Goal: Task Accomplishment & Management: Manage account settings

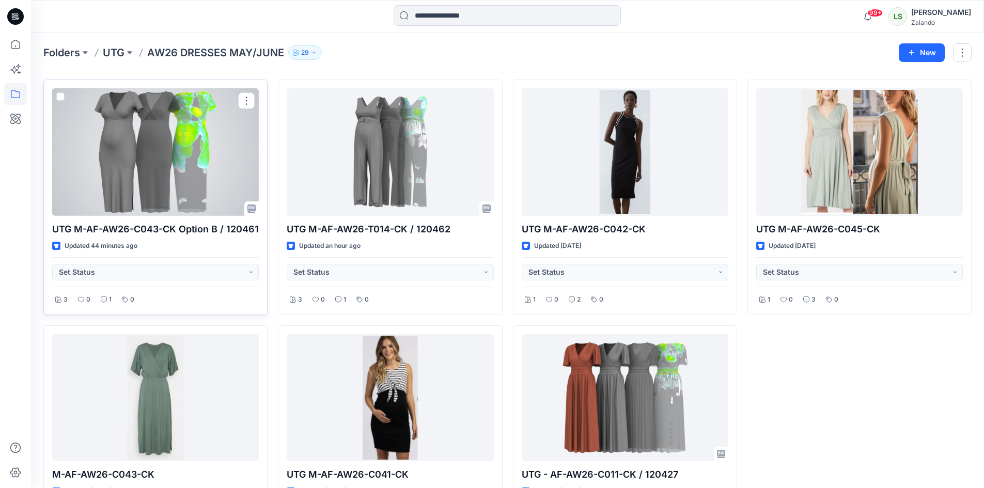
scroll to position [18, 0]
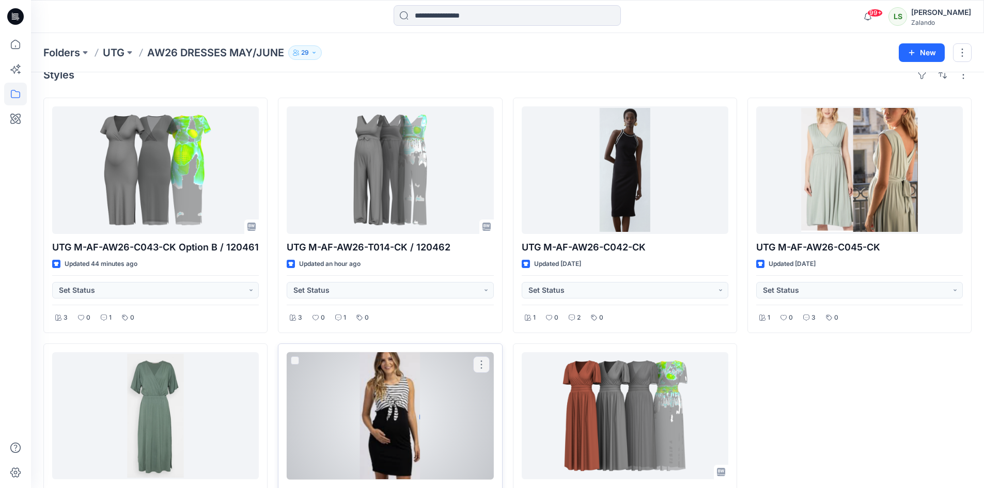
click at [399, 383] on div at bounding box center [390, 416] width 207 height 128
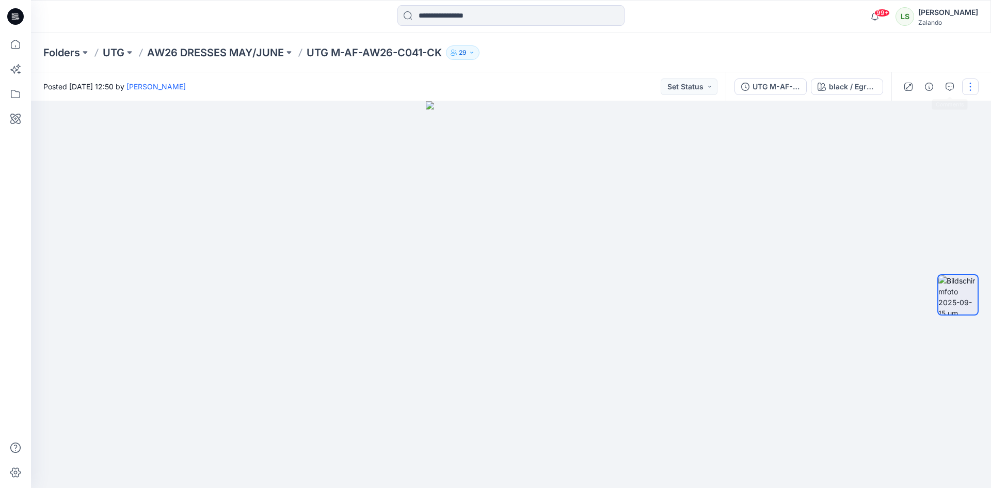
click at [968, 90] on button "button" at bounding box center [971, 86] width 17 height 17
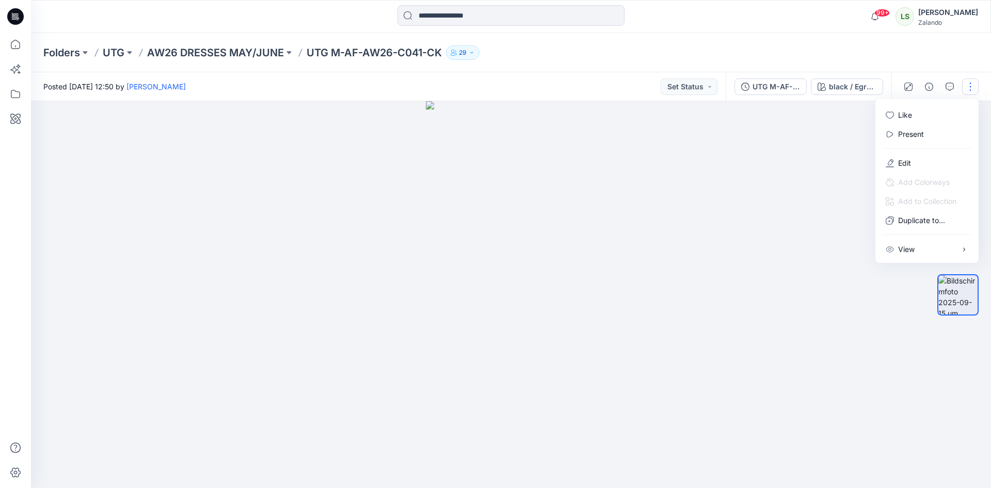
drag, startPoint x: 832, startPoint y: 146, endPoint x: 947, endPoint y: 104, distance: 121.4
click at [885, 129] on body "99+ Notifications Your style UTG M-AF-AW26-C043-CK Option B / 120461 has been u…" at bounding box center [495, 244] width 991 height 488
click at [952, 88] on icon "button" at bounding box center [950, 87] width 8 height 8
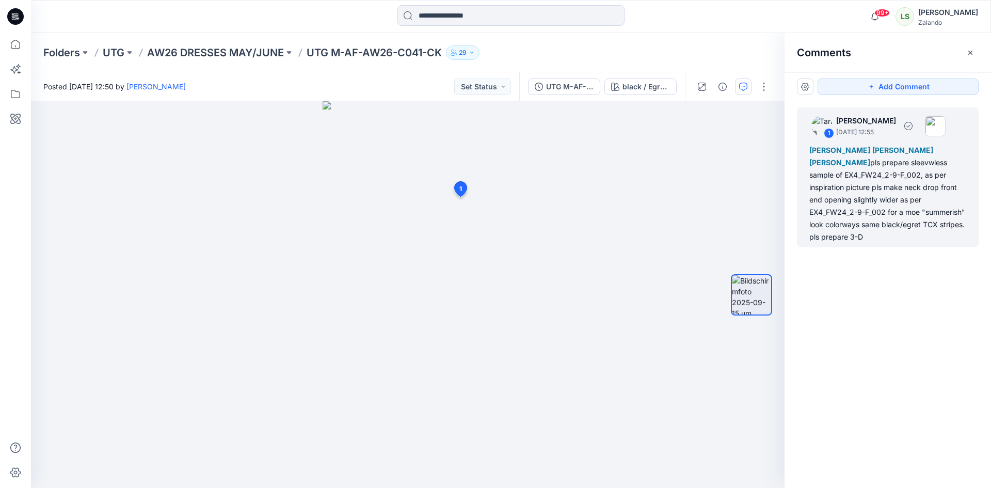
click at [842, 218] on div "Marnie Douven Lise Stougaard Marlene Seefeldt pls prepare sleevwless sample of …" at bounding box center [888, 193] width 157 height 99
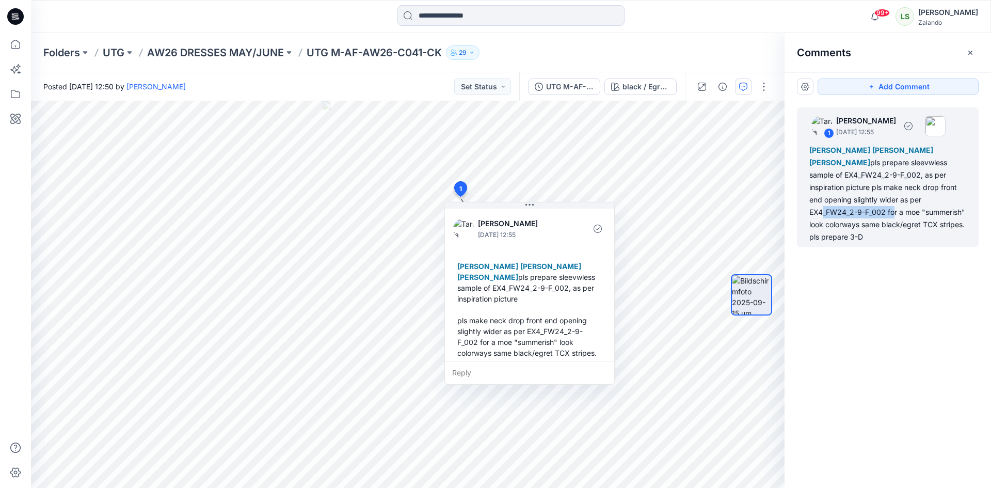
drag, startPoint x: 959, startPoint y: 198, endPoint x: 880, endPoint y: 199, distance: 79.5
click at [880, 199] on div "Marnie Douven Lise Stougaard Marlene Seefeldt pls prepare sleevwless sample of …" at bounding box center [888, 193] width 157 height 99
copy div "EX4_FW24_2-9-F_002"
click at [965, 50] on button "button" at bounding box center [971, 52] width 17 height 17
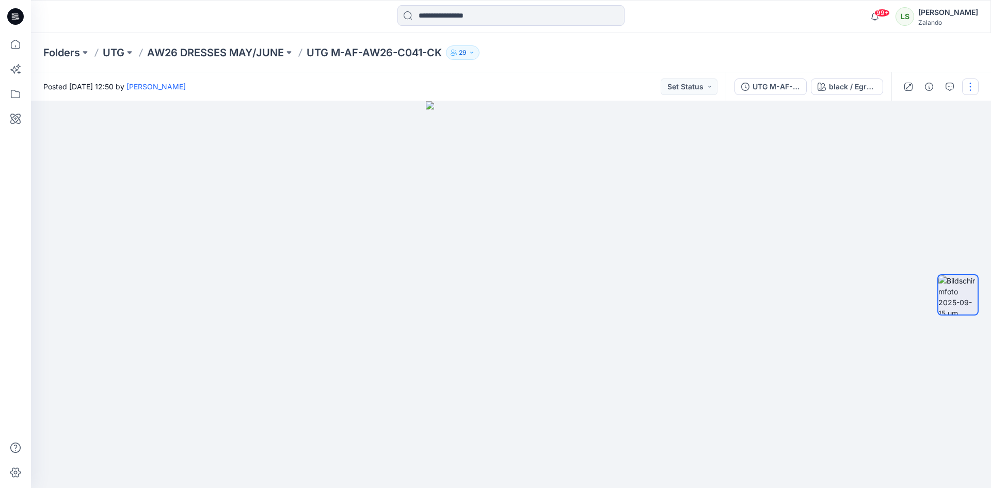
click at [972, 84] on button "button" at bounding box center [971, 86] width 17 height 17
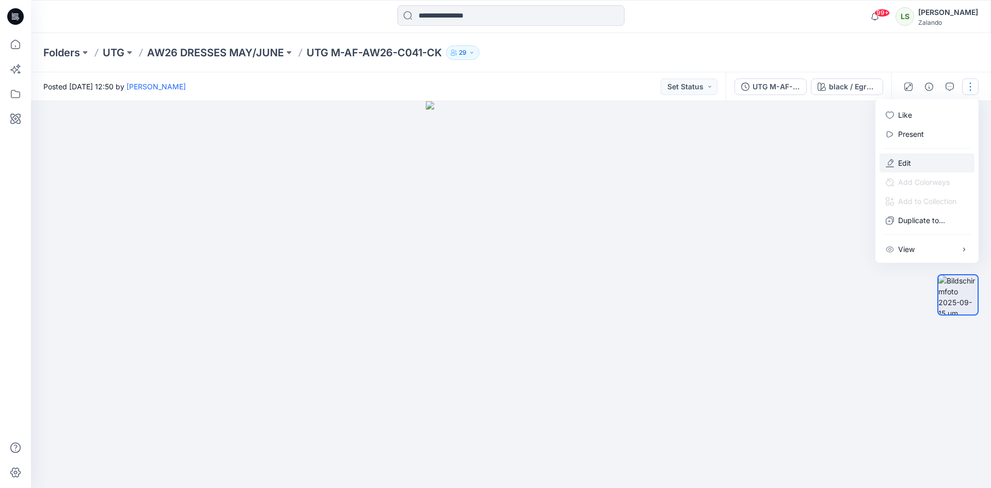
click at [910, 156] on button "Edit" at bounding box center [927, 162] width 95 height 19
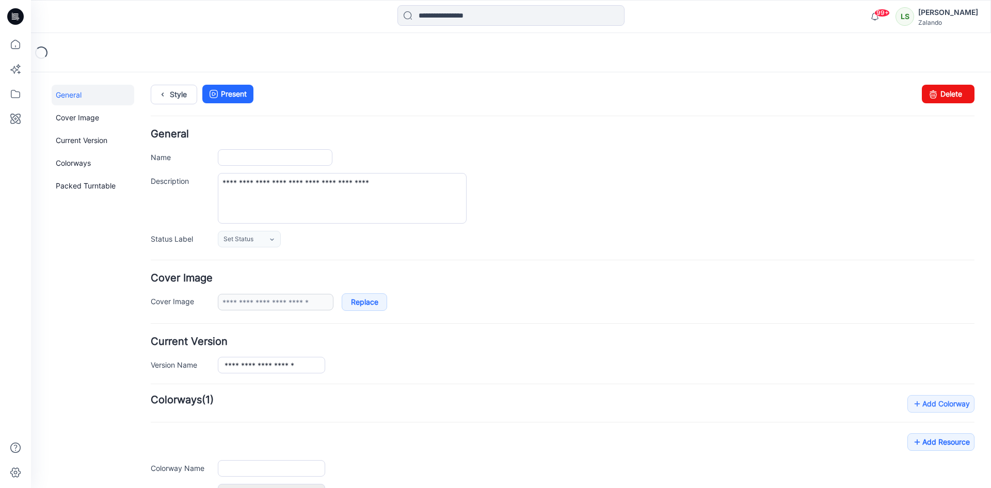
type input "**********"
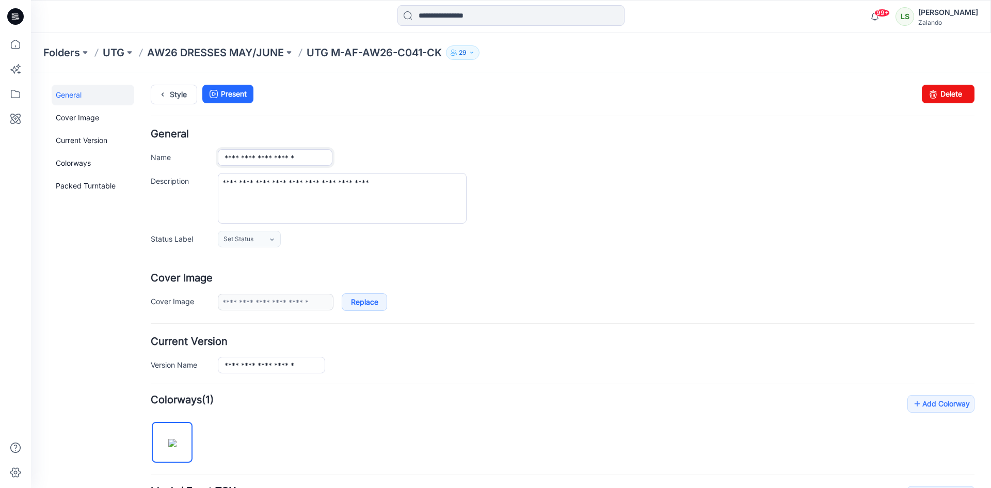
click at [325, 157] on input "**********" at bounding box center [275, 157] width 115 height 17
type input "**********"
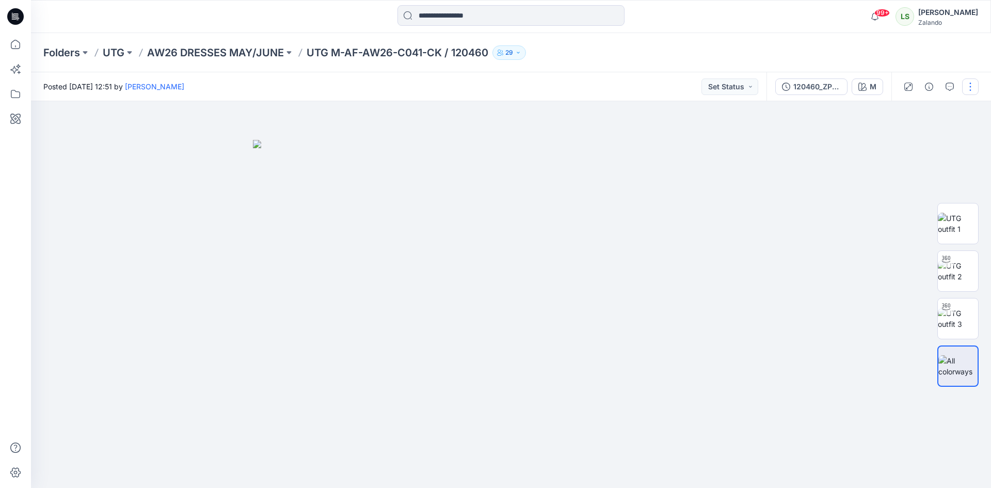
click at [968, 80] on button "button" at bounding box center [971, 86] width 17 height 17
click at [921, 139] on button "Edit" at bounding box center [927, 139] width 95 height 19
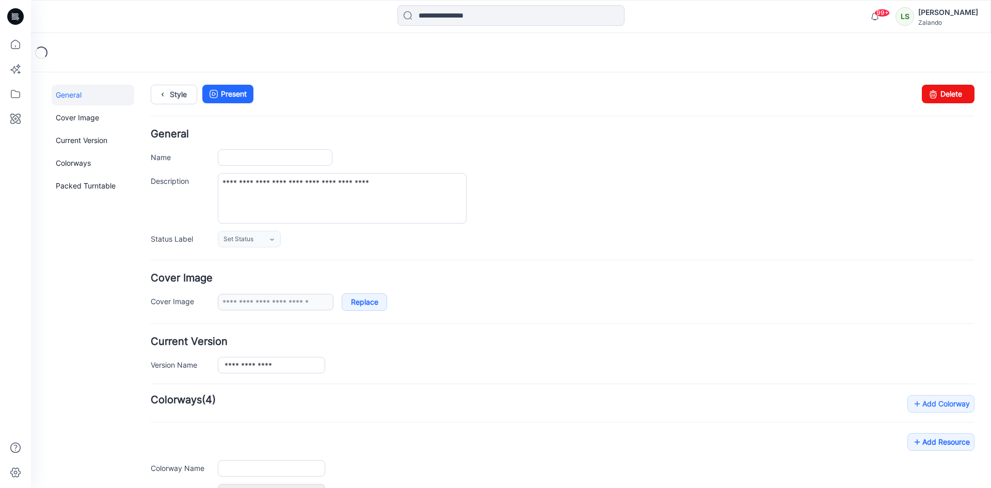
type input "**********"
type input "*"
type input "**********"
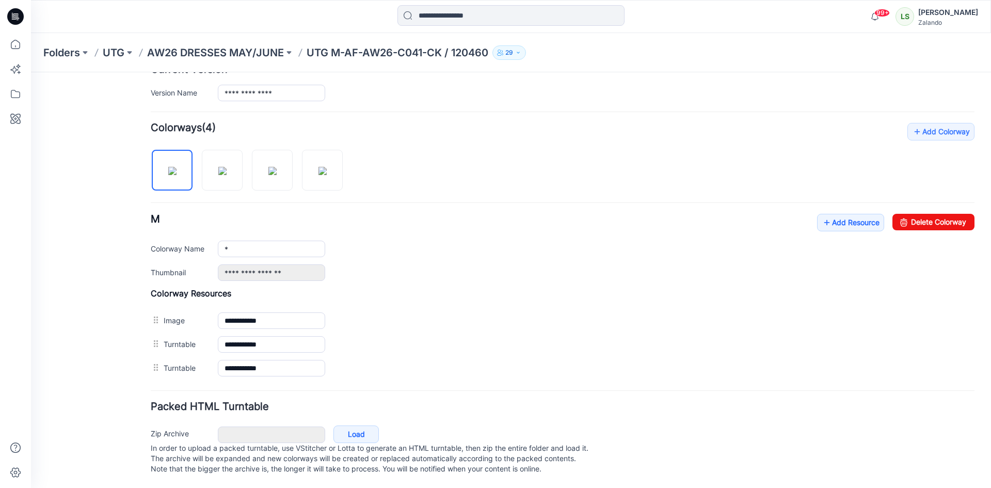
scroll to position [282, 0]
click at [822, 214] on icon at bounding box center [827, 222] width 10 height 17
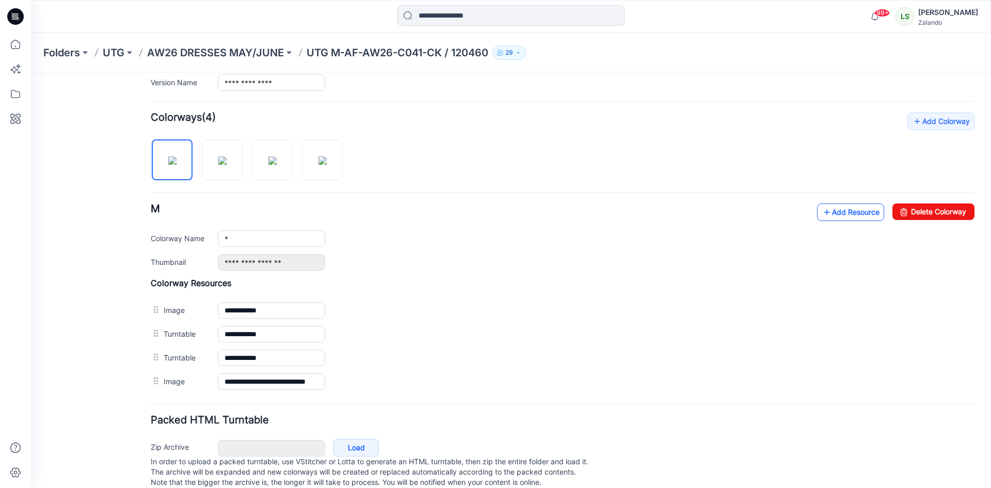
click at [830, 211] on link "Add Resource" at bounding box center [850, 212] width 67 height 18
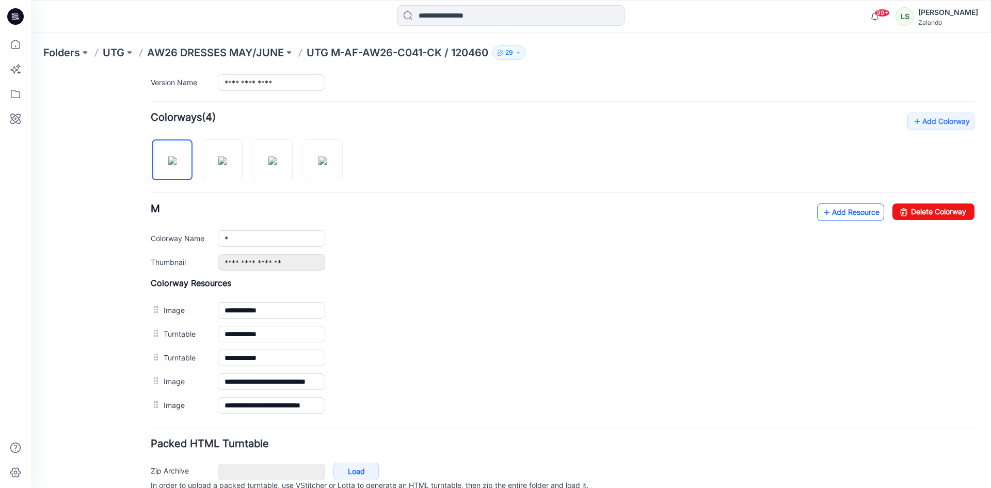
click at [824, 212] on link "Add Resource" at bounding box center [850, 212] width 67 height 18
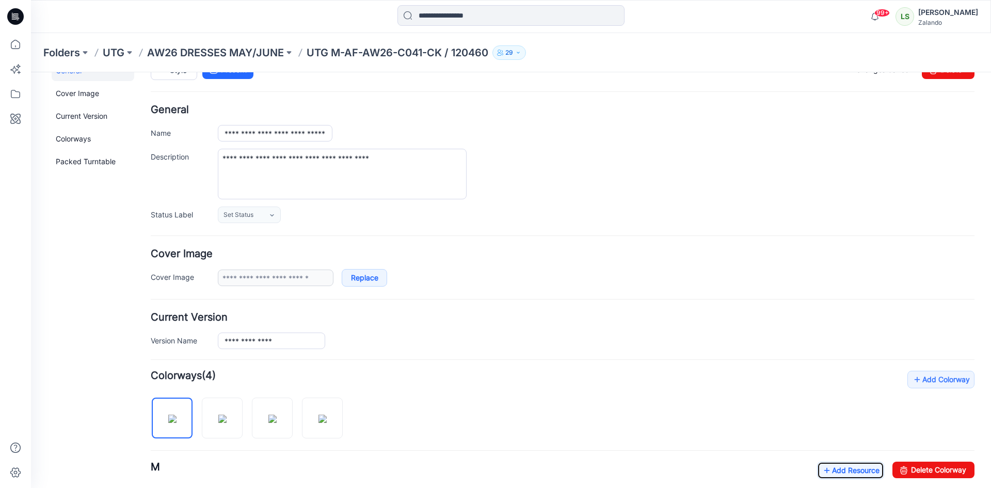
scroll to position [0, 0]
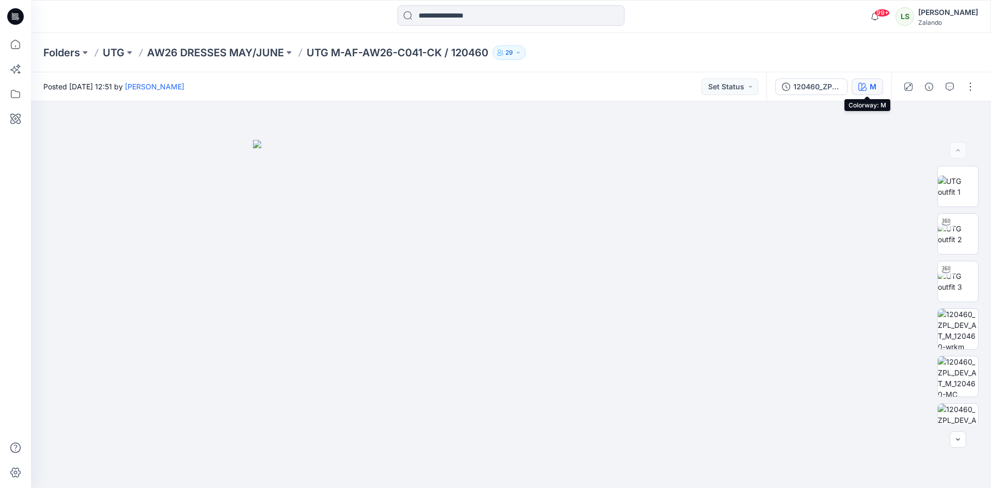
click at [867, 81] on button "M" at bounding box center [867, 86] width 31 height 17
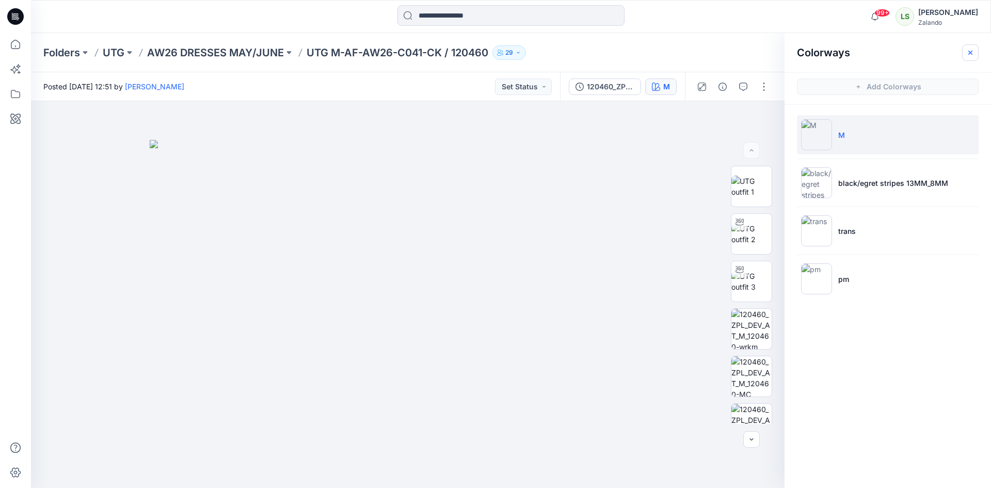
click at [968, 52] on icon "button" at bounding box center [971, 53] width 8 height 8
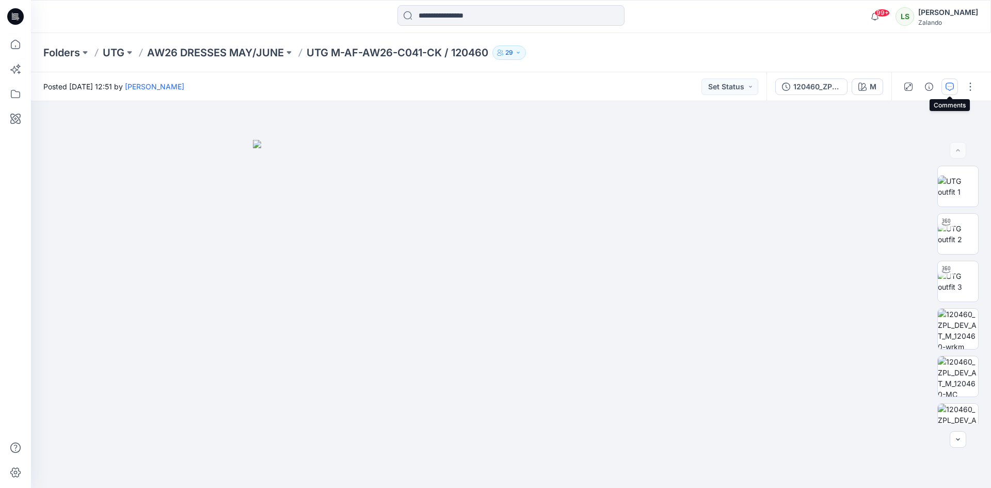
click at [950, 92] on button "button" at bounding box center [950, 86] width 17 height 17
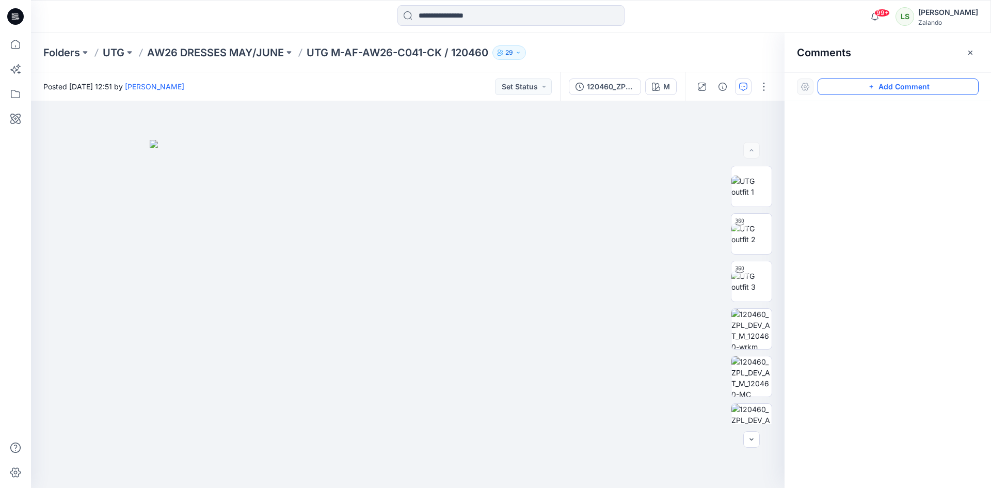
click at [877, 91] on button "Add Comment" at bounding box center [898, 86] width 161 height 17
click at [642, 130] on div "1" at bounding box center [408, 294] width 754 height 387
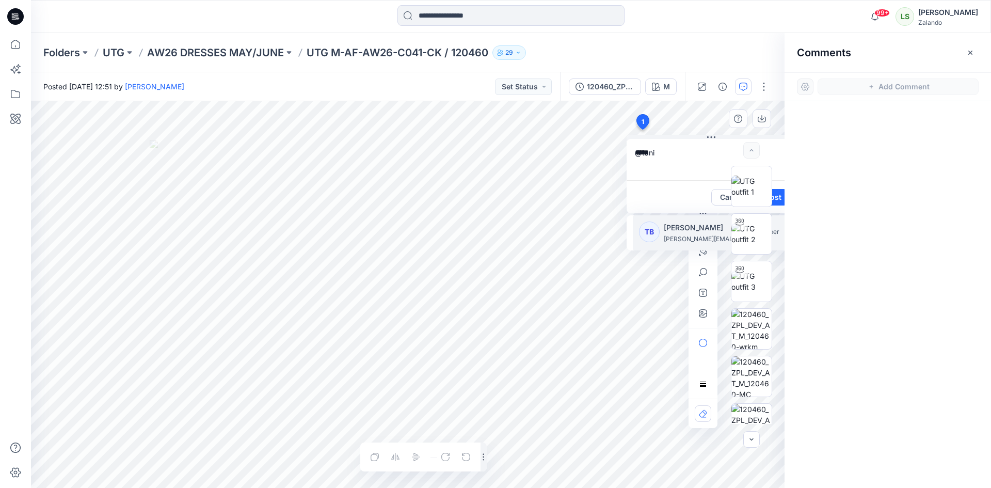
click at [678, 229] on p "[PERSON_NAME]" at bounding box center [702, 228] width 77 height 12
click at [670, 237] on p "marlene.seefeldt@zalando.de" at bounding box center [702, 239] width 77 height 10
click at [658, 166] on textarea "**********" at bounding box center [708, 159] width 169 height 41
type textarea "**********"
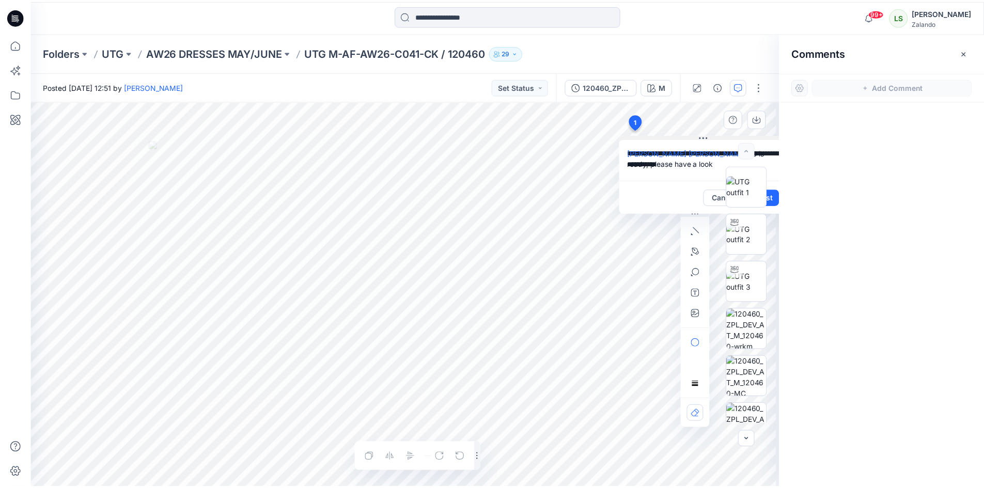
scroll to position [0, 0]
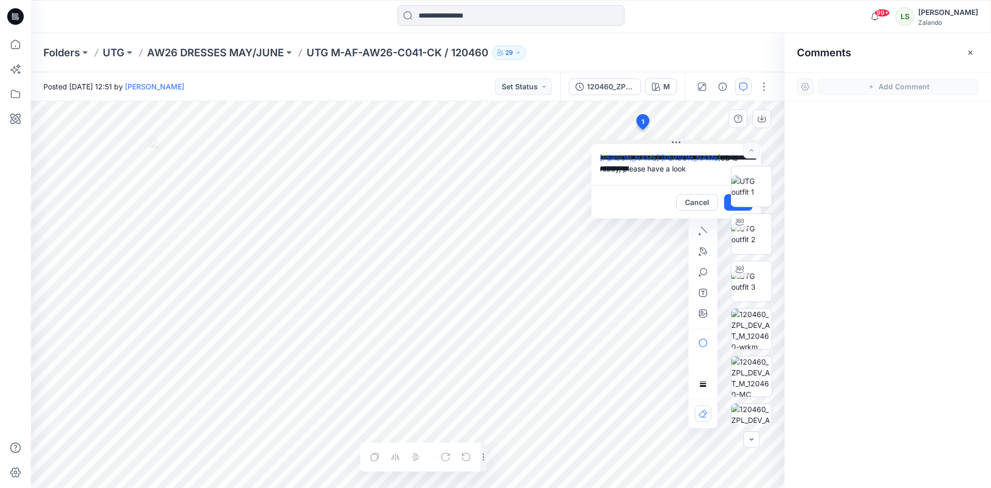
drag, startPoint x: 698, startPoint y: 137, endPoint x: 659, endPoint y: 144, distance: 38.7
click at [659, 144] on button at bounding box center [676, 143] width 169 height 6
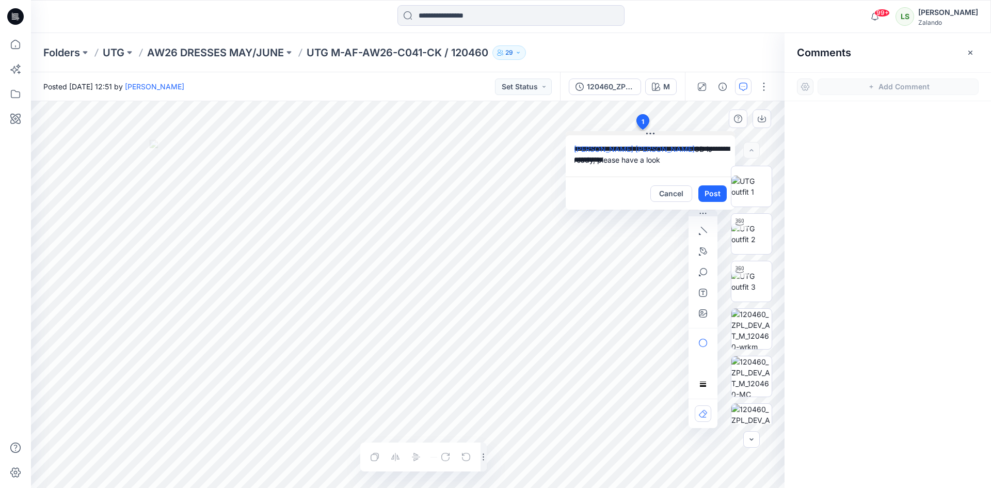
drag, startPoint x: 692, startPoint y: 142, endPoint x: 665, endPoint y: 123, distance: 33.1
click at [666, 131] on button at bounding box center [650, 134] width 169 height 6
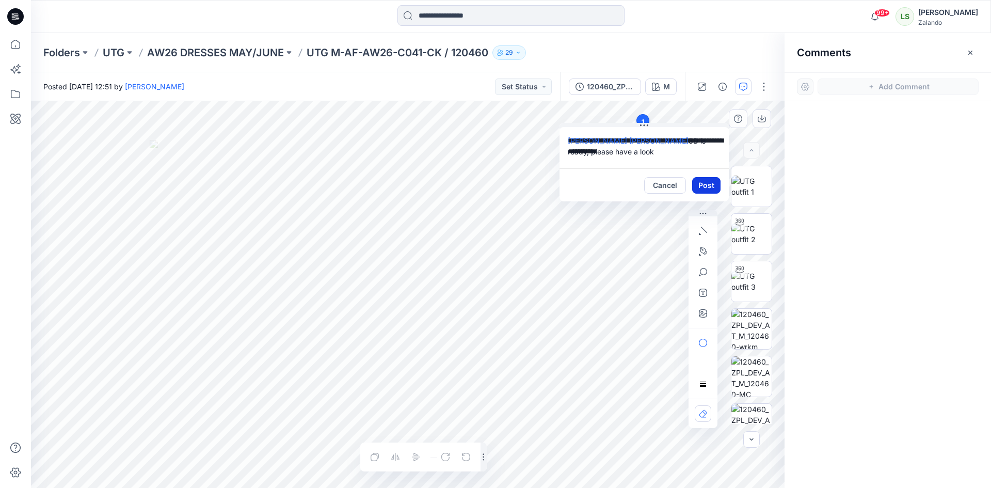
click at [703, 183] on button "Post" at bounding box center [706, 185] width 28 height 17
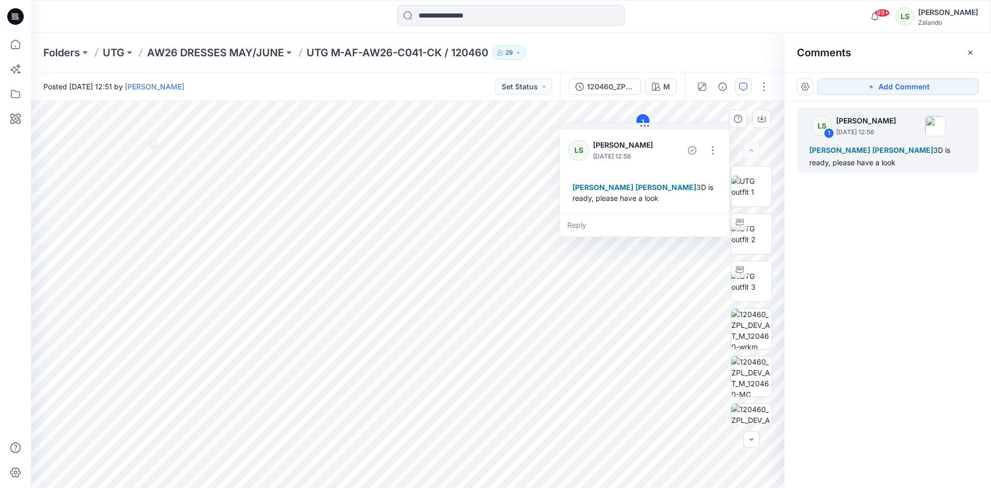
click at [198, 48] on p "AW26 DRESSES MAY/JUNE" at bounding box center [215, 52] width 137 height 14
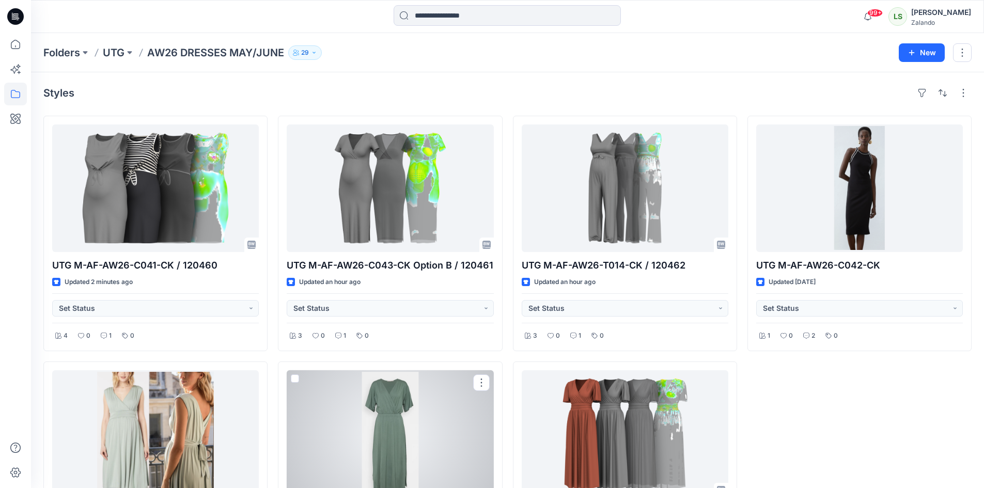
click at [373, 405] on div at bounding box center [390, 434] width 207 height 128
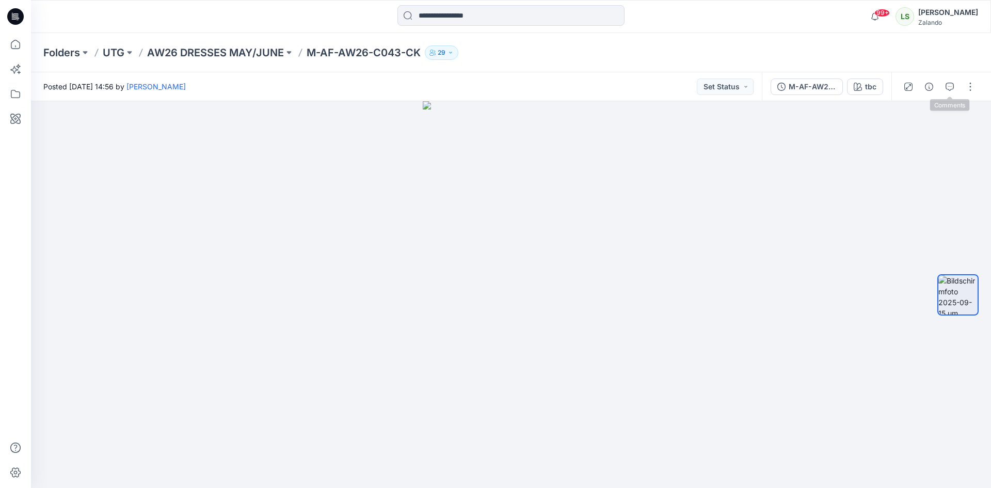
click at [947, 90] on icon "button" at bounding box center [950, 87] width 8 height 8
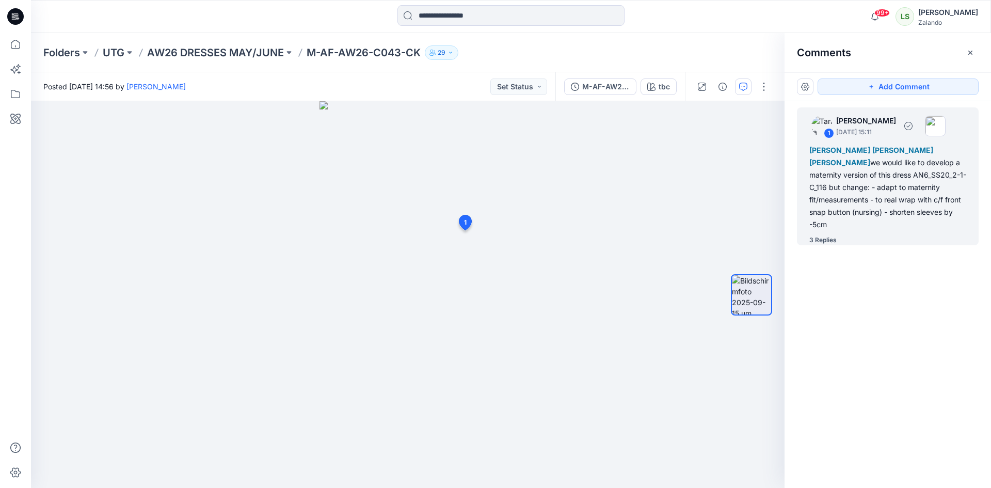
click at [842, 238] on div "3 Replies" at bounding box center [894, 240] width 169 height 10
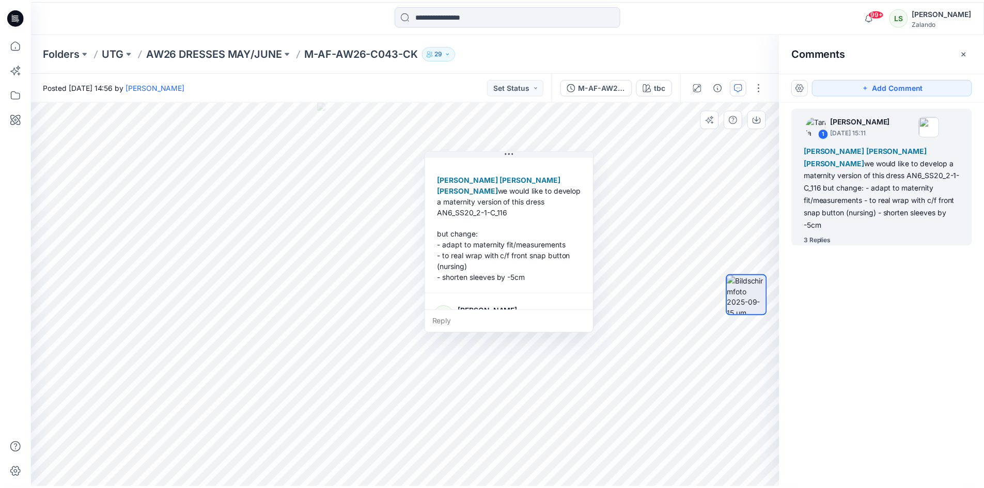
scroll to position [52, 0]
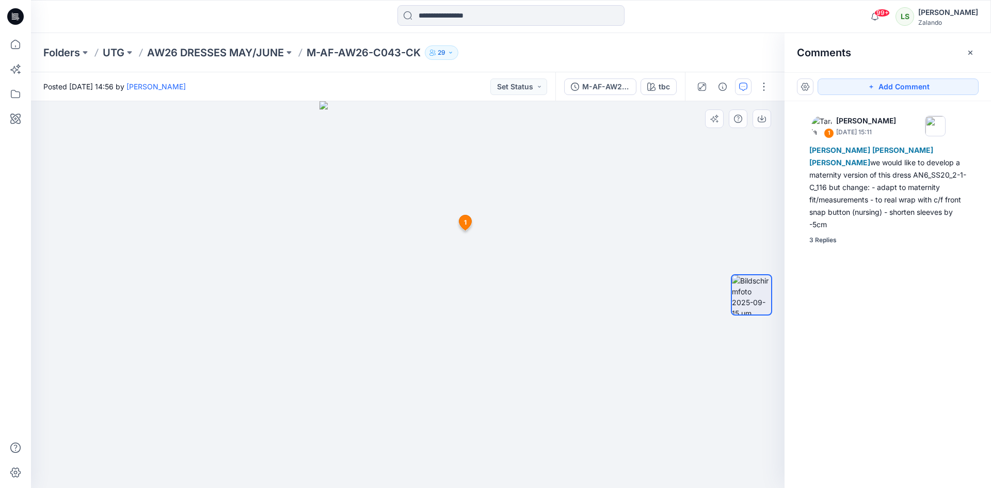
click at [468, 222] on icon at bounding box center [466, 222] width 12 height 15
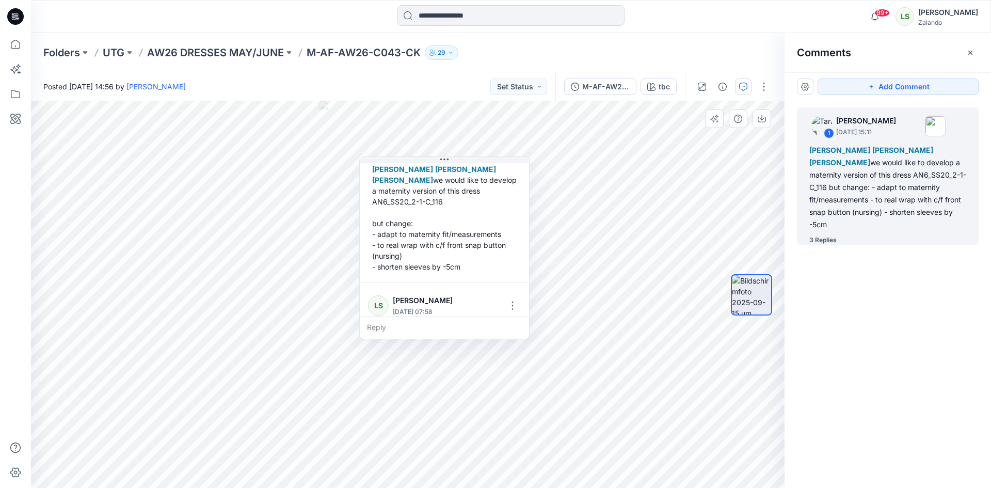
drag, startPoint x: 586, startPoint y: 205, endPoint x: 517, endPoint y: 211, distance: 68.4
click at [517, 211] on div "[PERSON_NAME] [PERSON_NAME] [PERSON_NAME] we would like to develop a maternity …" at bounding box center [444, 218] width 153 height 117
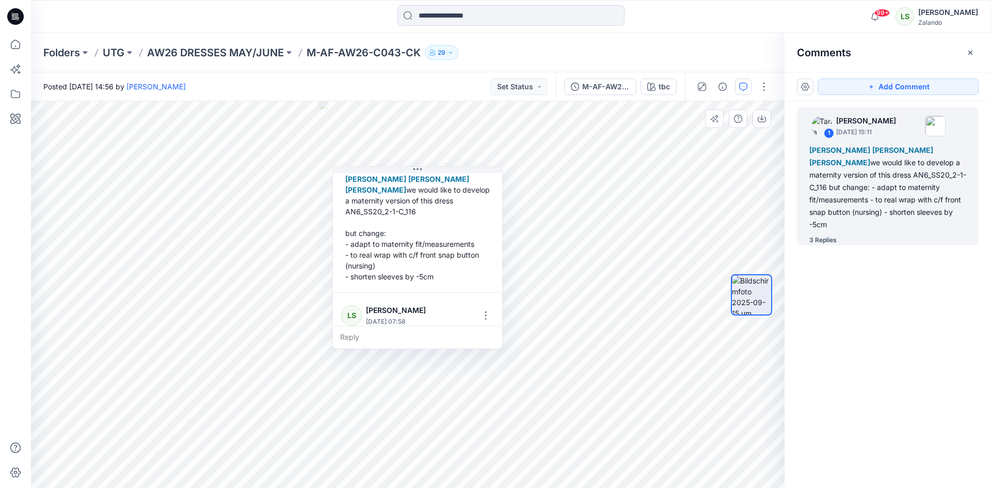
drag, startPoint x: 515, startPoint y: 211, endPoint x: 567, endPoint y: 213, distance: 52.2
click at [494, 213] on div "[PERSON_NAME] [PERSON_NAME] [PERSON_NAME] we would like to develop a maternity …" at bounding box center [417, 227] width 153 height 117
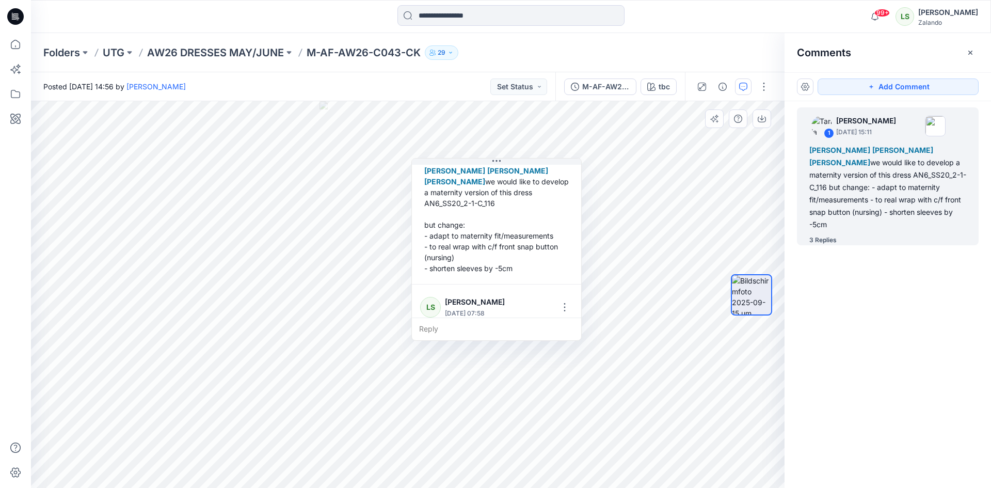
click at [497, 216] on div "[PERSON_NAME] [PERSON_NAME] [PERSON_NAME] we would like to develop a maternity …" at bounding box center [496, 219] width 153 height 117
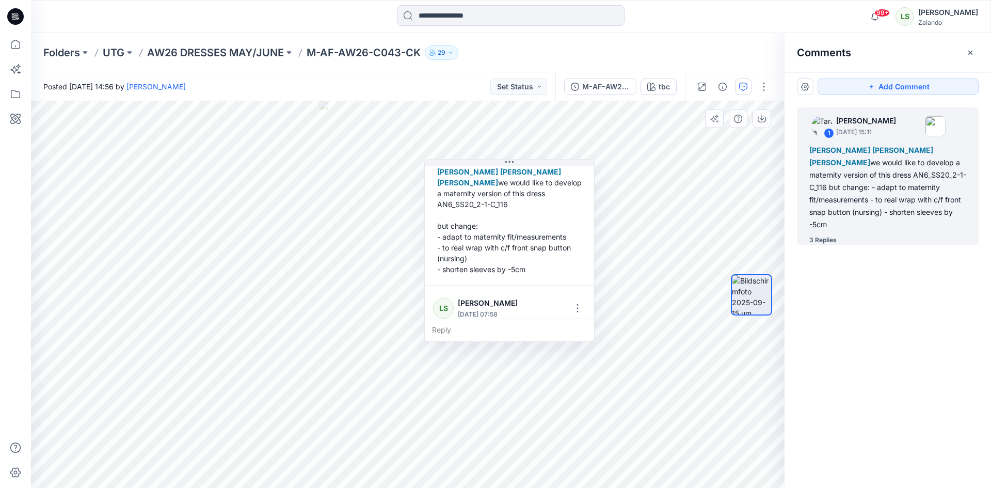
drag, startPoint x: 497, startPoint y: 216, endPoint x: 509, endPoint y: 217, distance: 12.4
click at [509, 217] on div "[PERSON_NAME] [PERSON_NAME] [PERSON_NAME] we would like to develop a maternity …" at bounding box center [509, 220] width 153 height 117
click at [527, 214] on div "[PERSON_NAME] [PERSON_NAME] [PERSON_NAME] we would like to develop a maternity …" at bounding box center [509, 220] width 153 height 117
click at [528, 214] on div "[PERSON_NAME] [PERSON_NAME] [PERSON_NAME] we would like to develop a maternity …" at bounding box center [509, 220] width 153 height 117
click at [577, 217] on div "[PERSON_NAME] [PERSON_NAME] [PERSON_NAME] we would like to develop a maternity …" at bounding box center [509, 220] width 153 height 117
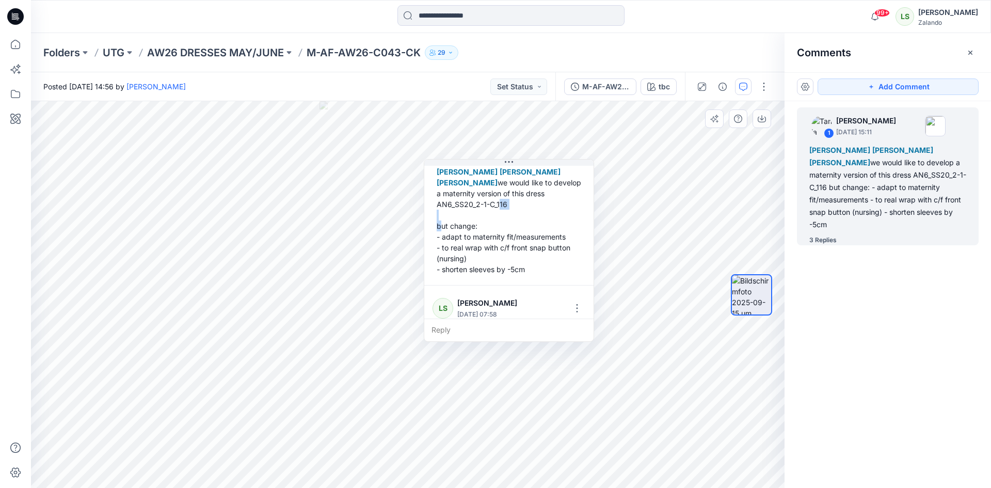
click at [577, 217] on div "[PERSON_NAME] [PERSON_NAME] [PERSON_NAME] we would like to develop a maternity …" at bounding box center [509, 220] width 153 height 117
click at [576, 217] on div "[PERSON_NAME] [PERSON_NAME] [PERSON_NAME] we would like to develop a maternity …" at bounding box center [509, 220] width 153 height 117
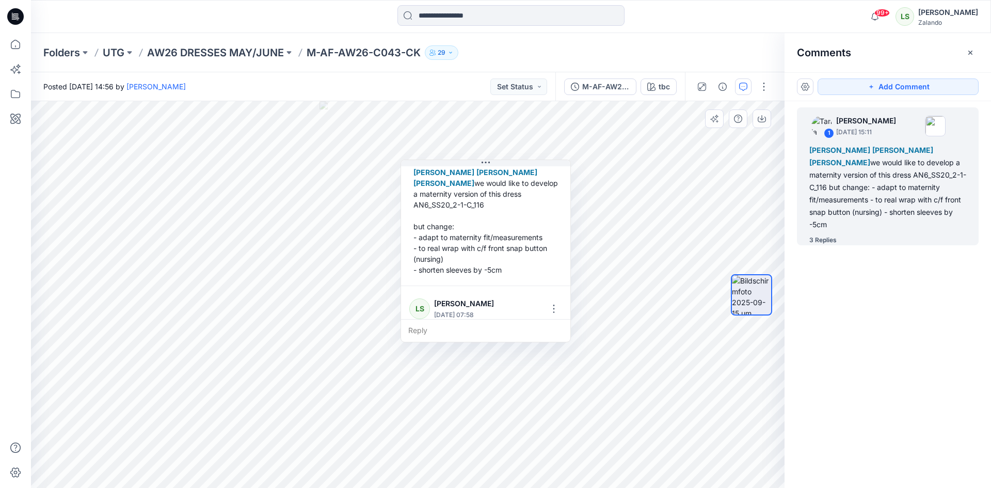
drag, startPoint x: 579, startPoint y: 216, endPoint x: 551, endPoint y: 217, distance: 27.4
click at [551, 217] on div "[PERSON_NAME] [PERSON_NAME] [PERSON_NAME] we would like to develop a maternity …" at bounding box center [485, 221] width 153 height 117
click at [549, 217] on div "[PERSON_NAME] [PERSON_NAME] [PERSON_NAME] we would like to develop a maternity …" at bounding box center [481, 221] width 153 height 117
click at [548, 217] on div "[PERSON_NAME] [PERSON_NAME] [PERSON_NAME] we would like to develop a maternity …" at bounding box center [481, 221] width 153 height 117
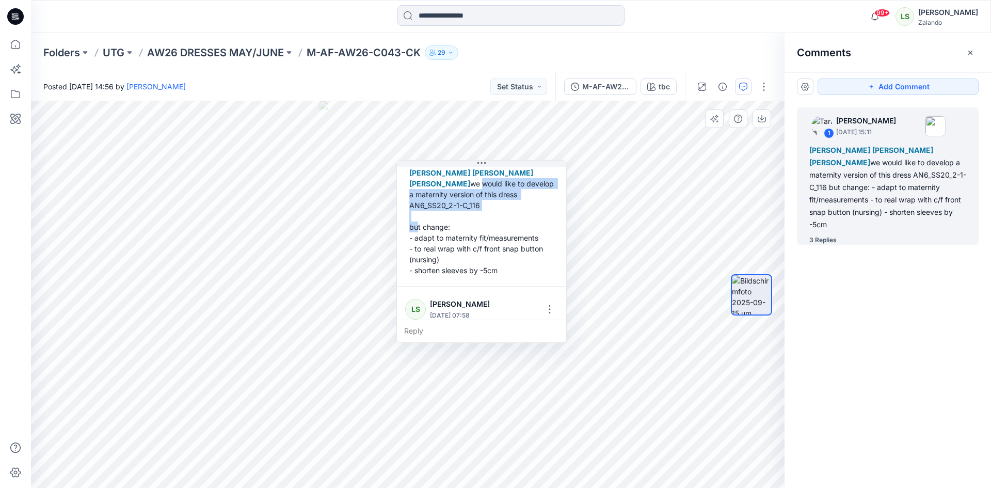
click at [549, 217] on div "[PERSON_NAME] [PERSON_NAME] [PERSON_NAME] we would like to develop a maternity …" at bounding box center [481, 221] width 153 height 117
drag, startPoint x: 549, startPoint y: 217, endPoint x: 529, endPoint y: 217, distance: 20.7
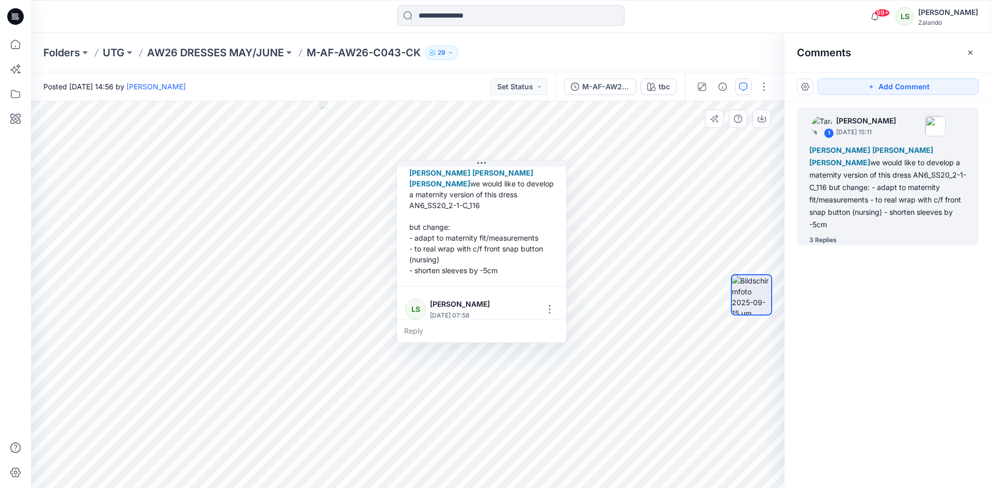
click at [529, 217] on div "[PERSON_NAME] [PERSON_NAME] [PERSON_NAME] we would like to develop a maternity …" at bounding box center [481, 221] width 153 height 117
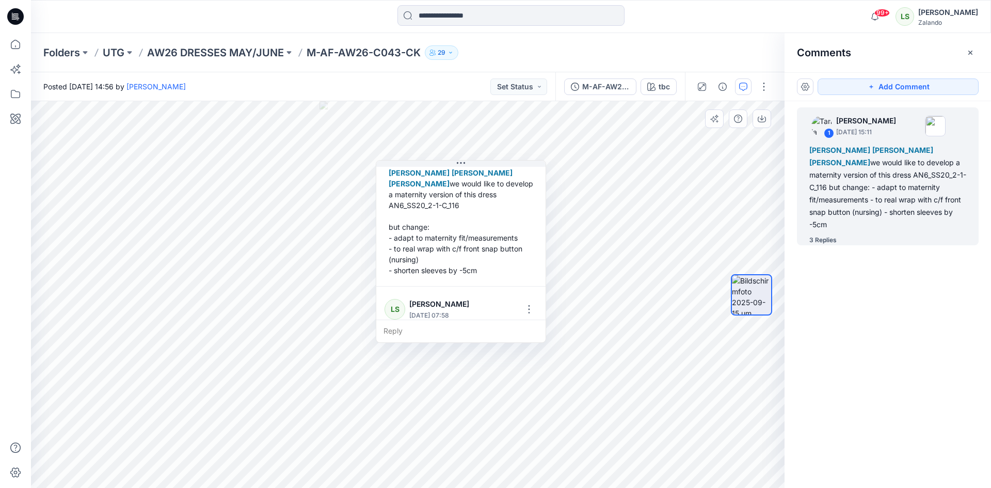
click at [500, 224] on div "[PERSON_NAME] [PERSON_NAME] [PERSON_NAME] we would like to develop a maternity …" at bounding box center [461, 221] width 153 height 117
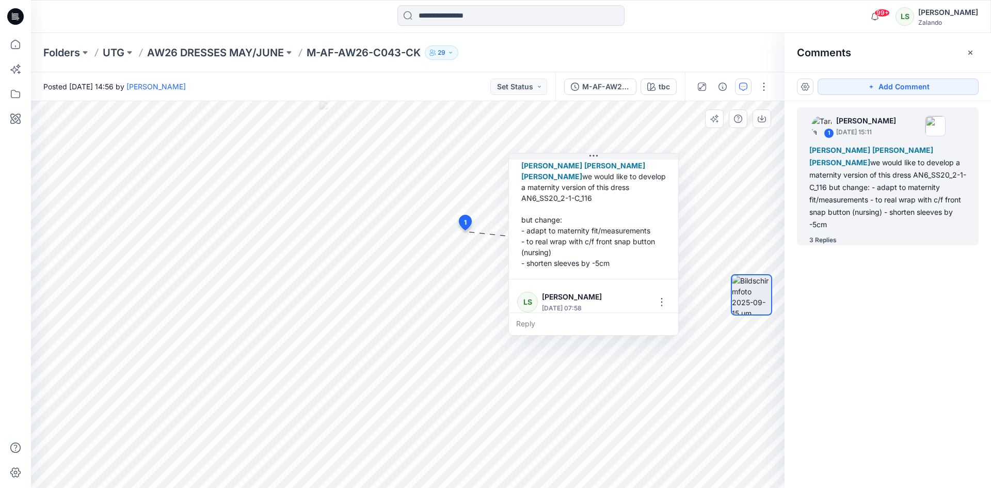
drag, startPoint x: 463, startPoint y: 216, endPoint x: 593, endPoint y: 206, distance: 131.0
click at [594, 207] on div "[PERSON_NAME] [PERSON_NAME] [PERSON_NAME] we would like to develop a maternity …" at bounding box center [593, 214] width 153 height 117
click at [15, 45] on icon at bounding box center [15, 44] width 23 height 23
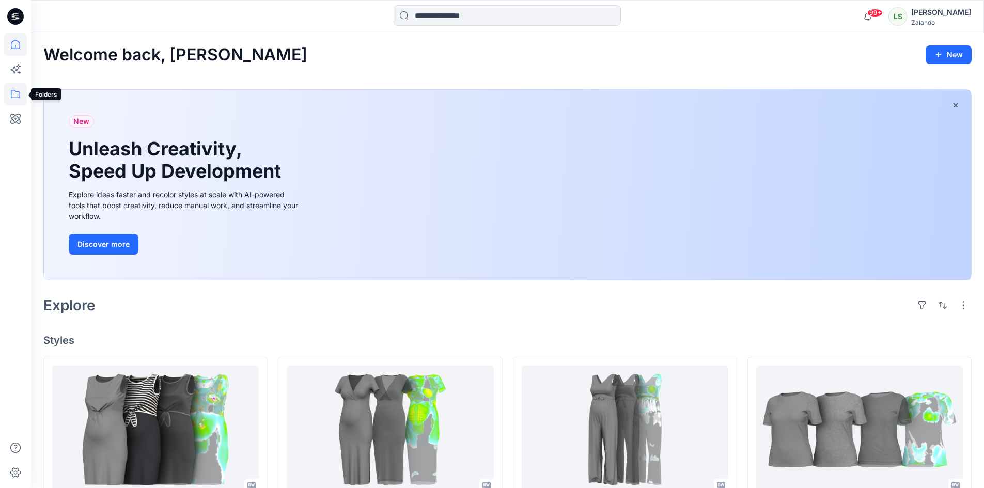
click at [10, 92] on icon at bounding box center [15, 94] width 23 height 23
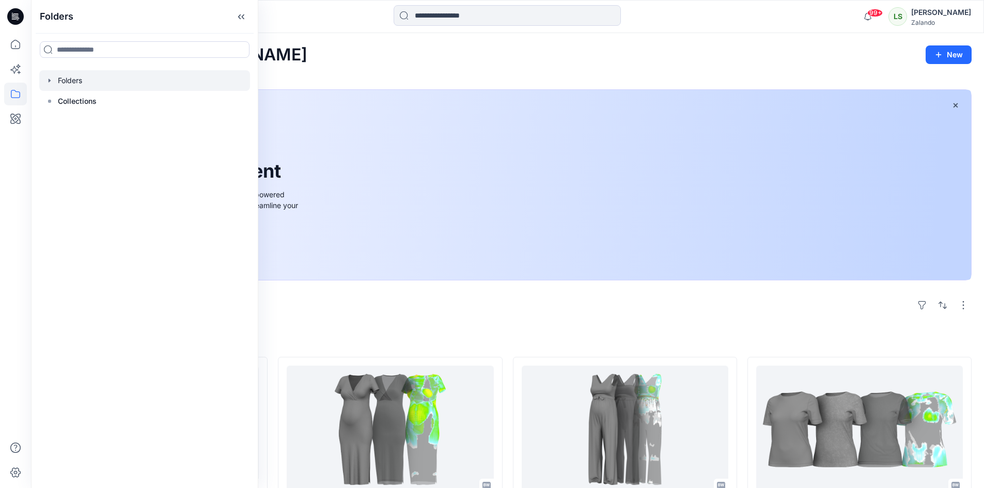
click at [60, 86] on div at bounding box center [144, 80] width 211 height 21
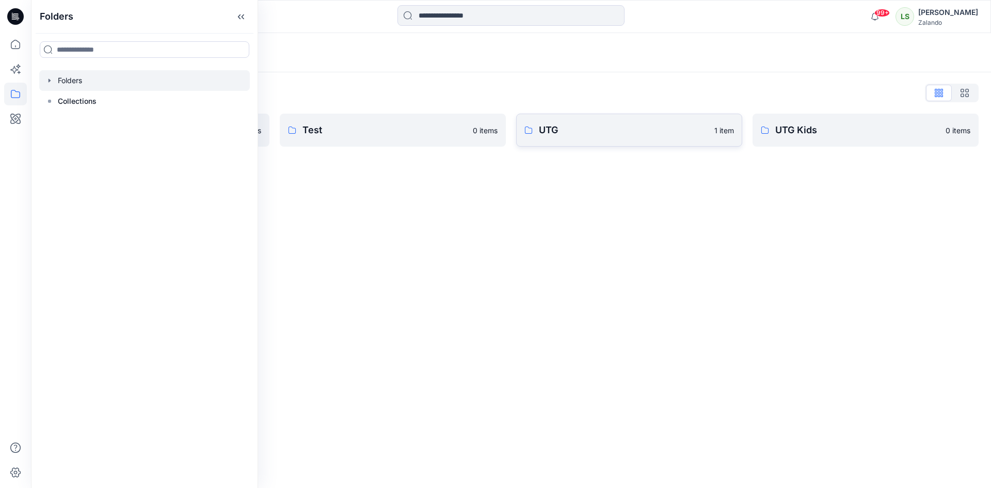
click at [565, 131] on p "UTG" at bounding box center [623, 130] width 169 height 14
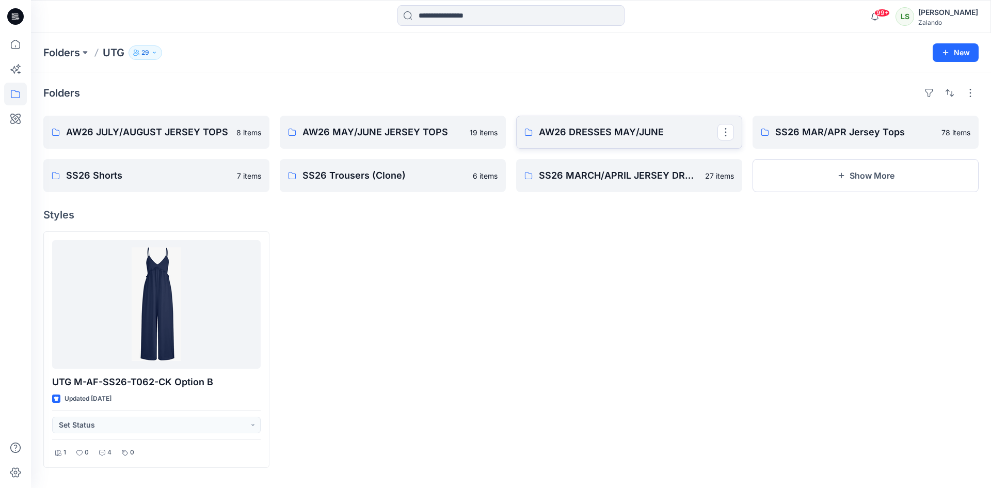
click at [603, 135] on p "AW26 DRESSES MAY/JUNE" at bounding box center [628, 132] width 179 height 14
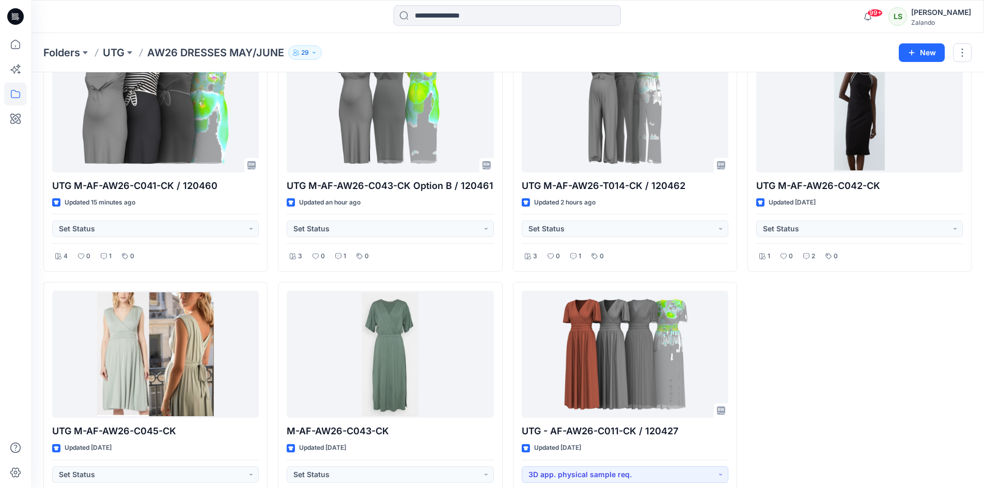
scroll to position [103, 0]
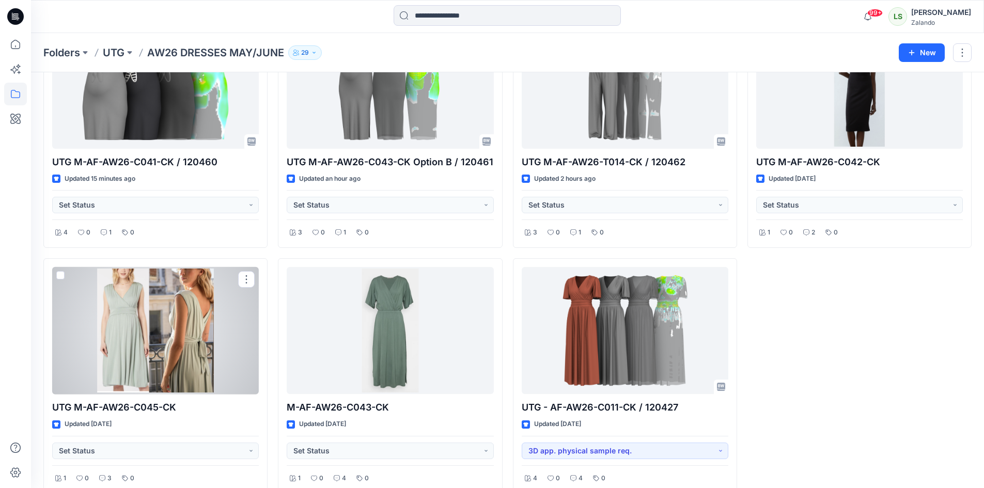
click at [200, 349] on div at bounding box center [155, 331] width 207 height 128
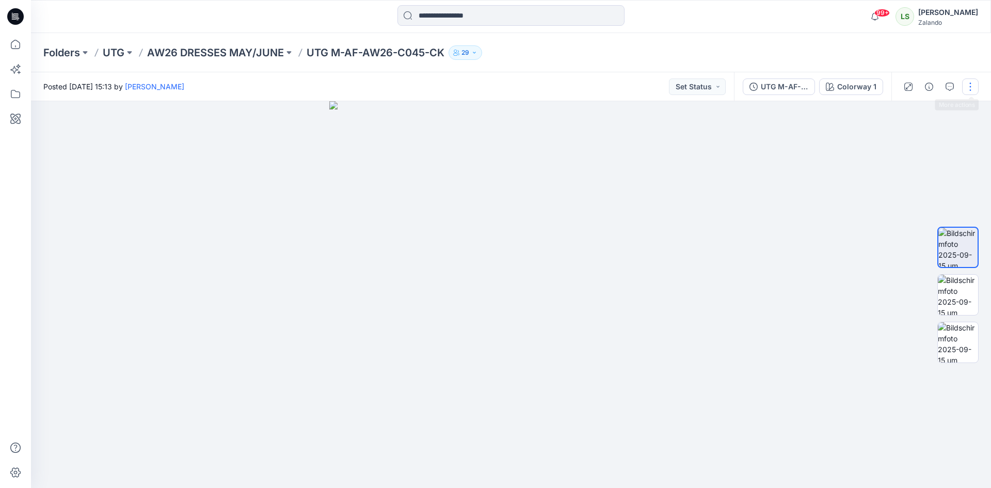
click at [967, 89] on button "button" at bounding box center [971, 86] width 17 height 17
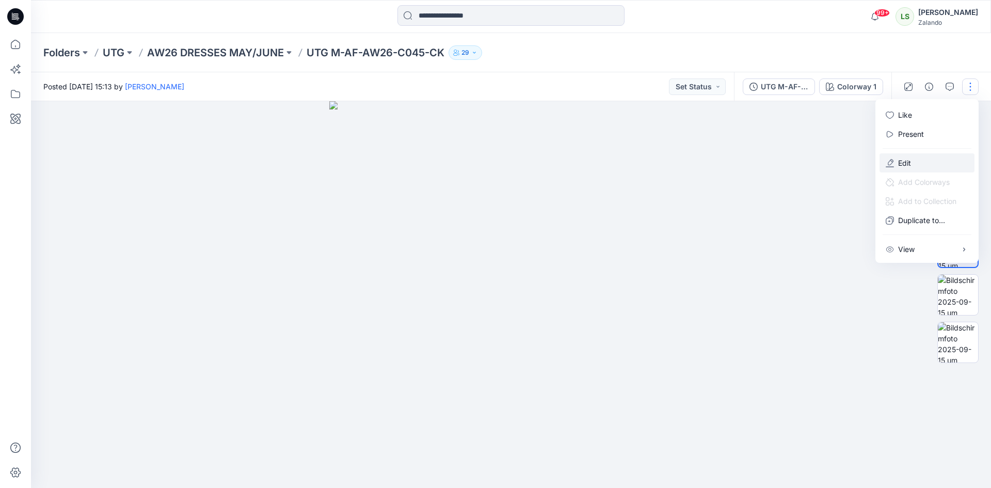
click at [912, 165] on button "Edit" at bounding box center [927, 162] width 95 height 19
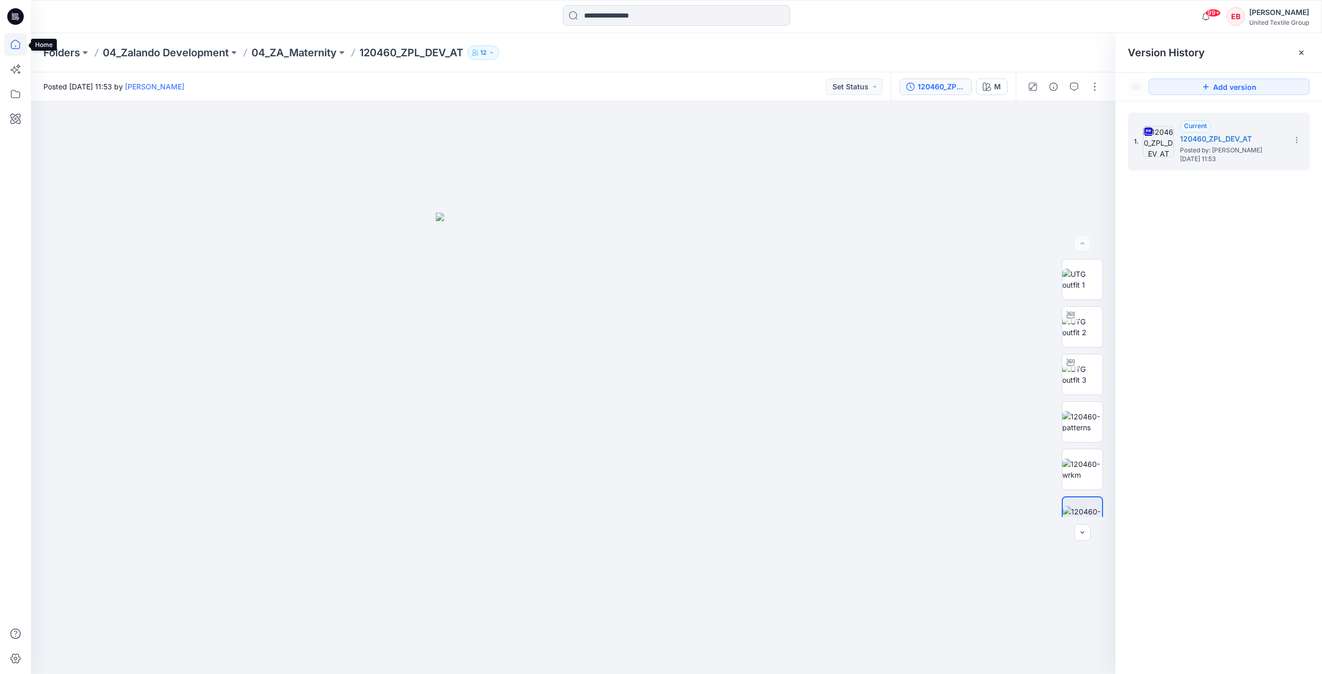
click at [13, 49] on icon at bounding box center [15, 44] width 9 height 9
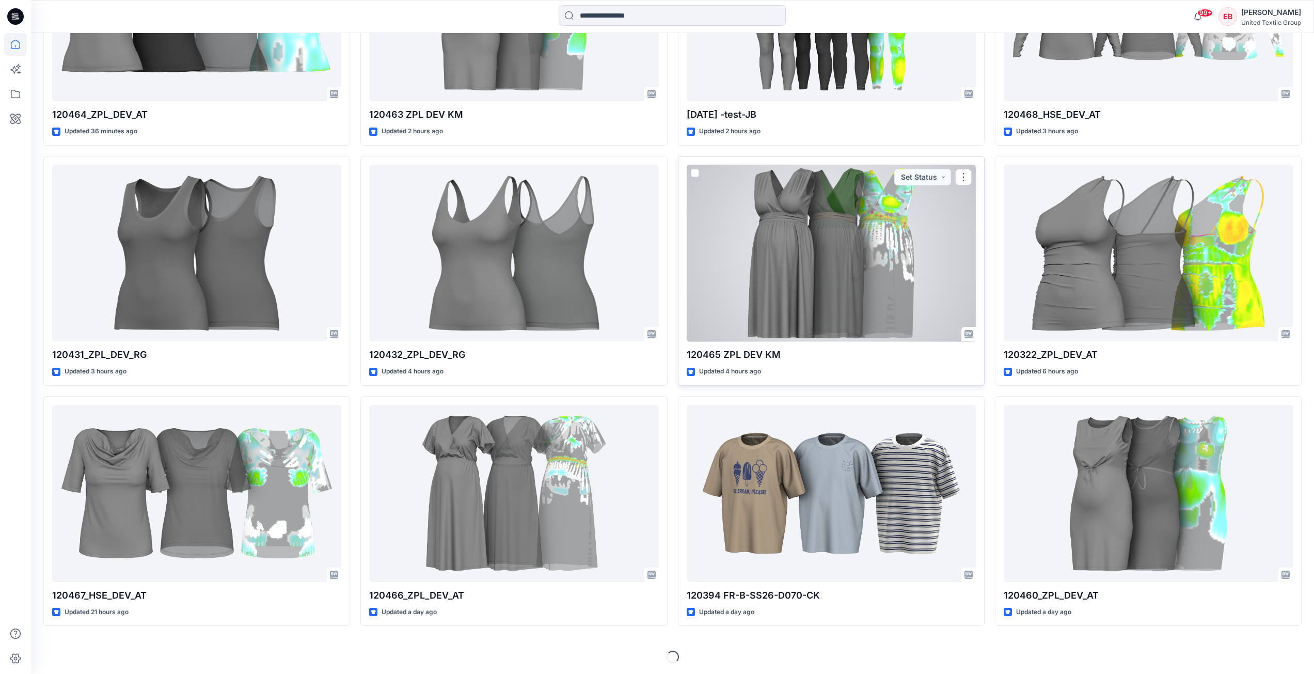
scroll to position [485, 0]
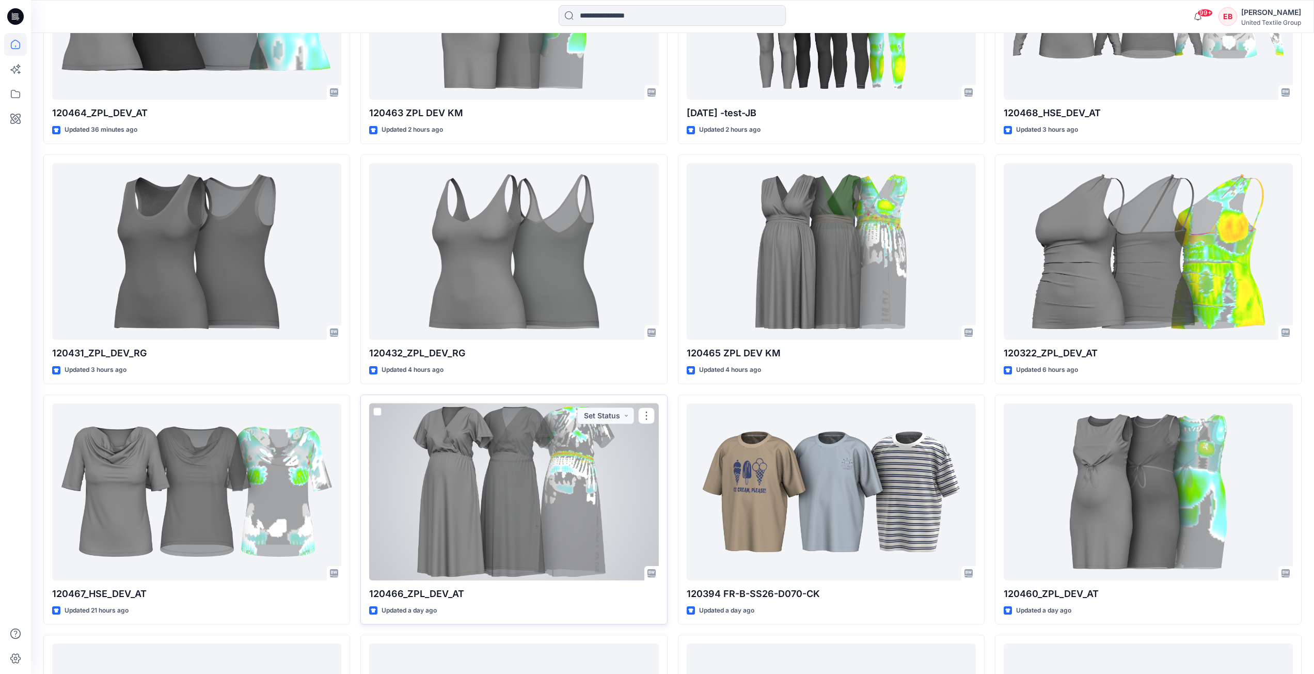
click at [474, 503] on div at bounding box center [513, 491] width 289 height 177
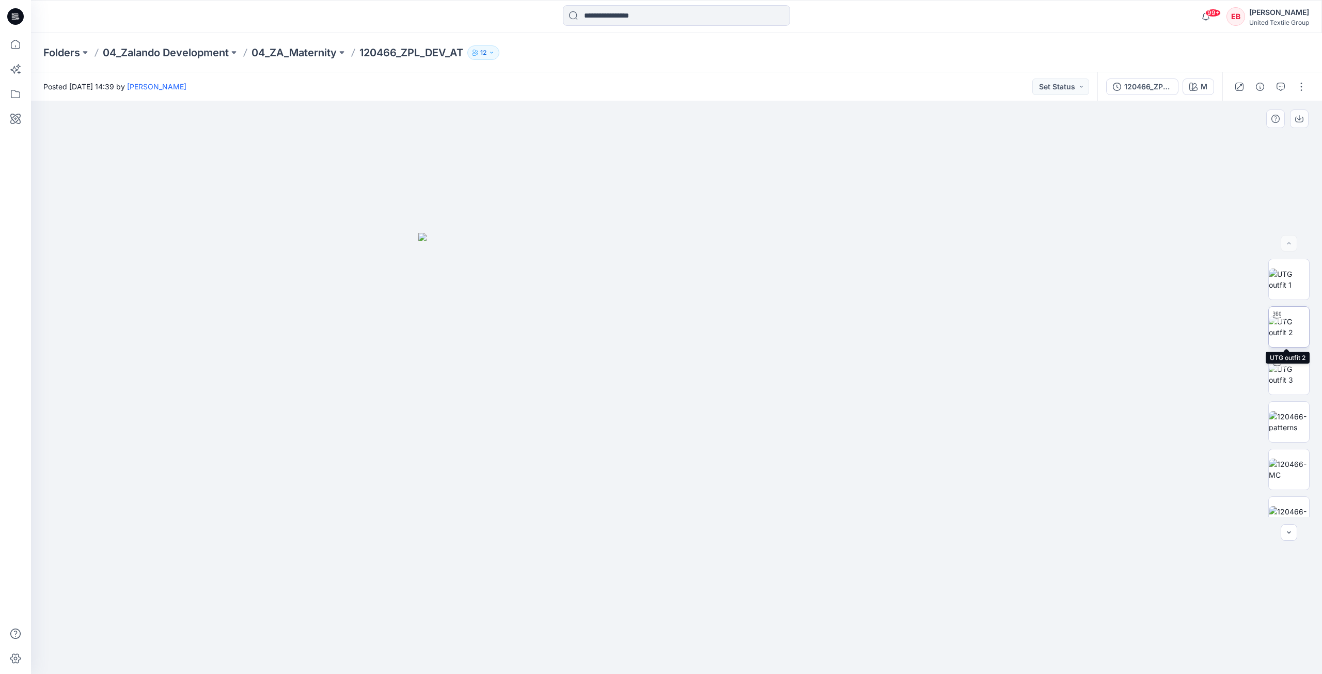
click at [1294, 329] on img at bounding box center [1289, 327] width 40 height 22
drag, startPoint x: 786, startPoint y: 648, endPoint x: 480, endPoint y: 671, distance: 307.6
click at [482, 671] on div at bounding box center [676, 387] width 1291 height 573
click at [1280, 509] on img at bounding box center [1289, 517] width 40 height 22
click at [1288, 283] on img at bounding box center [1289, 280] width 40 height 22
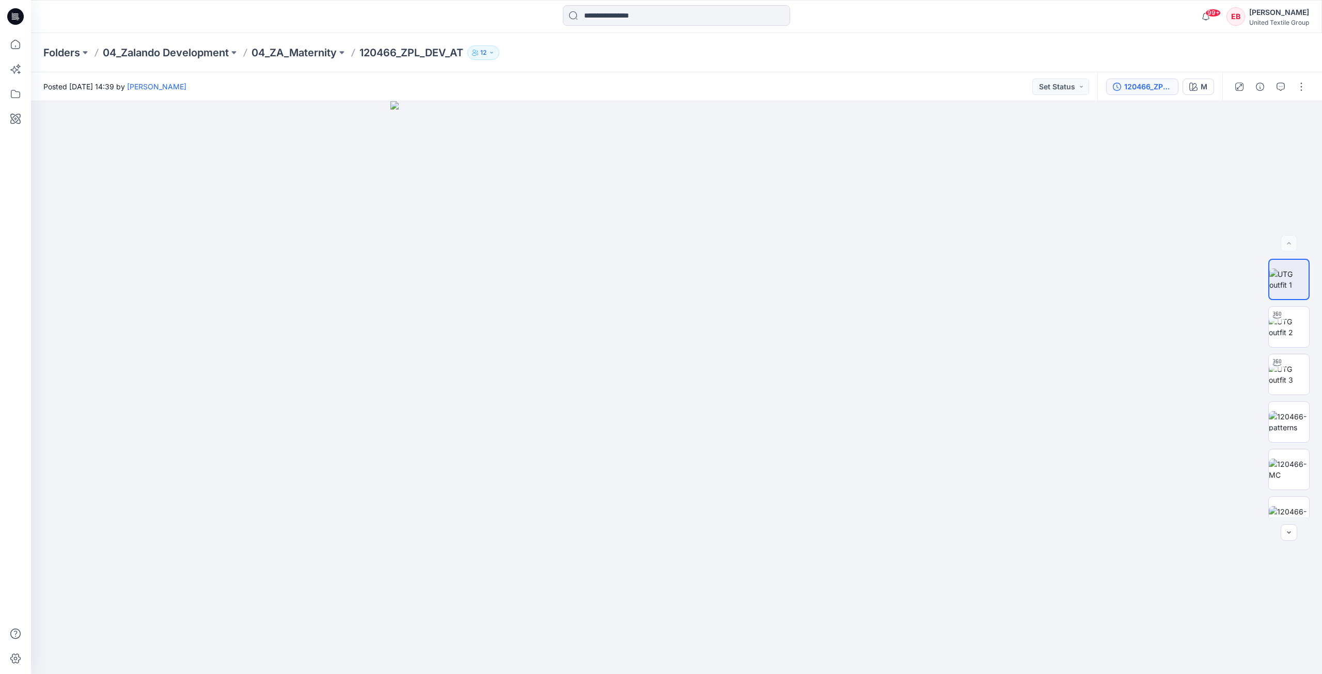
click at [1145, 85] on div "120466_ZPL_DEV_AT" at bounding box center [1148, 86] width 48 height 11
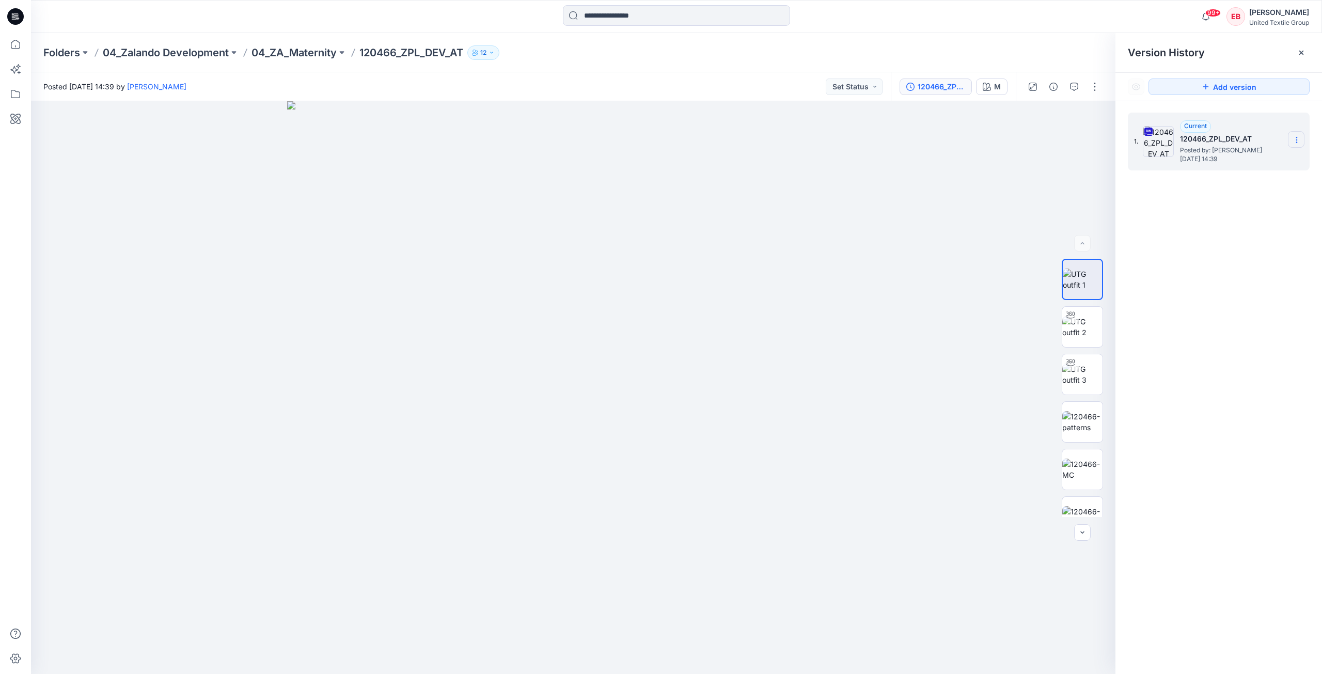
click at [1297, 139] on icon at bounding box center [1296, 140] width 8 height 8
click at [1278, 165] on span "Download Source BW File" at bounding box center [1244, 160] width 87 height 12
click at [1304, 57] on div at bounding box center [1301, 52] width 17 height 17
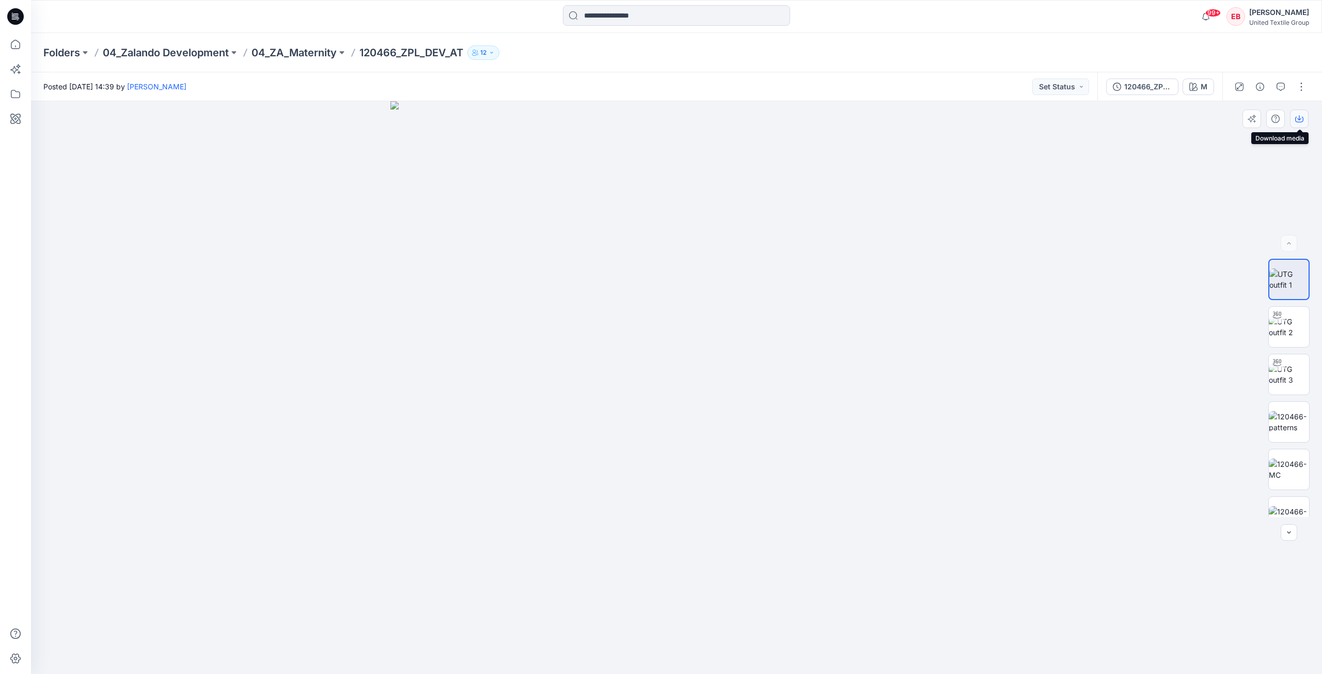
click at [1303, 117] on button "button" at bounding box center [1299, 118] width 19 height 19
click at [1284, 433] on img at bounding box center [1289, 422] width 40 height 22
click at [1299, 124] on button "button" at bounding box center [1299, 118] width 19 height 19
click at [1287, 480] on img at bounding box center [1289, 470] width 40 height 22
click at [1295, 117] on button "button" at bounding box center [1299, 118] width 19 height 19
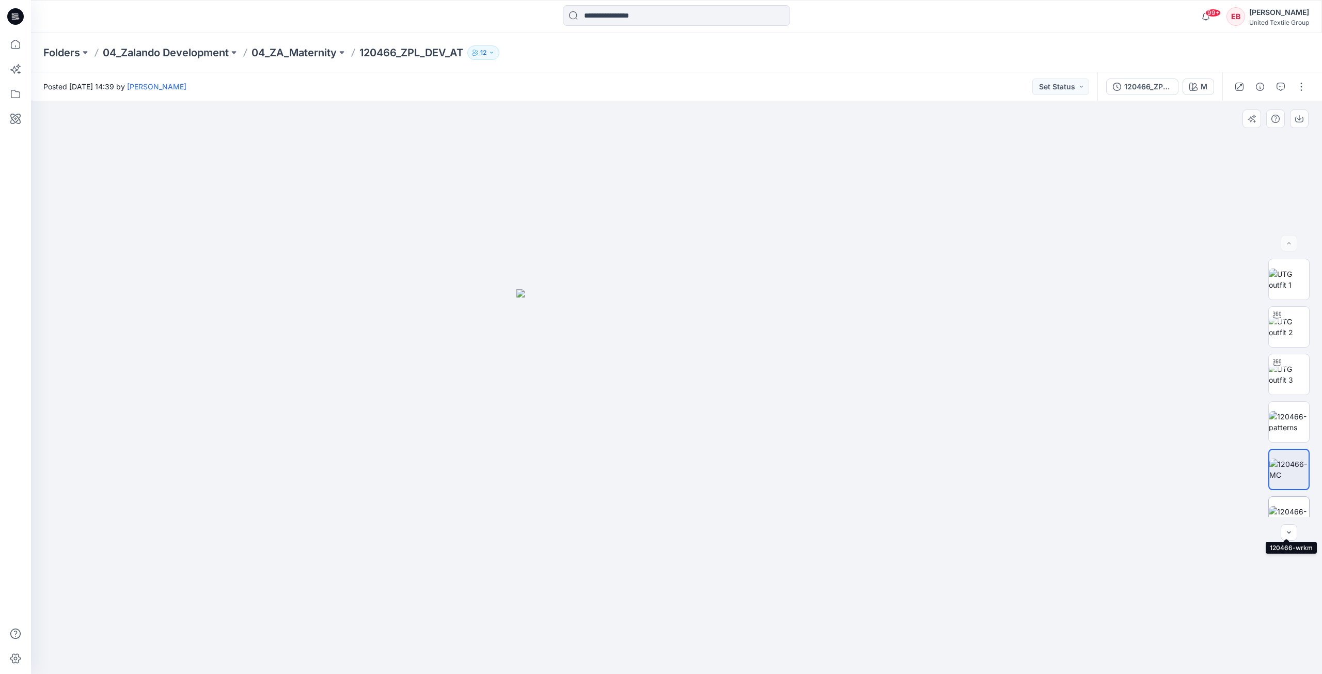
click at [1295, 506] on img at bounding box center [1289, 517] width 40 height 22
click at [1298, 122] on icon "button" at bounding box center [1299, 120] width 8 height 6
click at [15, 41] on icon at bounding box center [15, 44] width 23 height 23
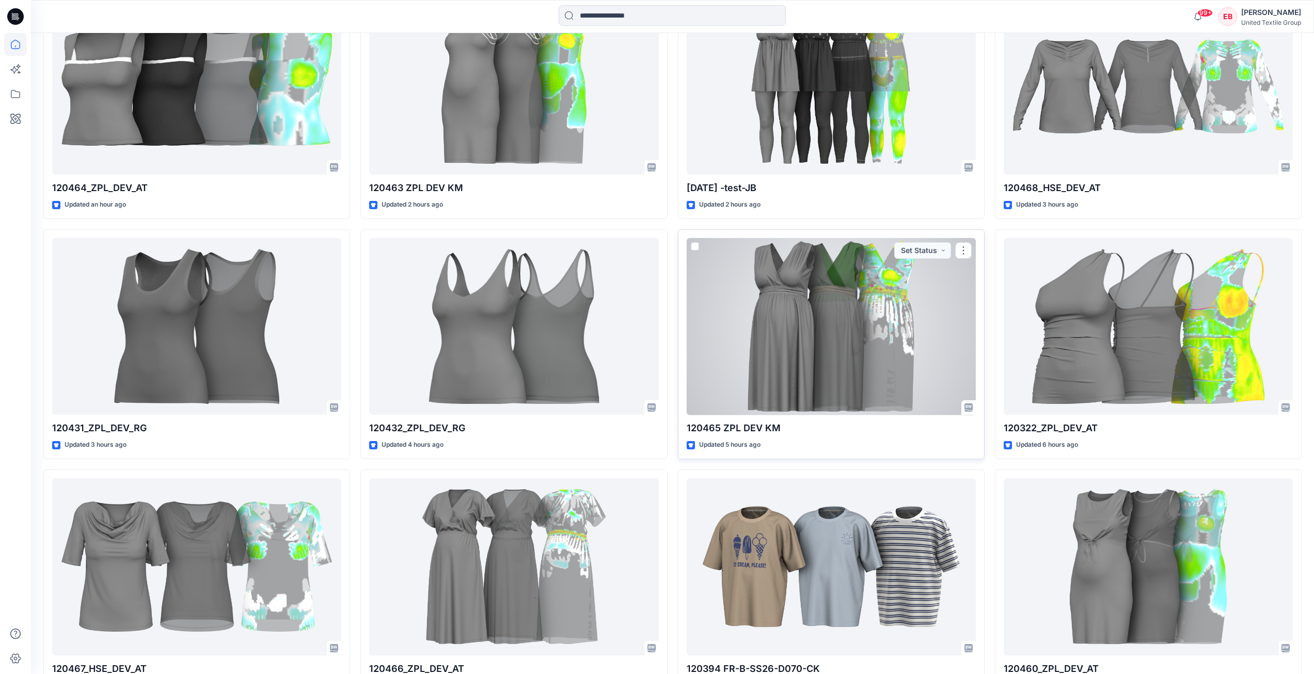
scroll to position [413, 0]
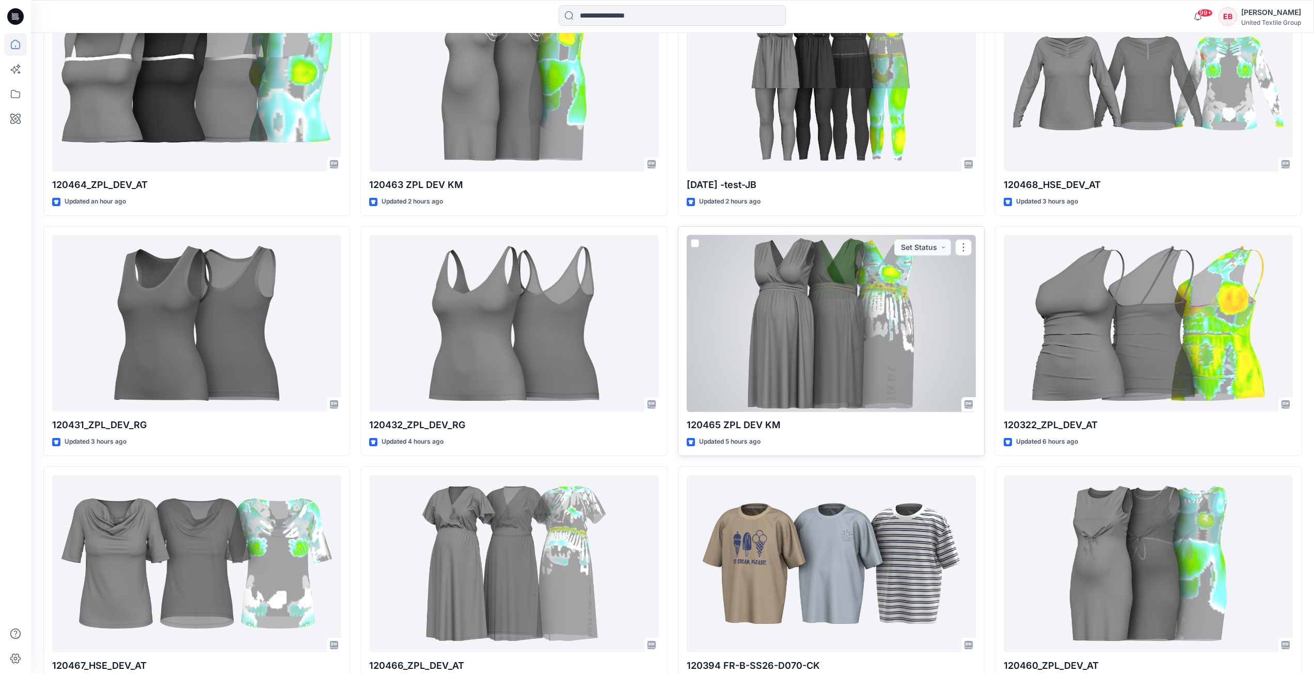
click at [829, 335] on div at bounding box center [831, 323] width 289 height 177
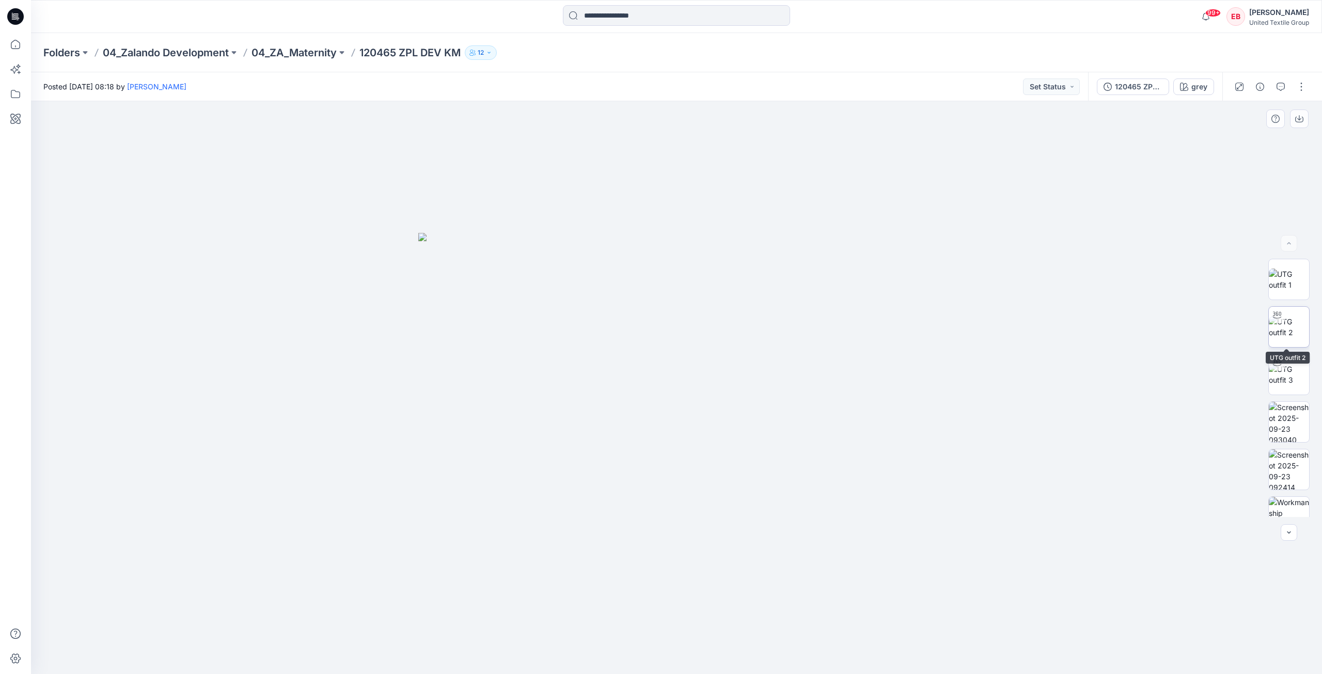
click at [1287, 327] on img at bounding box center [1289, 327] width 40 height 22
click at [1294, 280] on img at bounding box center [1289, 280] width 40 height 22
click at [1137, 87] on div "120465 ZPL DEV KM" at bounding box center [1139, 86] width 48 height 11
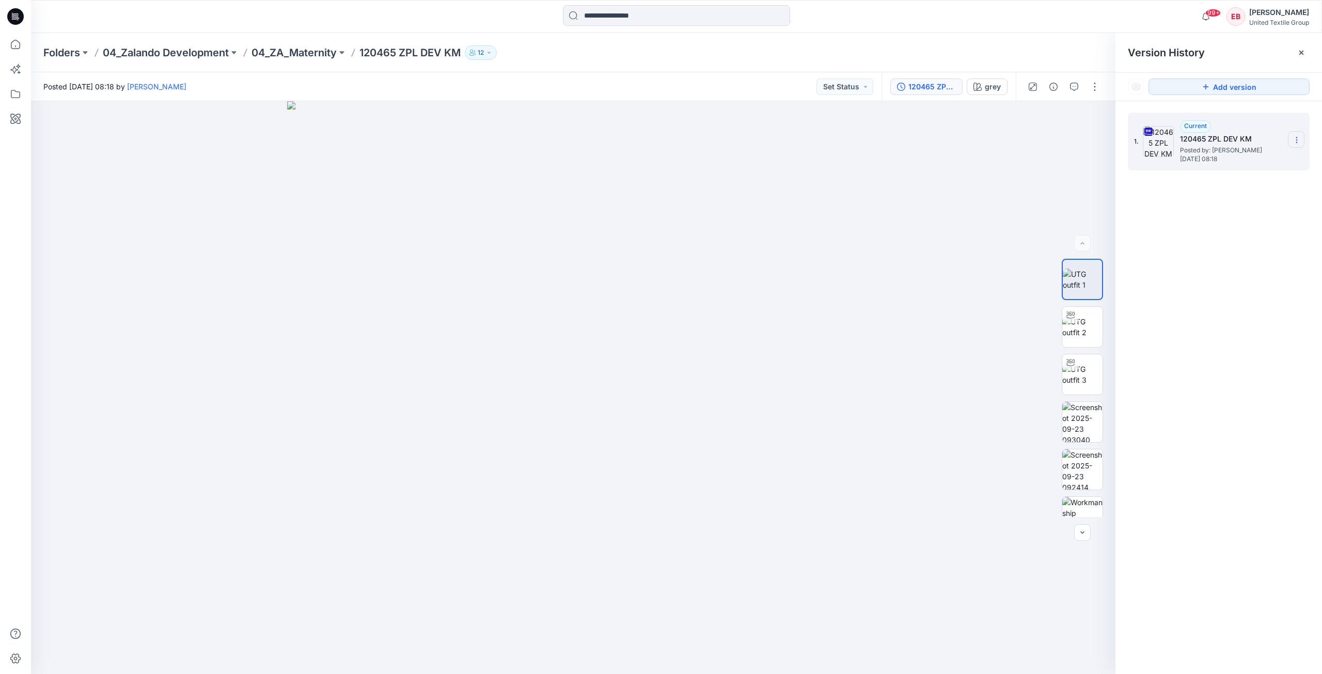
click at [1293, 138] on icon at bounding box center [1296, 140] width 8 height 8
click at [1270, 162] on span "Download Source BW File" at bounding box center [1244, 160] width 87 height 12
click at [1300, 51] on icon at bounding box center [1301, 53] width 8 height 8
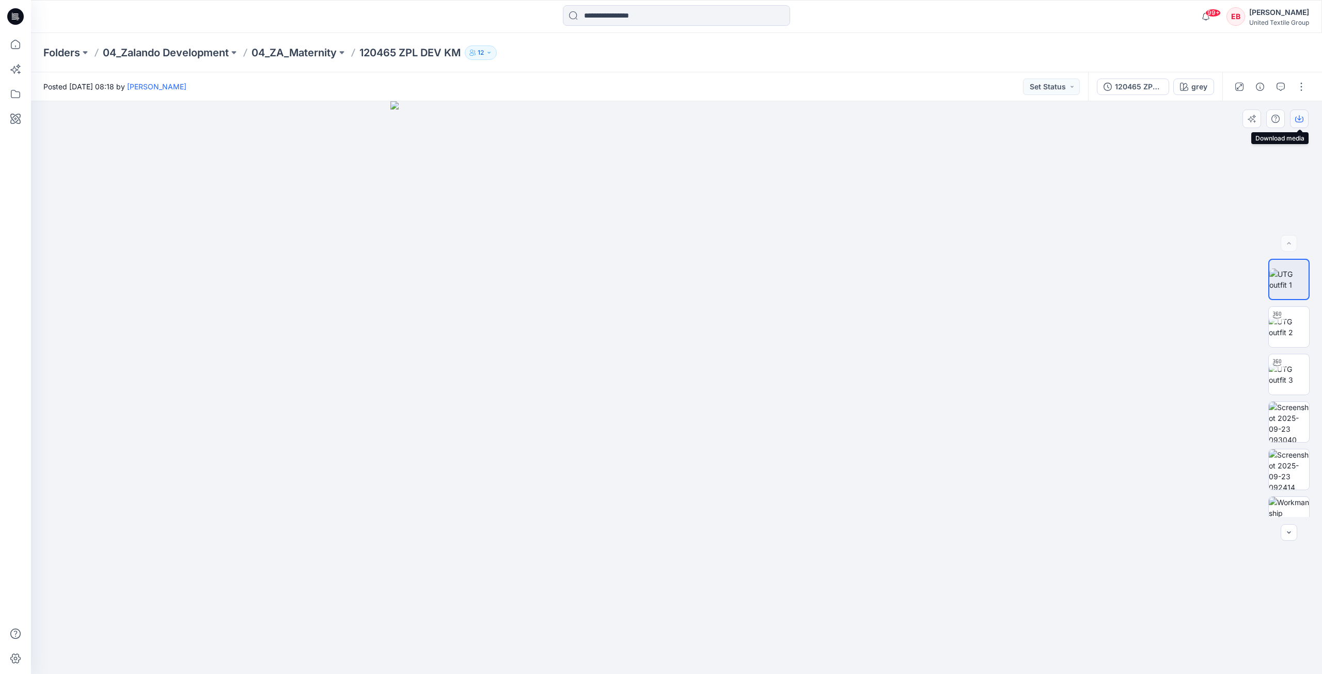
click at [1295, 128] on button "button" at bounding box center [1299, 118] width 19 height 19
click at [1282, 424] on img at bounding box center [1289, 422] width 40 height 40
click at [1302, 116] on icon "button" at bounding box center [1299, 119] width 8 height 8
click at [1287, 463] on img at bounding box center [1289, 469] width 40 height 40
click at [1299, 118] on icon "button" at bounding box center [1299, 119] width 8 height 8
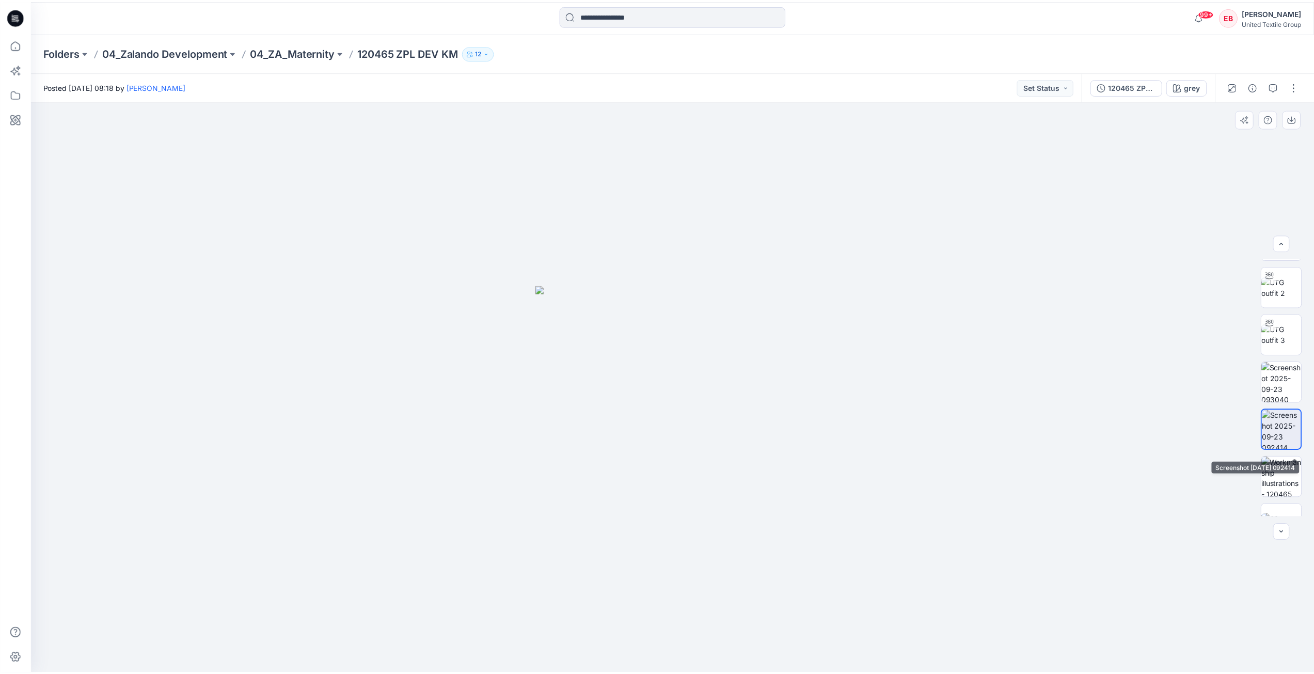
scroll to position [68, 0]
click at [1286, 435] on img at bounding box center [1289, 449] width 40 height 40
click at [1304, 112] on button "button" at bounding box center [1299, 118] width 19 height 19
click at [1288, 503] on img at bounding box center [1289, 496] width 40 height 22
click at [12, 51] on icon at bounding box center [15, 44] width 23 height 23
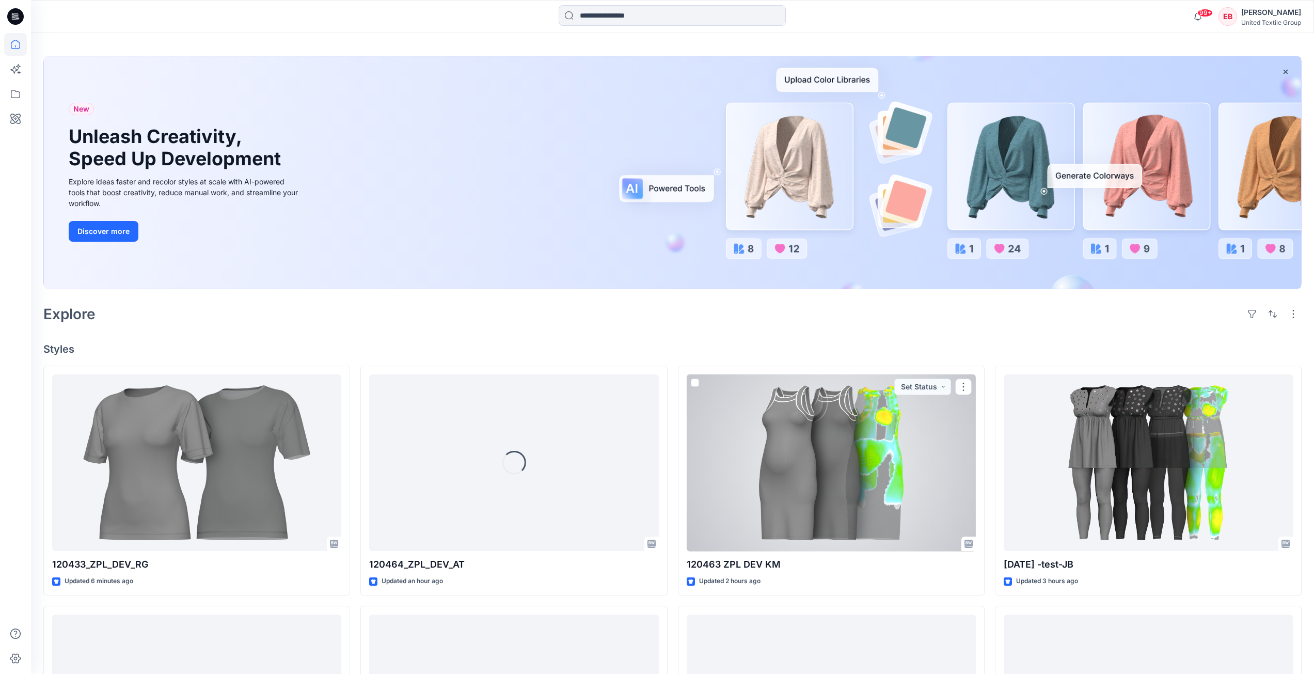
scroll to position [52, 0]
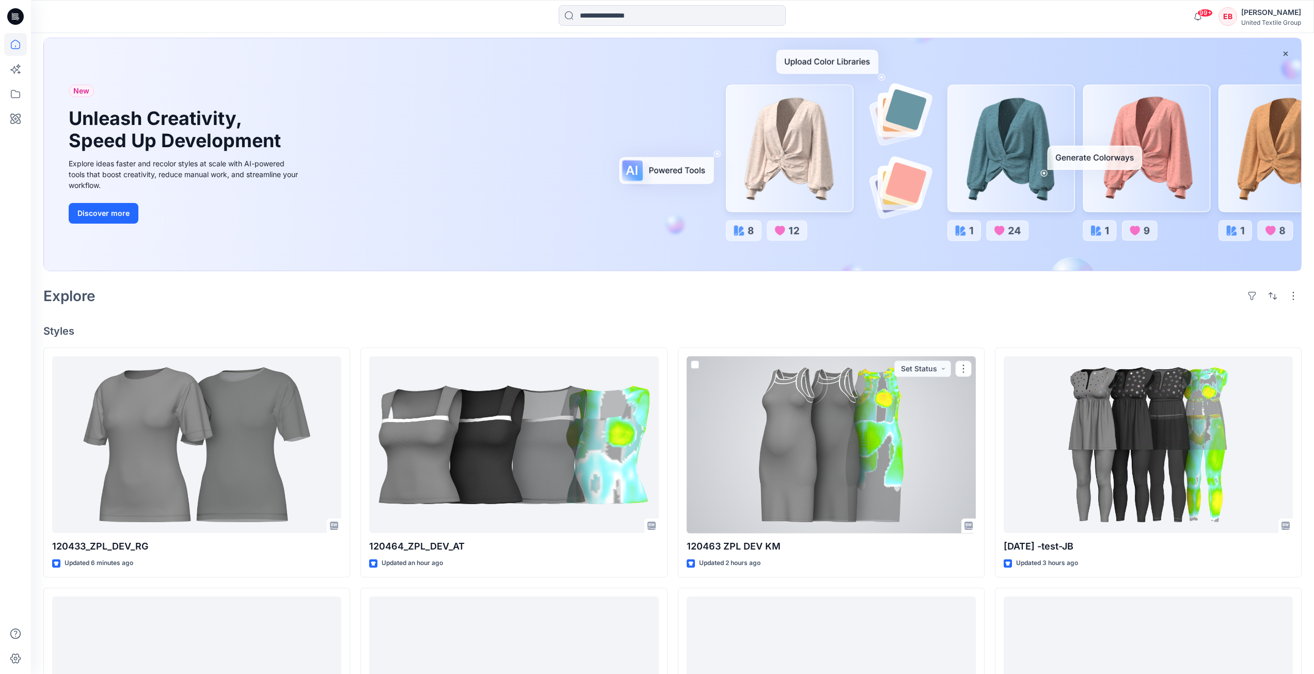
click at [795, 422] on div at bounding box center [831, 444] width 289 height 177
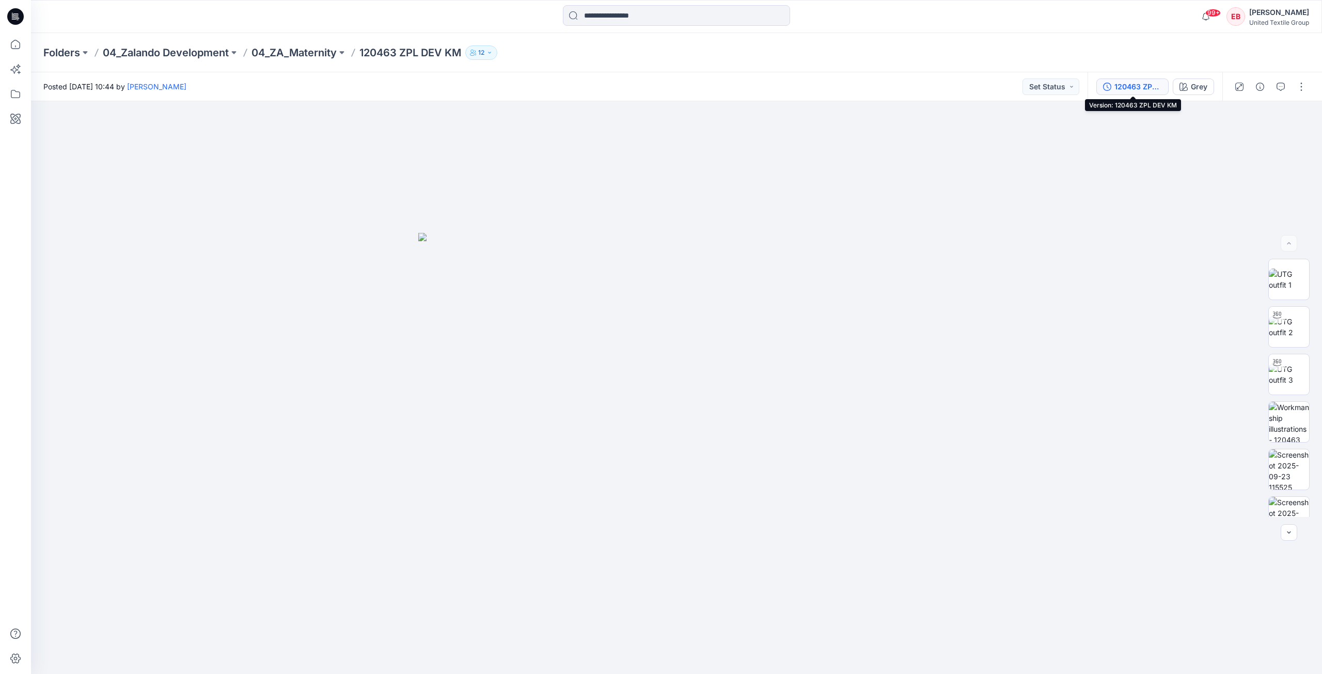
click at [1153, 84] on div "120463 ZPL DEV KM" at bounding box center [1138, 86] width 48 height 11
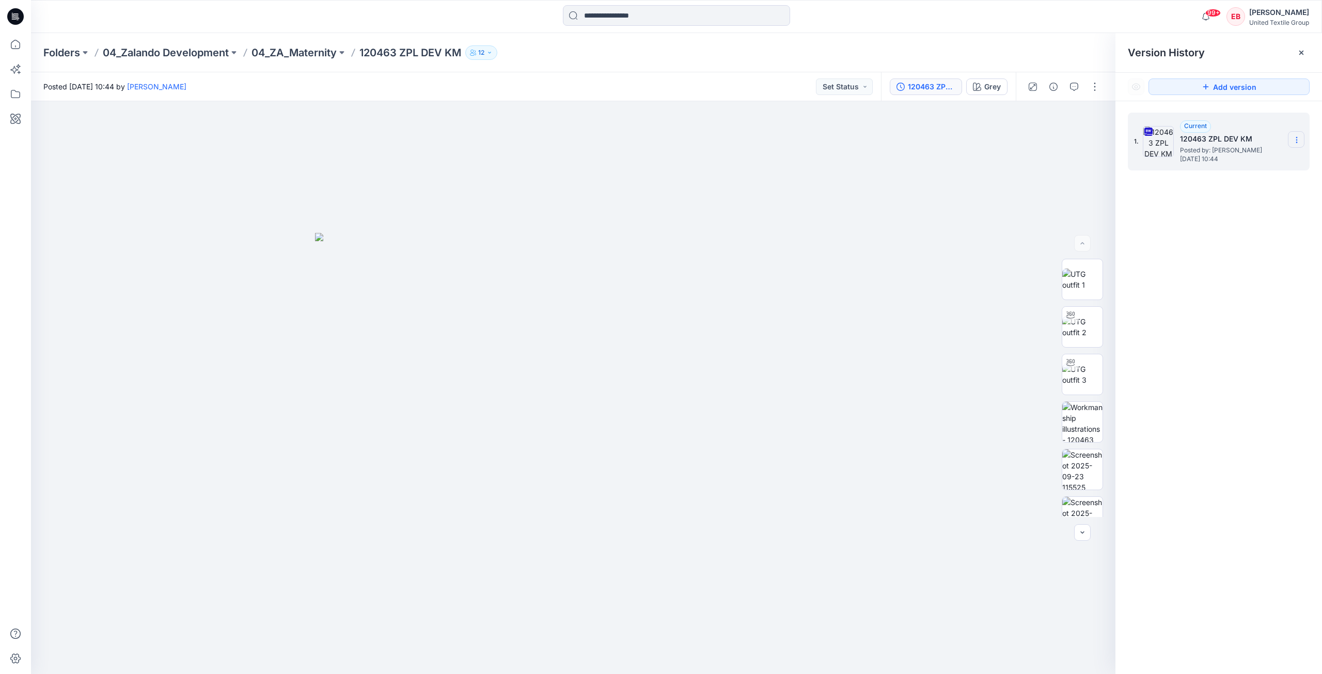
click at [1296, 135] on section at bounding box center [1296, 139] width 17 height 17
click at [1272, 153] on div "Download Source BW File" at bounding box center [1241, 160] width 120 height 21
click at [1302, 54] on icon at bounding box center [1301, 53] width 4 height 4
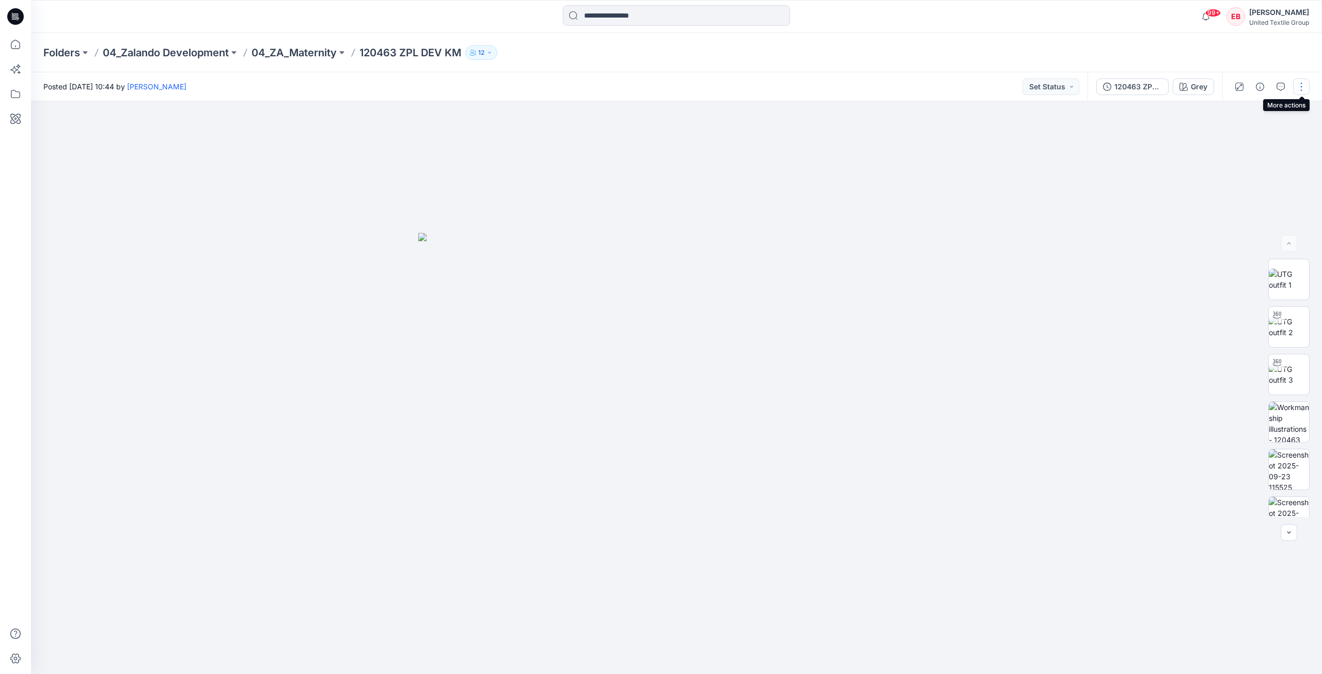
click at [1301, 90] on button "button" at bounding box center [1301, 86] width 17 height 17
click at [1042, 48] on div "Folders 04_Zalando Development 04_ZA_Maternity 120463 ZPL DEV KM 12" at bounding box center [636, 52] width 1186 height 14
click at [1293, 279] on img at bounding box center [1289, 280] width 40 height 22
click at [1299, 117] on icon "button" at bounding box center [1299, 119] width 8 height 8
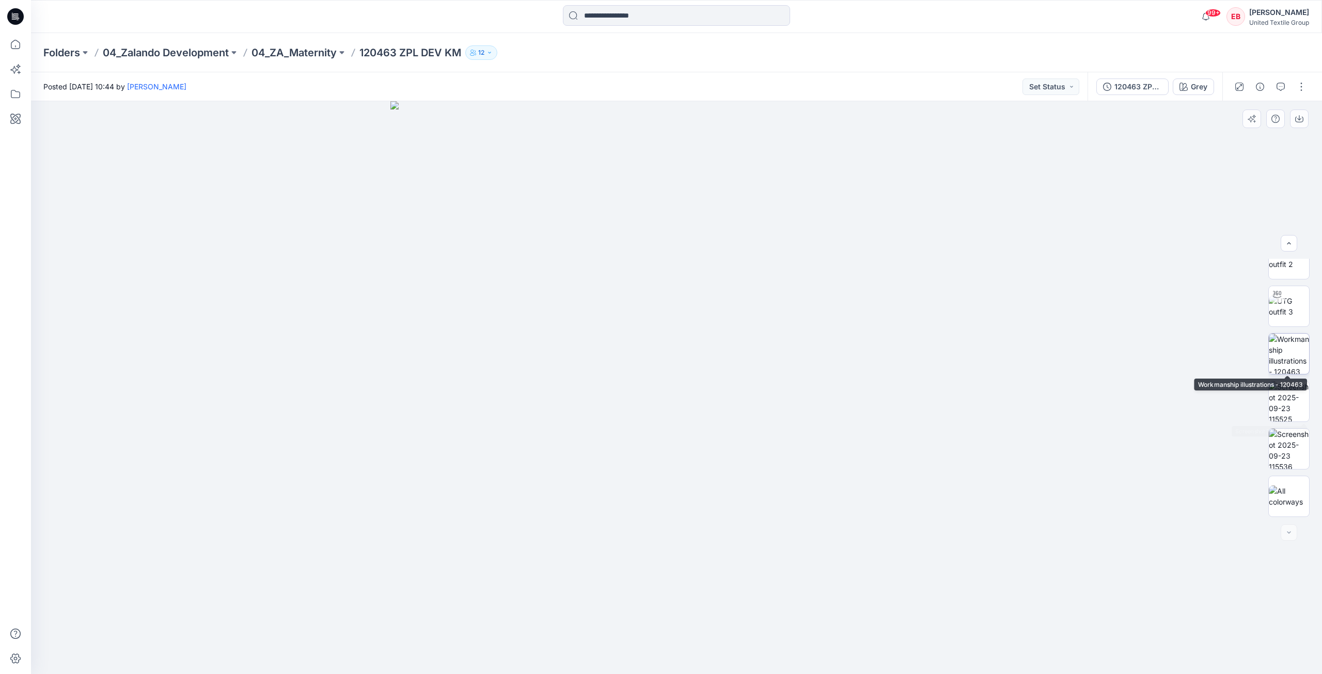
click at [1283, 361] on img at bounding box center [1289, 354] width 40 height 40
click at [1300, 118] on icon "button" at bounding box center [1299, 119] width 8 height 8
drag, startPoint x: 1295, startPoint y: 406, endPoint x: 1294, endPoint y: 390, distance: 16.6
click at [1295, 406] on img at bounding box center [1289, 401] width 40 height 40
click at [1295, 117] on icon "button" at bounding box center [1299, 119] width 8 height 8
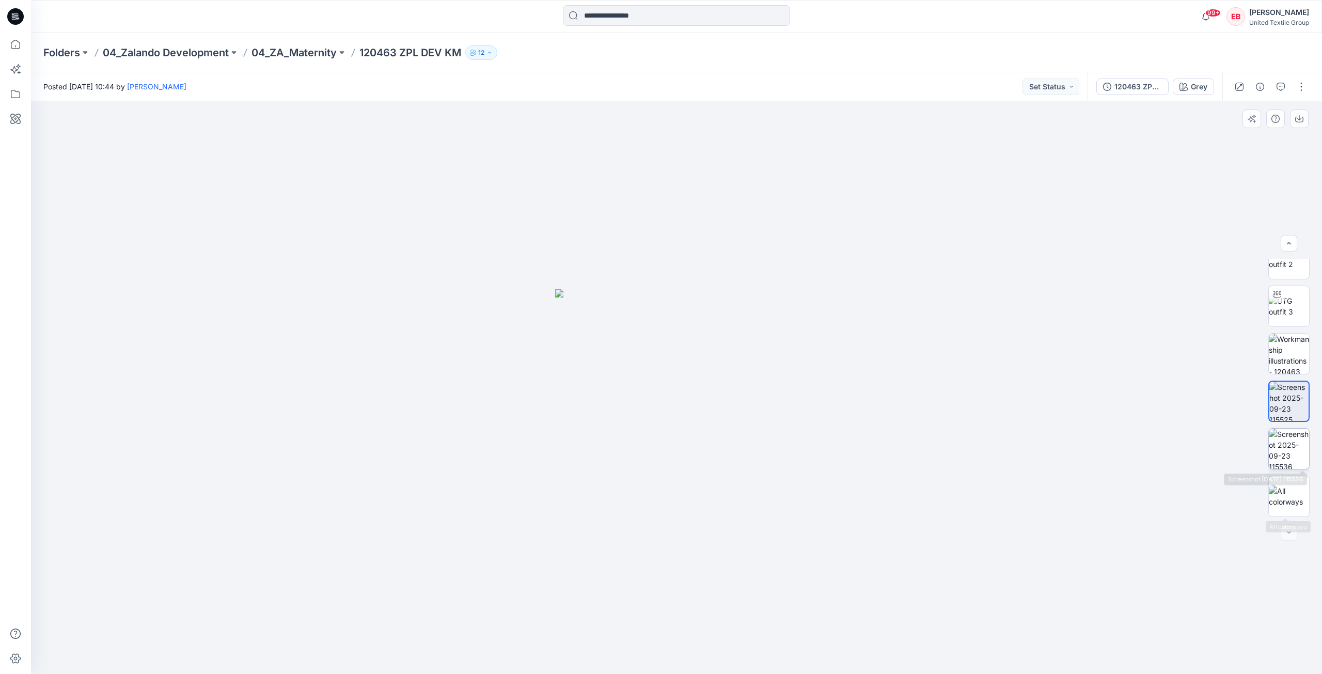
click at [1294, 454] on img at bounding box center [1289, 449] width 40 height 40
click at [1303, 117] on icon "button" at bounding box center [1299, 119] width 8 height 8
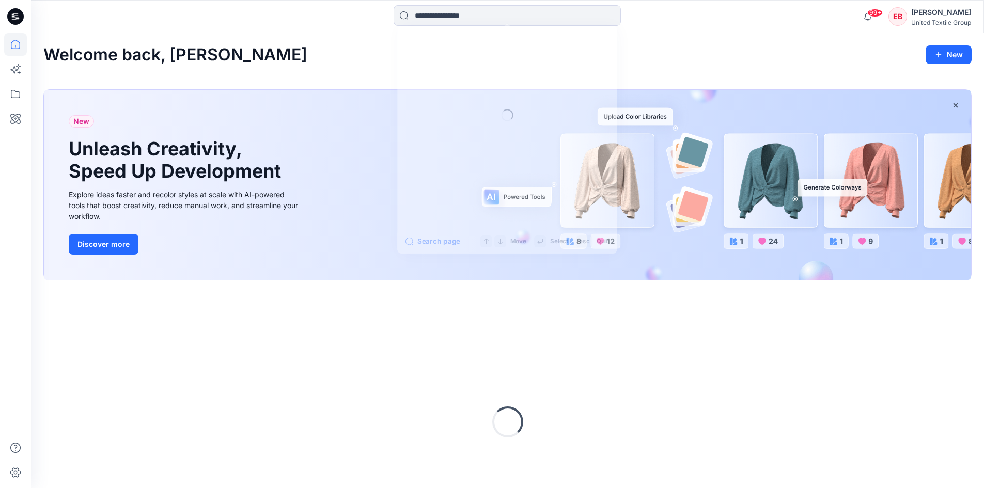
click at [479, 23] on input at bounding box center [506, 15] width 227 height 21
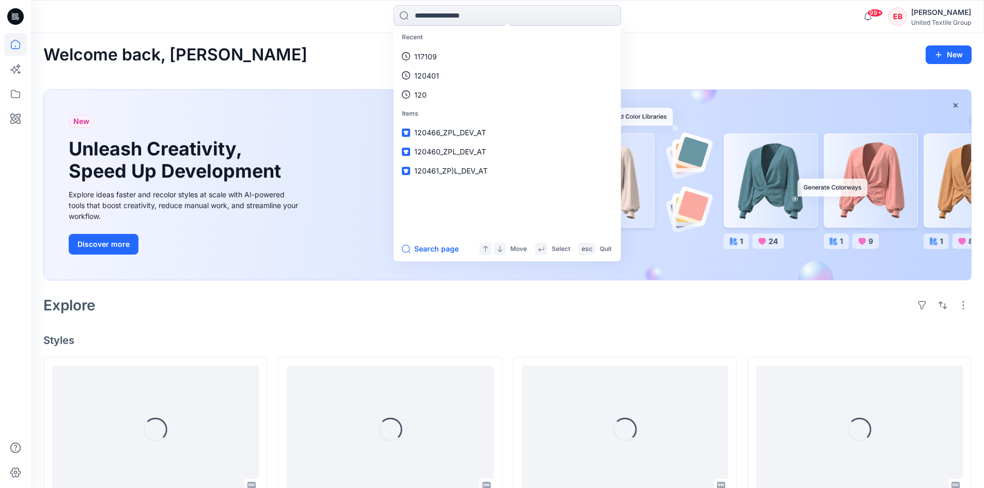
type input "******"
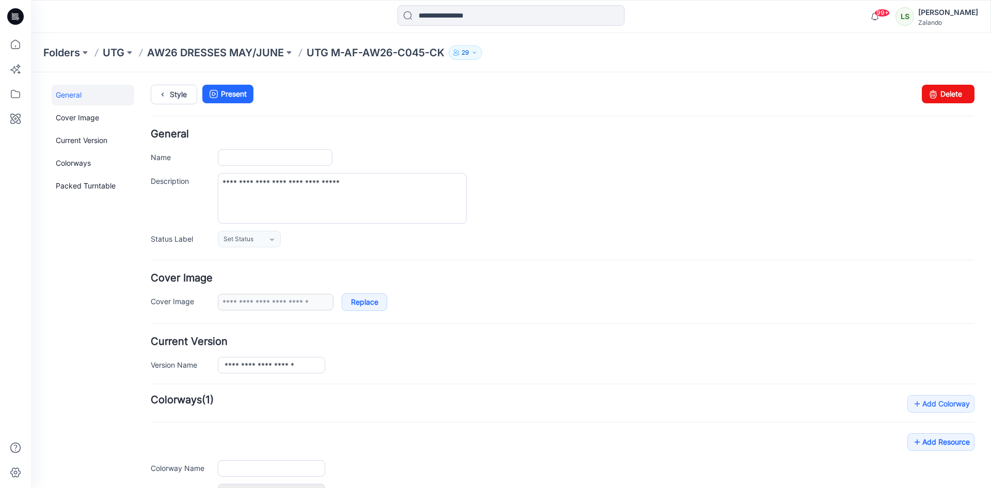
type input "**********"
click at [322, 157] on input "**********" at bounding box center [275, 157] width 115 height 17
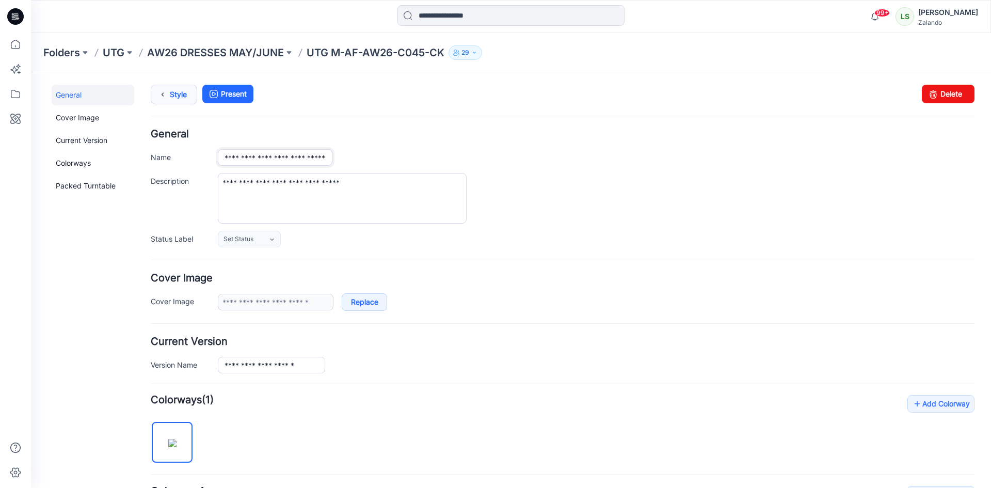
type input "**********"
click at [164, 94] on icon at bounding box center [162, 94] width 14 height 19
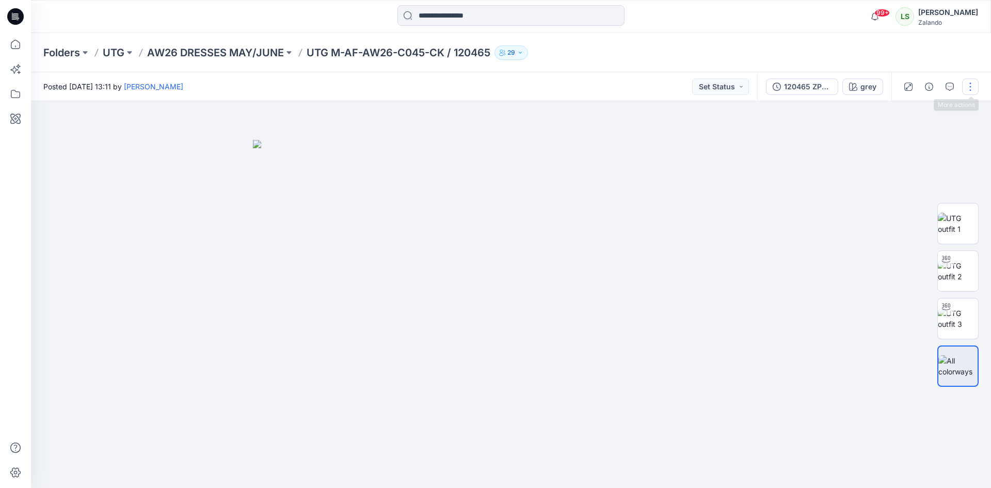
click at [974, 84] on button "button" at bounding box center [971, 86] width 17 height 17
click at [910, 138] on p "Edit" at bounding box center [904, 139] width 13 height 11
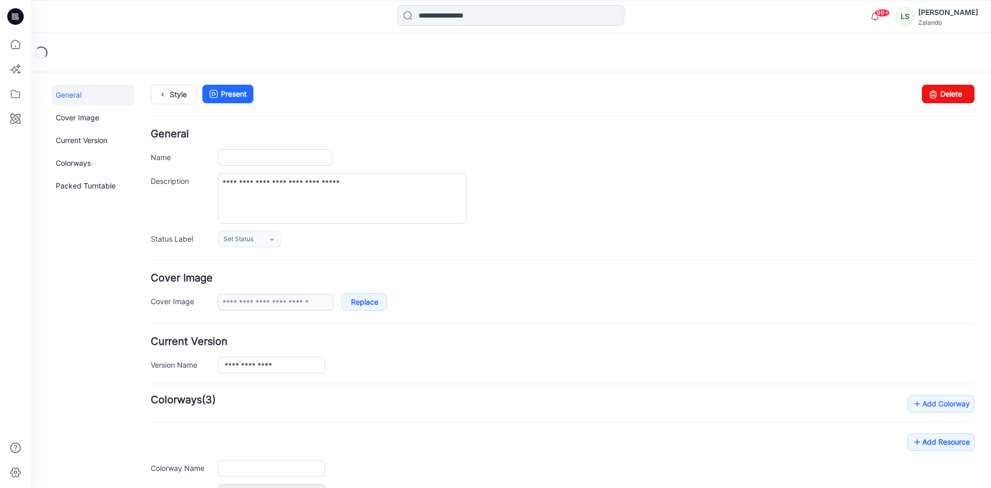
type input "**********"
type input "****"
type input "**********"
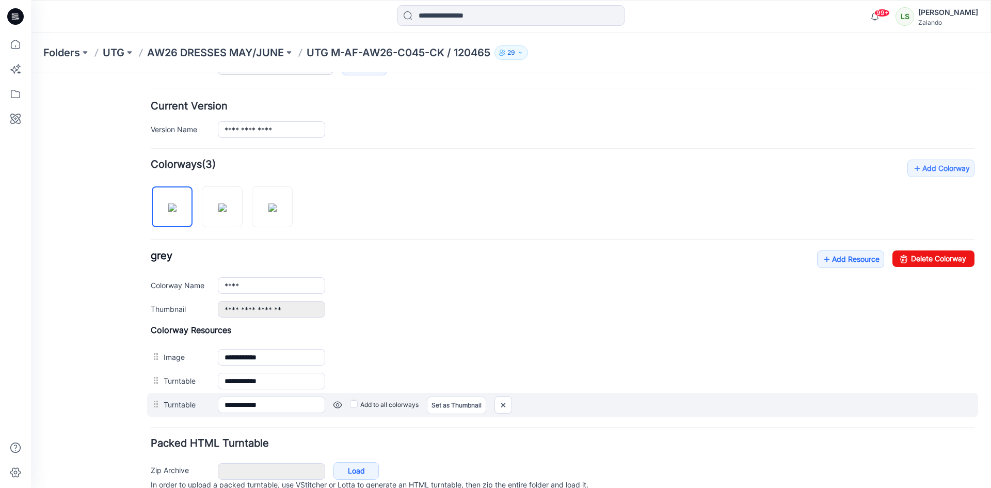
scroll to position [282, 0]
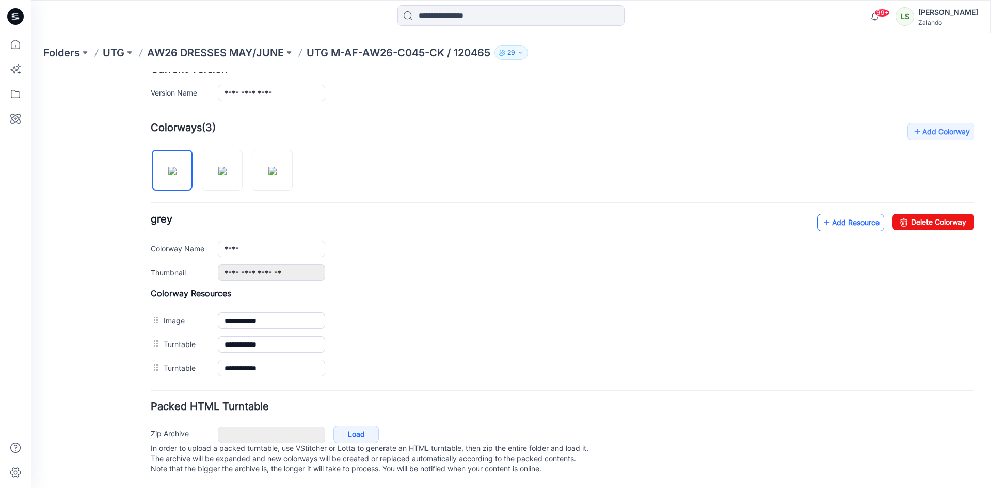
click at [868, 214] on link "Add Resource" at bounding box center [850, 223] width 67 height 18
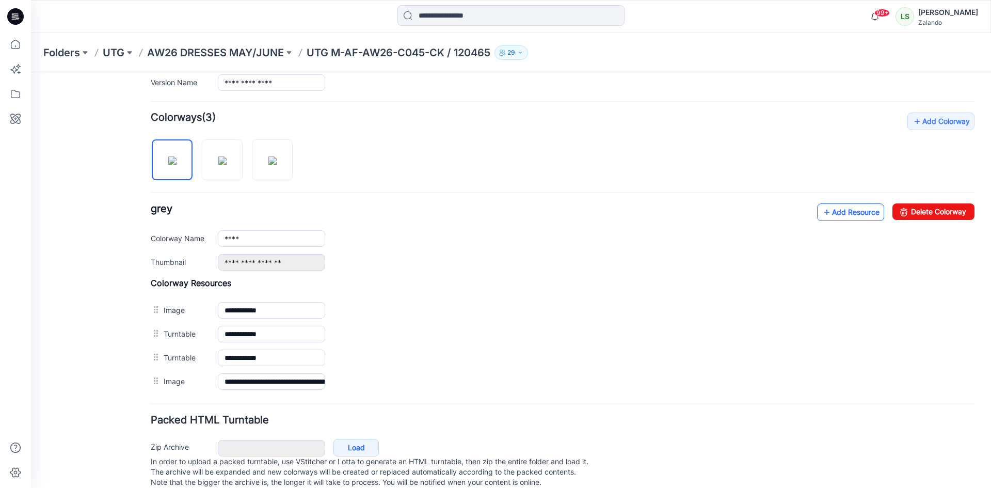
click at [839, 210] on link "Add Resource" at bounding box center [850, 212] width 67 height 18
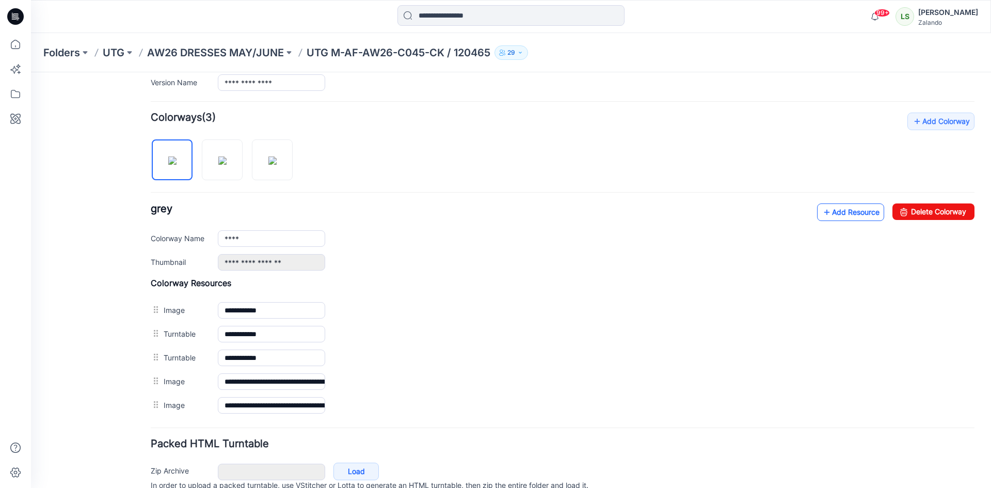
click at [832, 213] on link "Add Resource" at bounding box center [850, 212] width 67 height 18
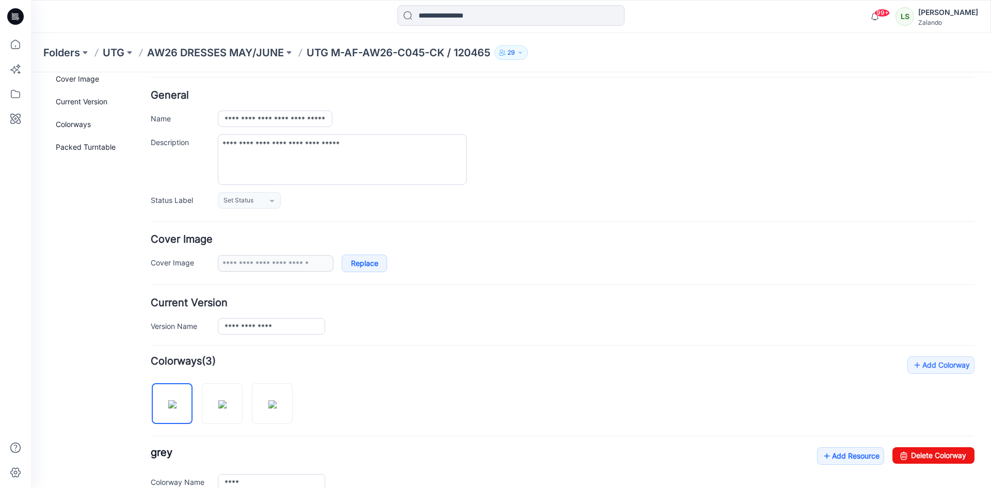
scroll to position [0, 0]
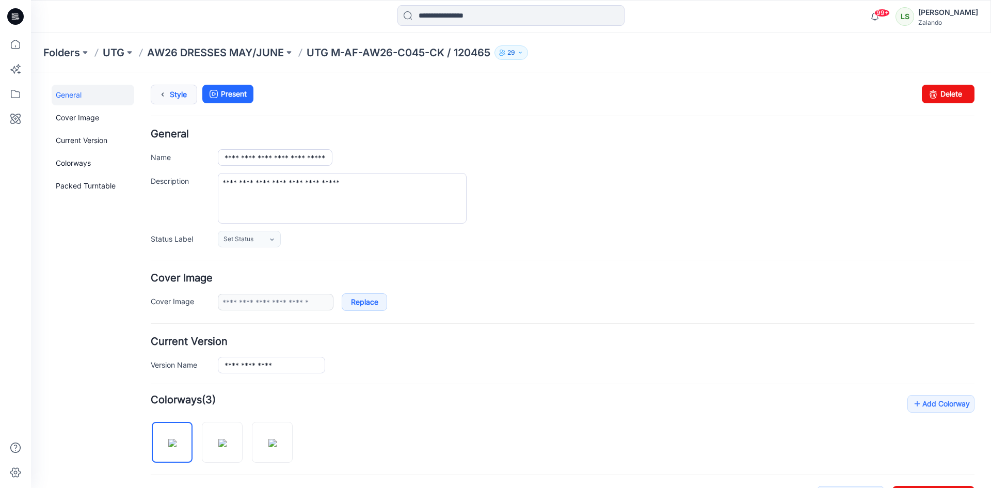
click at [161, 98] on icon at bounding box center [162, 94] width 14 height 19
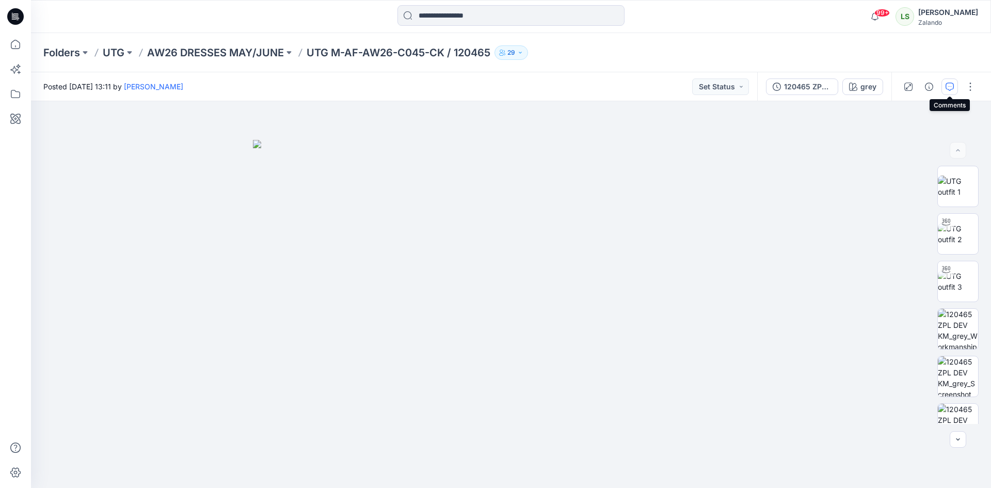
click at [953, 87] on icon "button" at bounding box center [950, 87] width 8 height 8
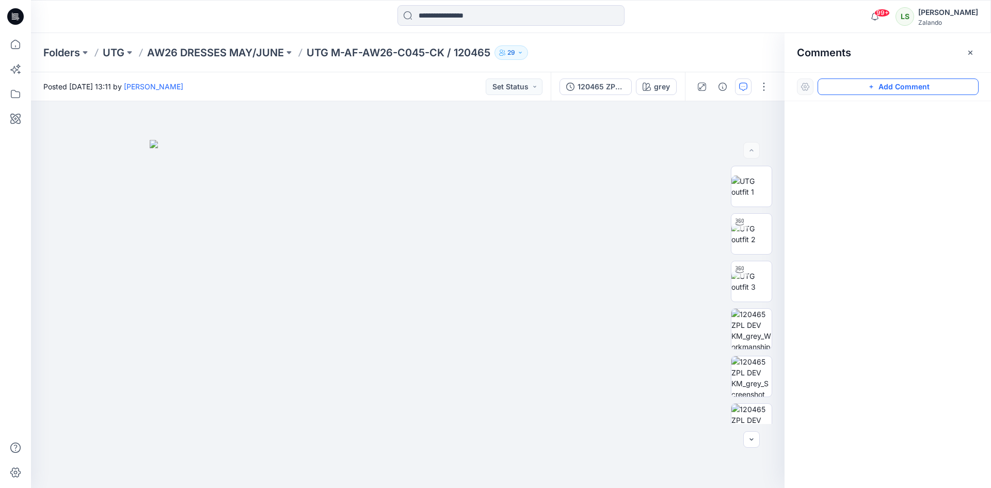
click at [857, 85] on button "Add Comment" at bounding box center [898, 86] width 161 height 17
click at [621, 129] on div "1" at bounding box center [408, 294] width 754 height 387
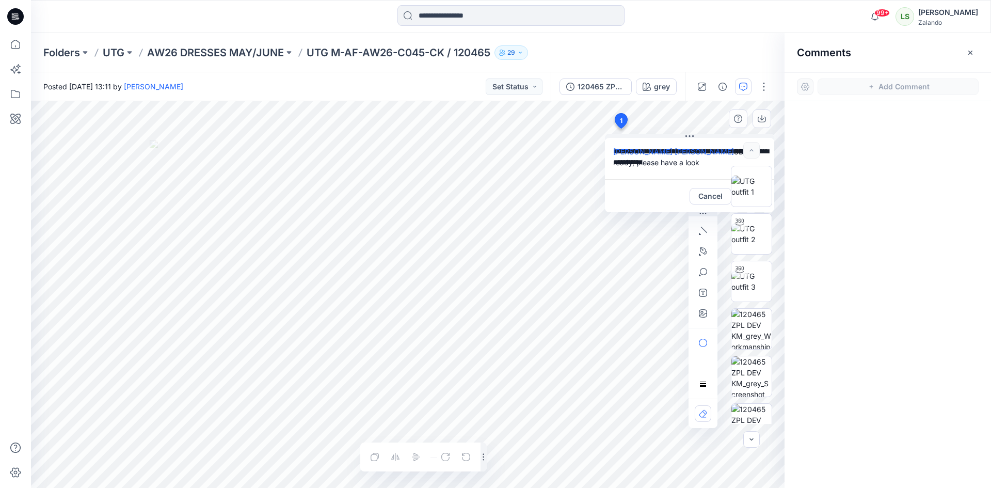
click at [684, 141] on textarea "**********" at bounding box center [689, 158] width 169 height 41
type textarea "**********"
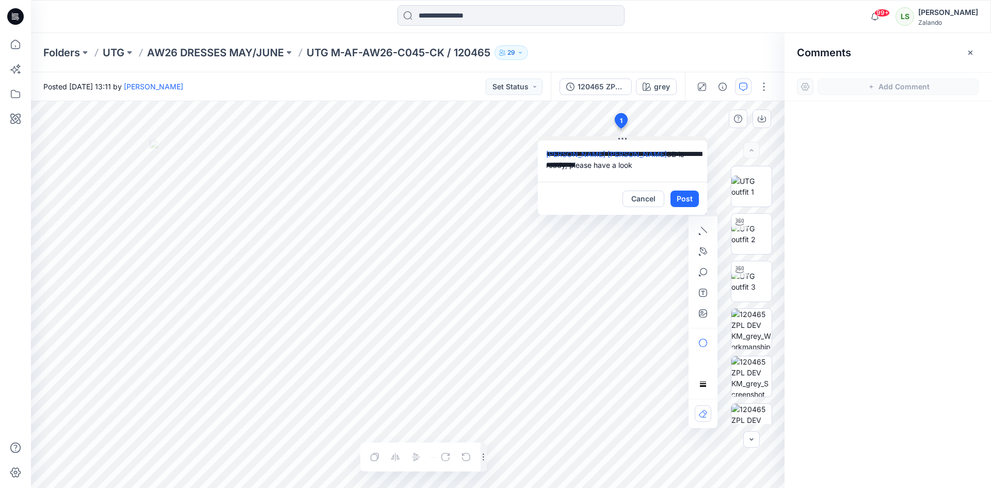
drag, startPoint x: 687, startPoint y: 136, endPoint x: 620, endPoint y: 139, distance: 67.2
click at [620, 139] on icon at bounding box center [623, 139] width 8 height 2
click at [691, 196] on button "Post" at bounding box center [685, 199] width 28 height 17
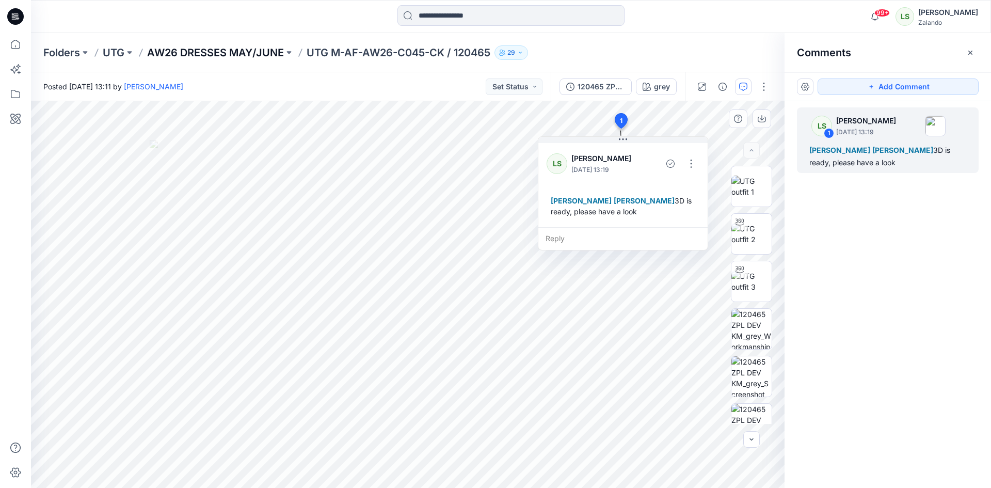
click at [275, 54] on p "AW26 DRESSES MAY/JUNE" at bounding box center [215, 52] width 137 height 14
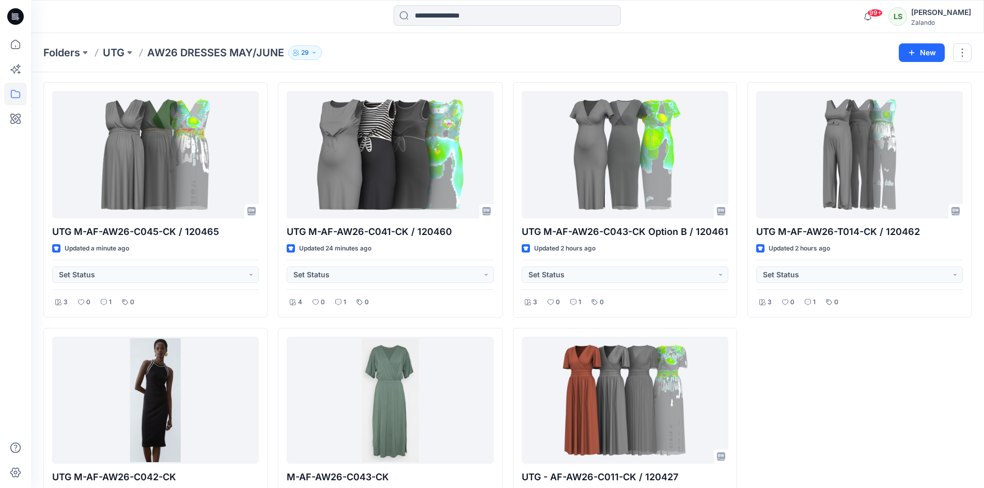
scroll to position [52, 0]
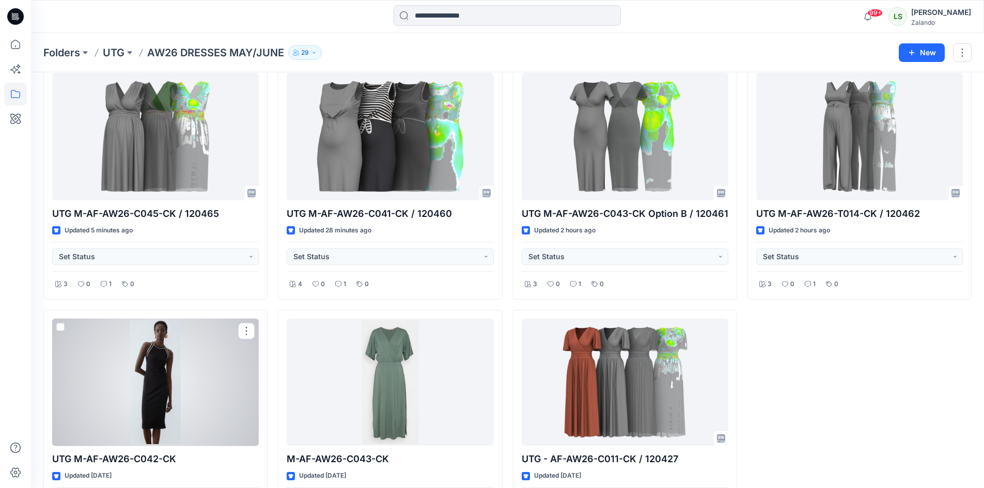
click at [139, 364] on div at bounding box center [155, 383] width 207 height 128
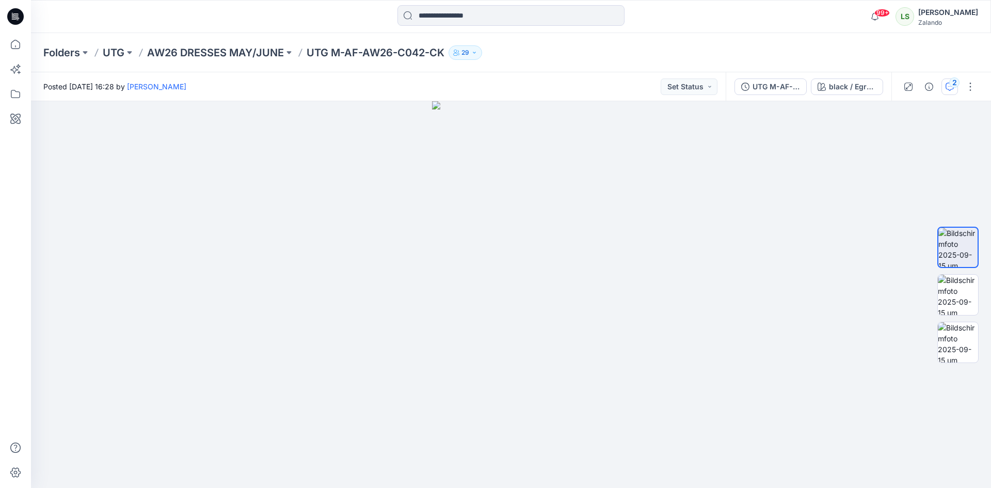
click at [952, 88] on icon "button" at bounding box center [950, 87] width 8 height 8
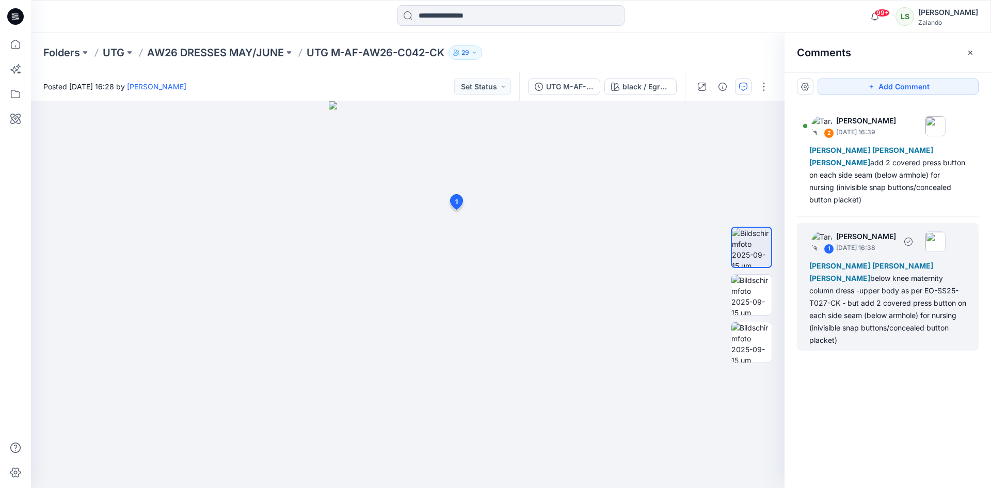
click at [849, 326] on div "Marnie Douven Lise Stougaard Marlene Seefeldt below knee maternity column dress…" at bounding box center [888, 303] width 157 height 87
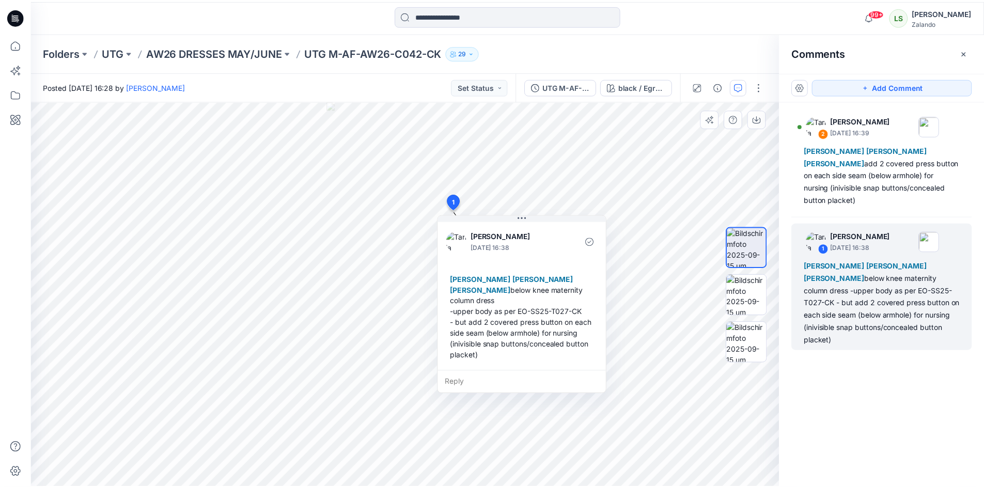
scroll to position [7, 0]
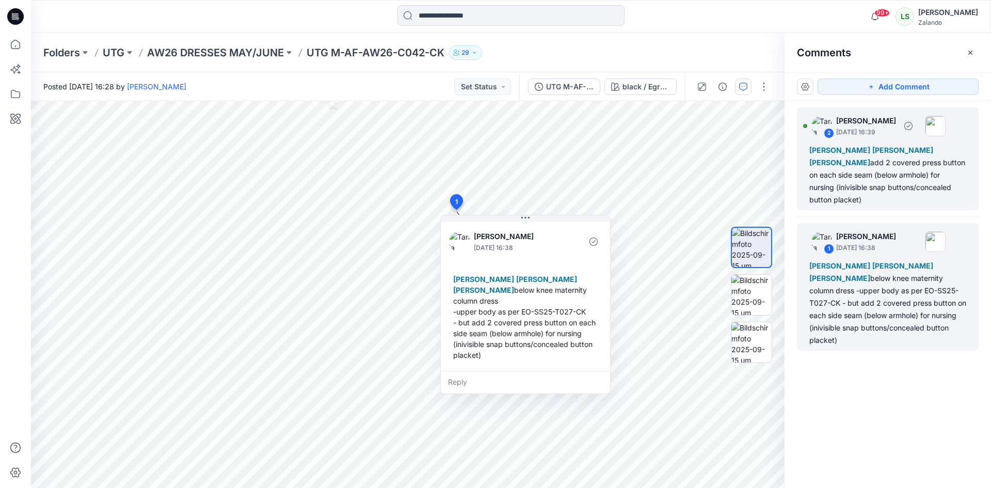
click at [933, 193] on div "Marnie Douven Lise Stougaard Marlene Seefeldt add 2 covered press button on eac…" at bounding box center [888, 175] width 157 height 62
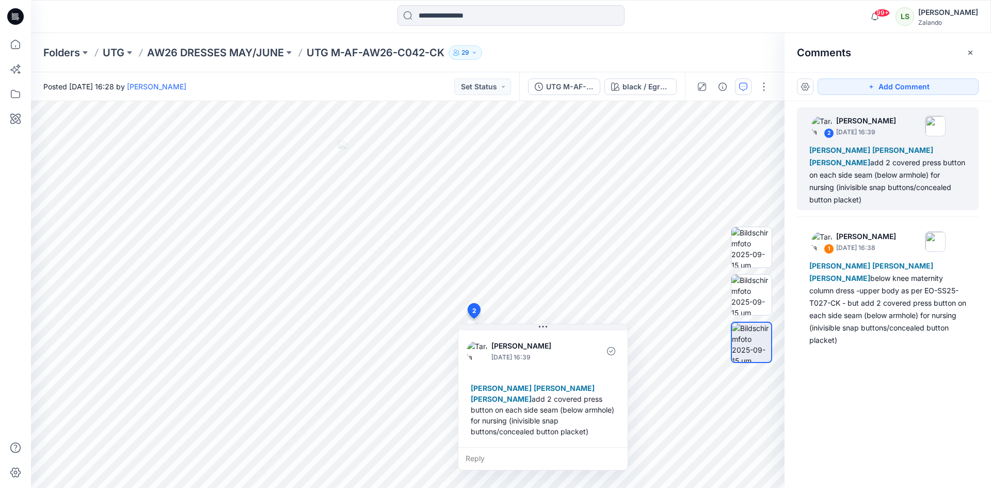
click at [858, 371] on div "2 Tania Baumeister-Hanff September 15, 2025 16:39 Marnie Douven Lise Stougaard …" at bounding box center [888, 275] width 207 height 349
drag, startPoint x: 975, startPoint y: 54, endPoint x: 943, endPoint y: 64, distance: 33.5
click at [975, 54] on button "button" at bounding box center [971, 52] width 17 height 17
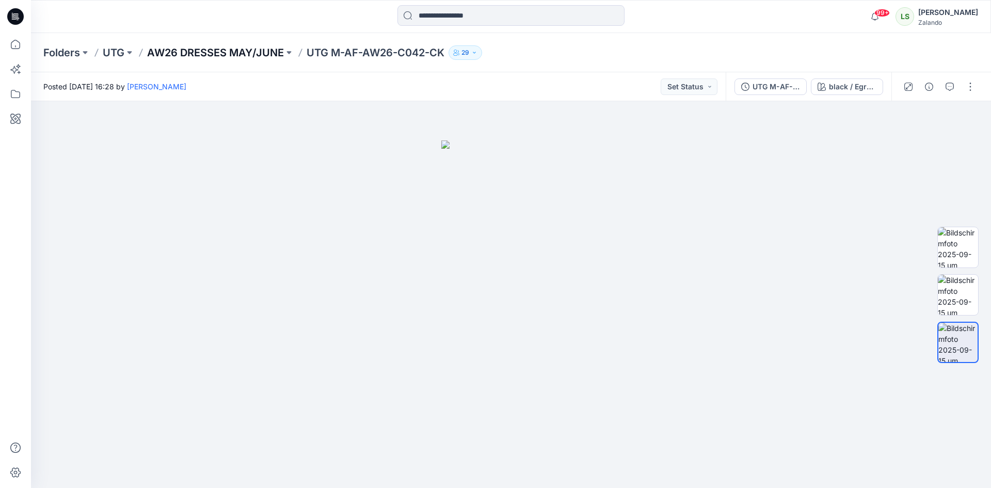
click at [265, 51] on p "AW26 DRESSES MAY/JUNE" at bounding box center [215, 52] width 137 height 14
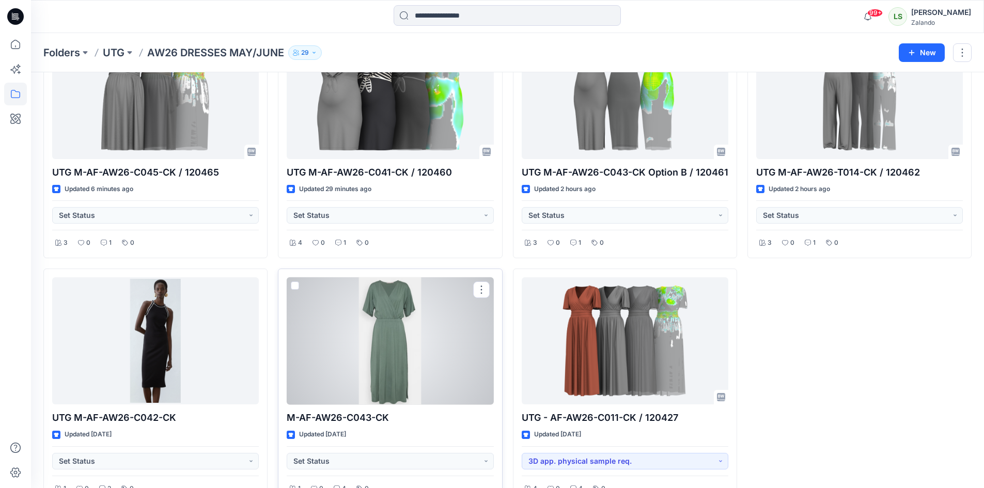
scroll to position [103, 0]
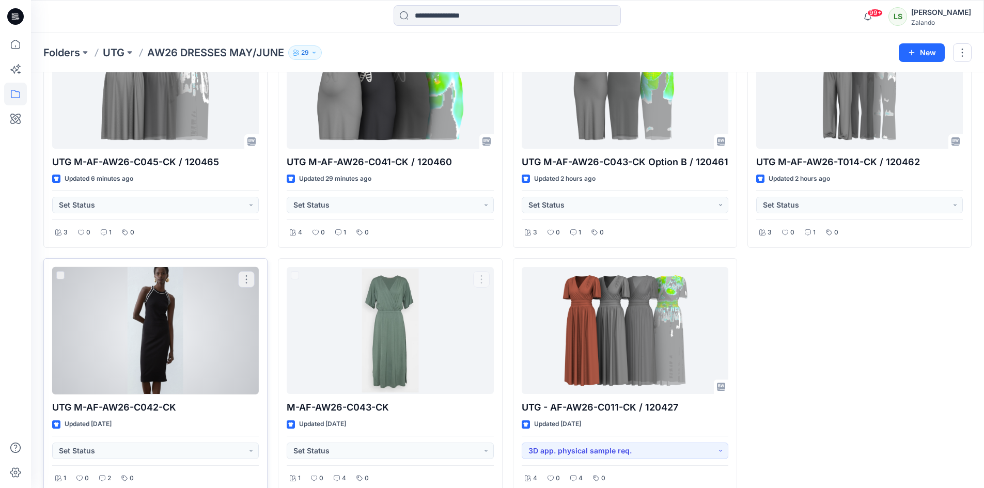
click at [161, 340] on div at bounding box center [155, 331] width 207 height 128
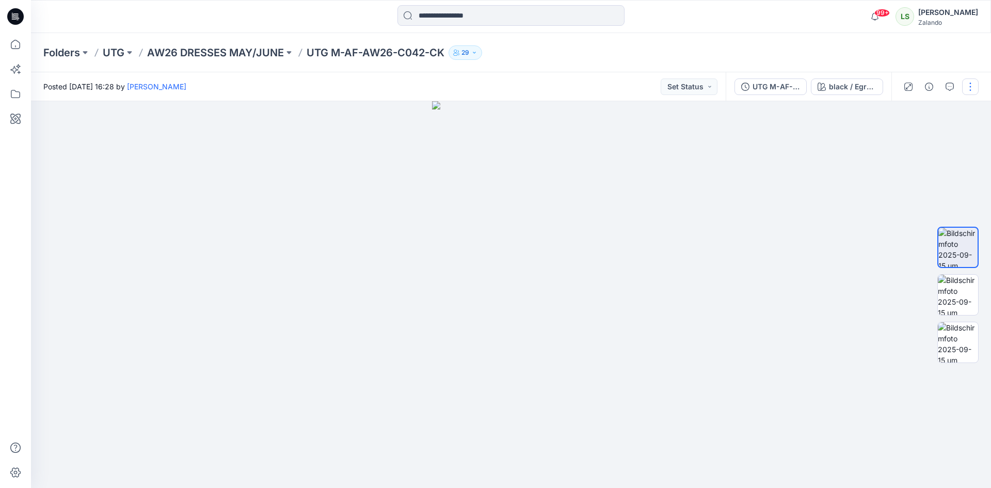
click at [968, 83] on button "button" at bounding box center [971, 86] width 17 height 17
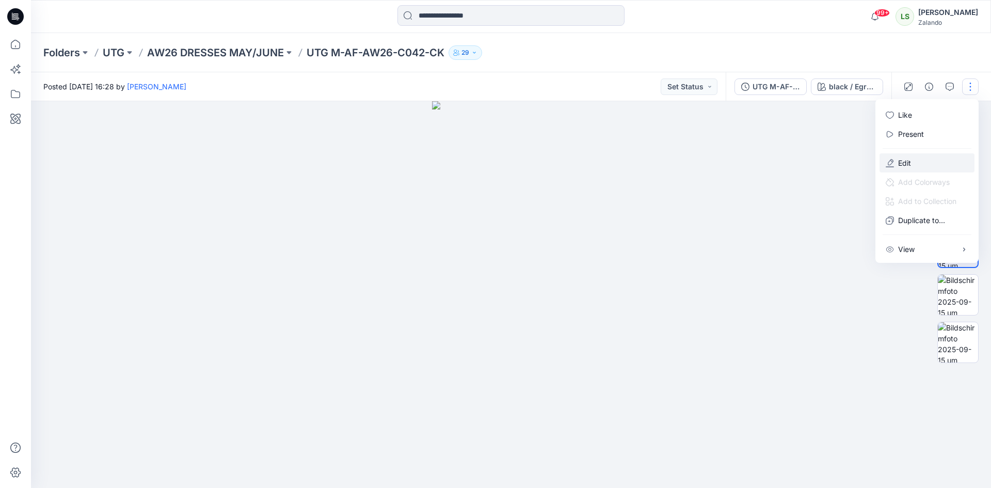
click at [904, 155] on button "Edit" at bounding box center [927, 162] width 95 height 19
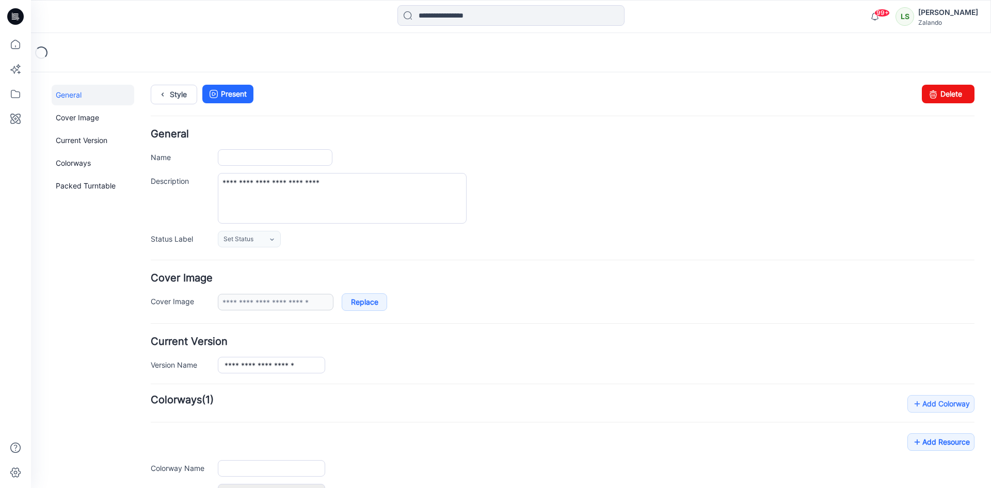
type input "**********"
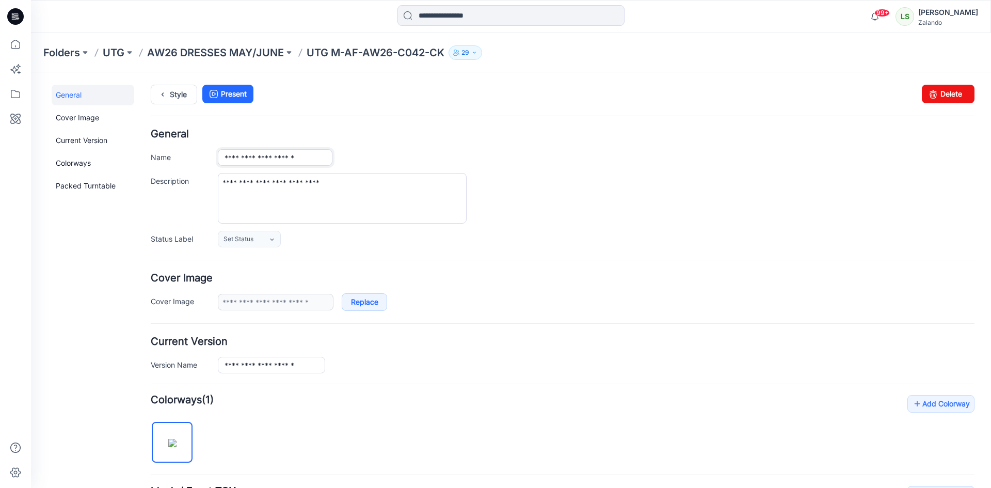
click at [319, 155] on input "**********" at bounding box center [275, 157] width 115 height 17
type input "**********"
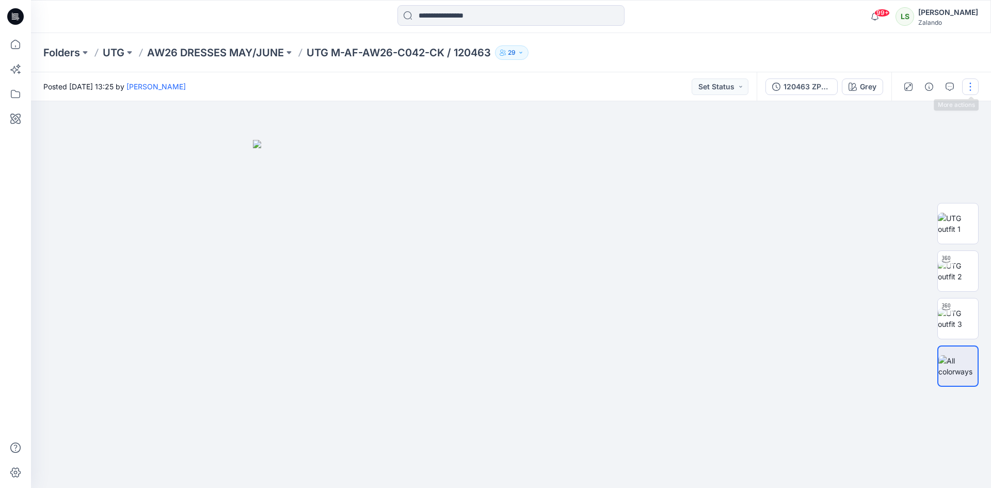
click at [965, 82] on button "button" at bounding box center [971, 86] width 17 height 17
click at [899, 135] on p "Edit" at bounding box center [904, 139] width 13 height 11
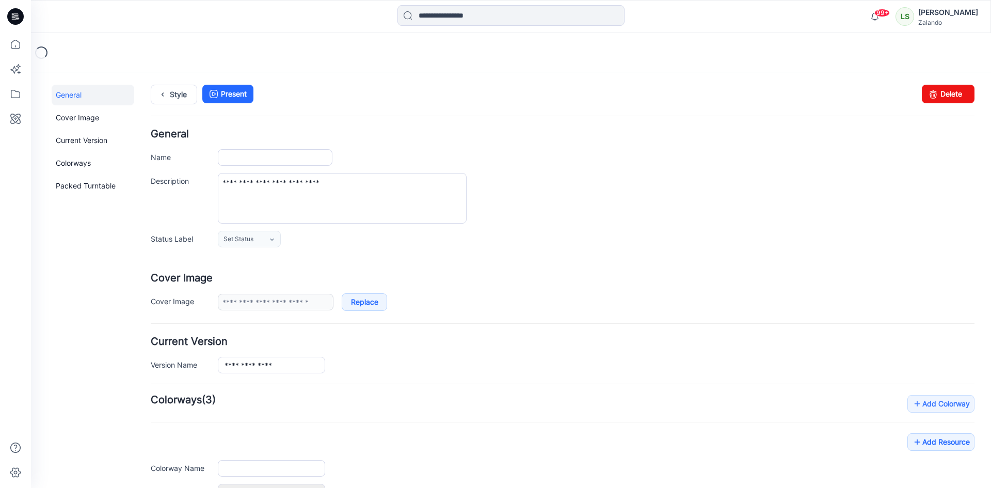
type input "**********"
type input "****"
type input "**********"
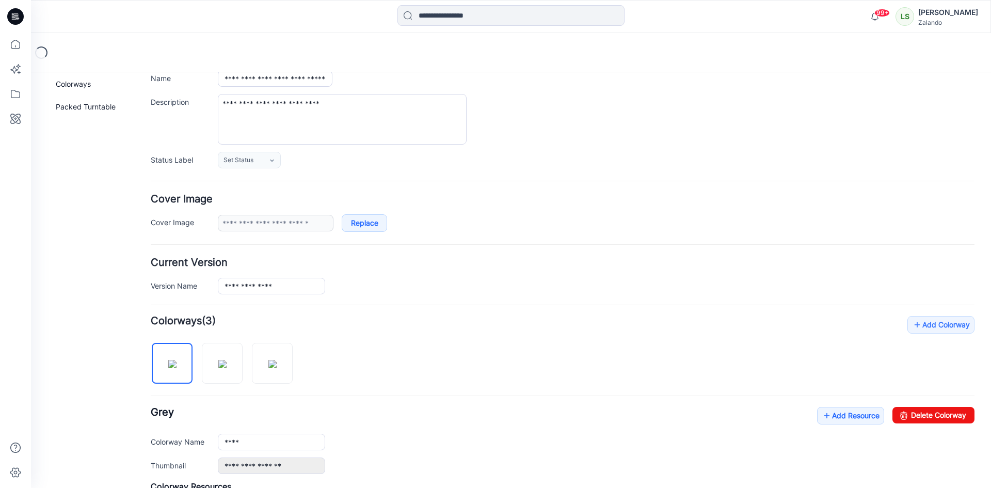
scroll to position [155, 0]
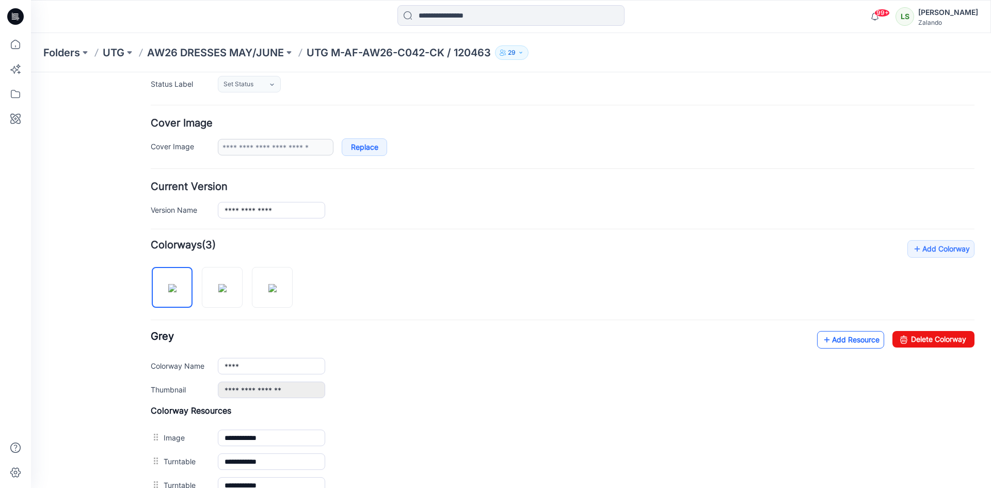
click at [845, 333] on link "Add Resource" at bounding box center [850, 340] width 67 height 18
click at [829, 345] on link "Add Resource" at bounding box center [850, 340] width 67 height 18
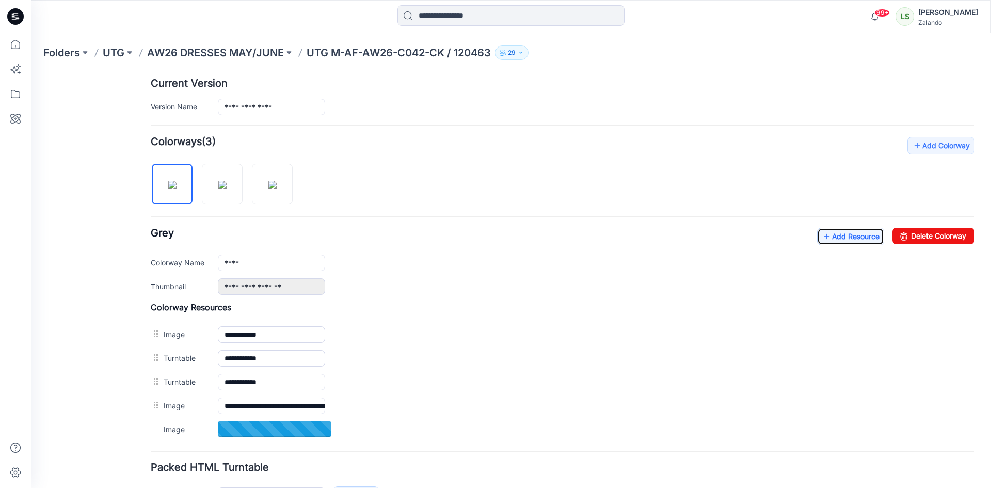
scroll to position [310, 0]
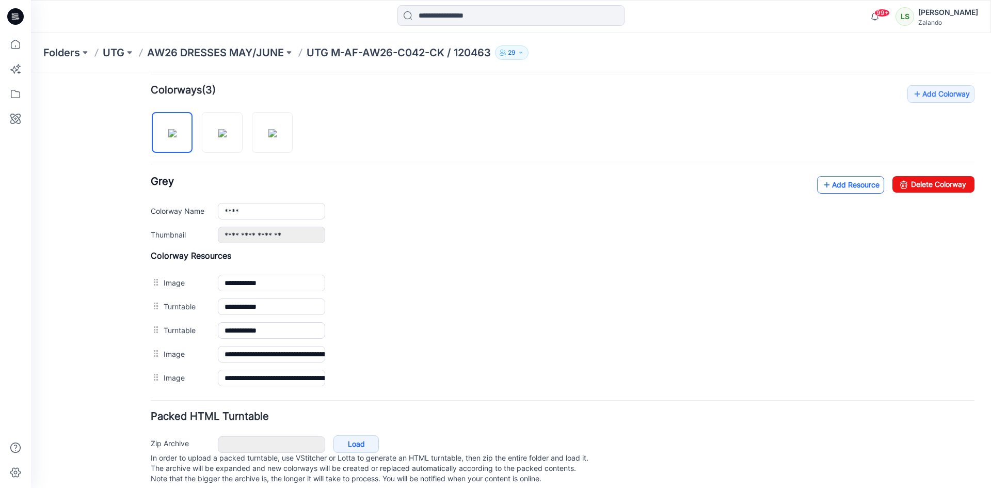
click at [834, 190] on link "Add Resource" at bounding box center [850, 185] width 67 height 18
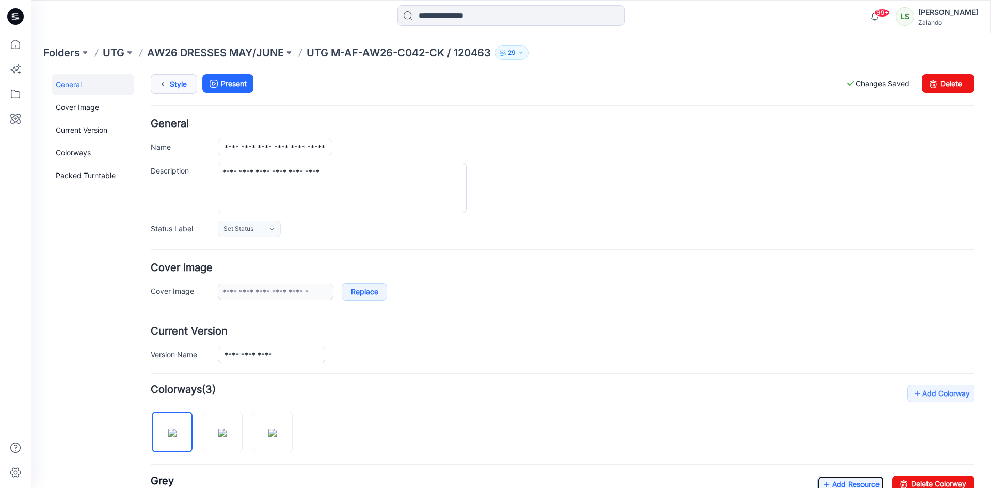
scroll to position [0, 0]
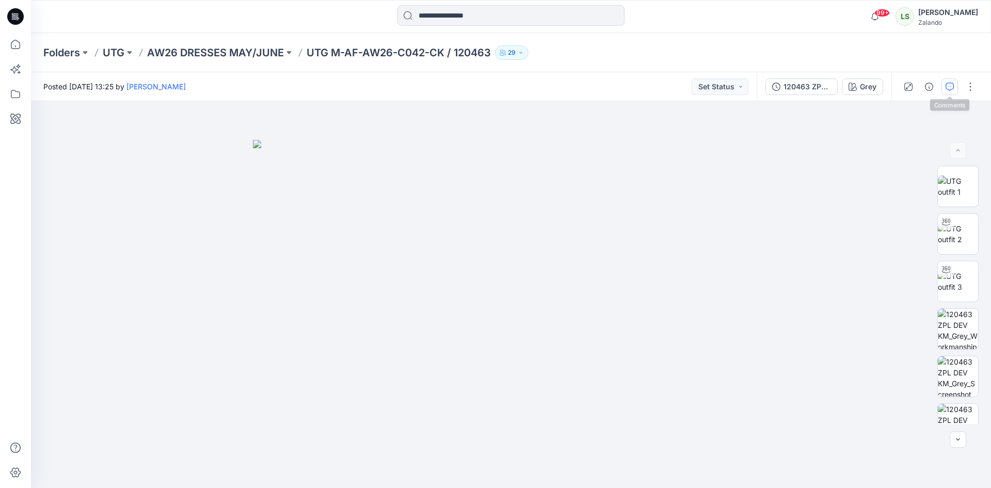
click at [948, 92] on button "button" at bounding box center [950, 86] width 17 height 17
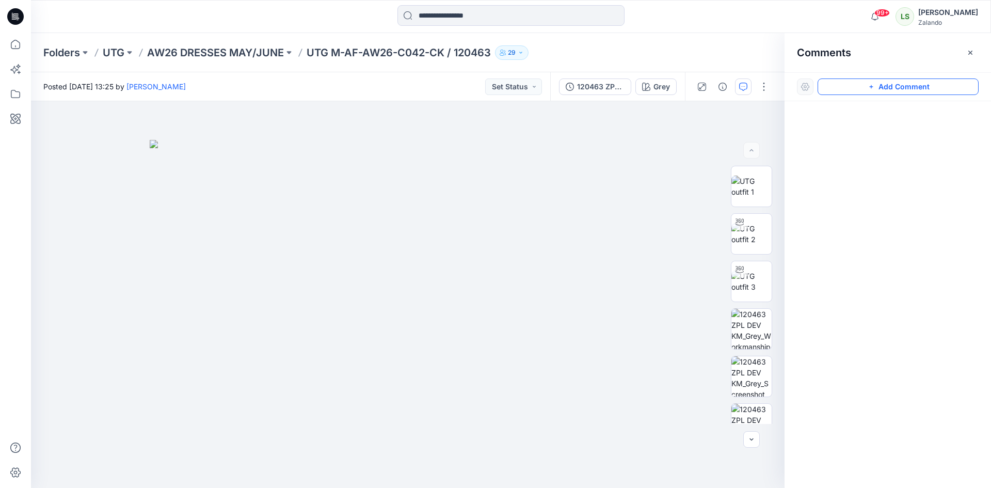
click at [865, 91] on button "Add Comment" at bounding box center [898, 86] width 161 height 17
click at [577, 140] on div "1" at bounding box center [408, 294] width 754 height 387
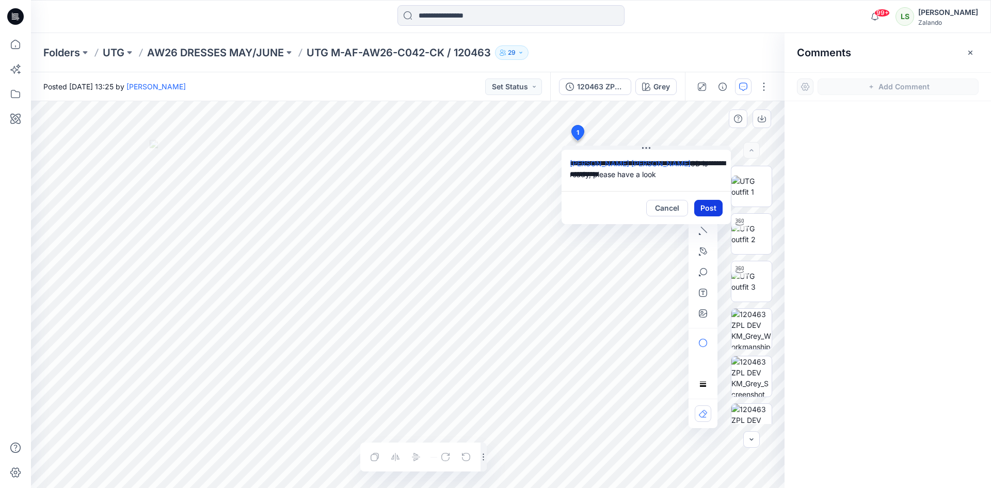
type textarea "**********"
click at [704, 211] on button "Post" at bounding box center [709, 208] width 28 height 17
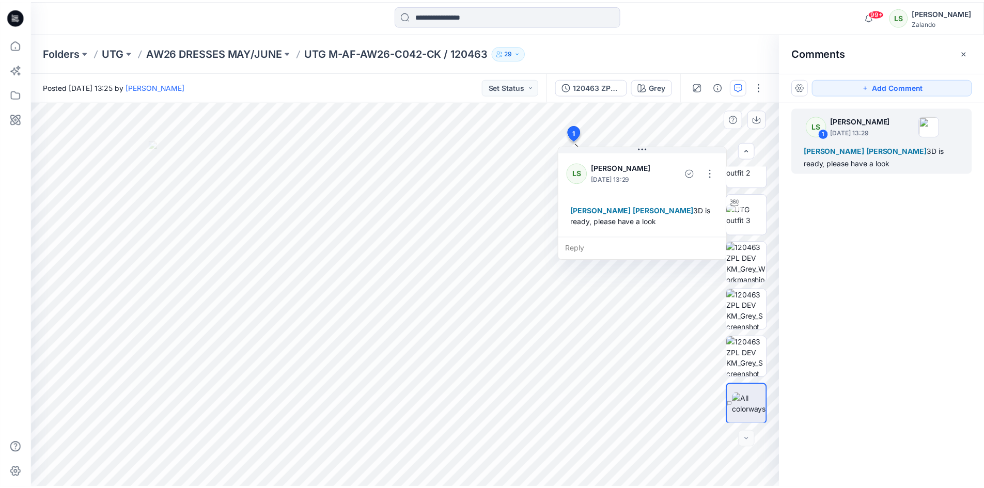
scroll to position [68, 0]
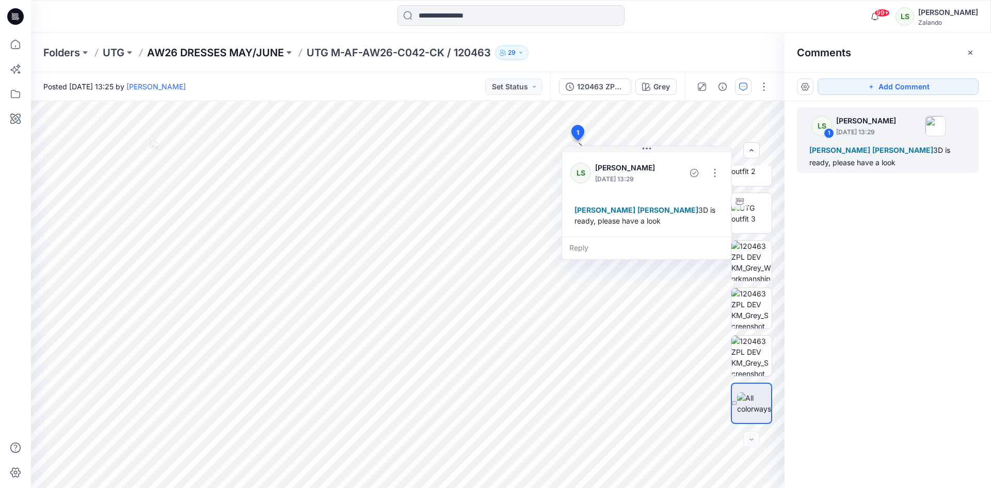
click at [206, 52] on p "AW26 DRESSES MAY/JUNE" at bounding box center [215, 52] width 137 height 14
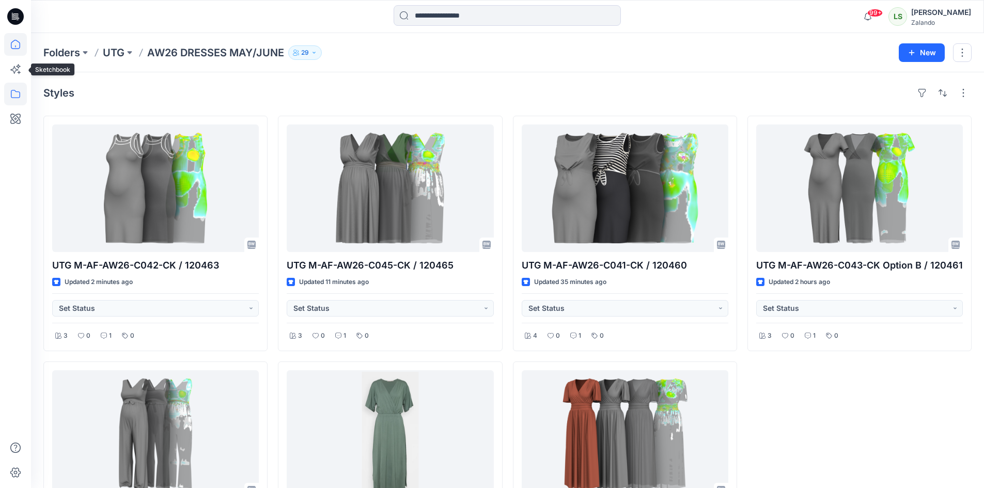
click at [13, 53] on icon at bounding box center [15, 44] width 23 height 23
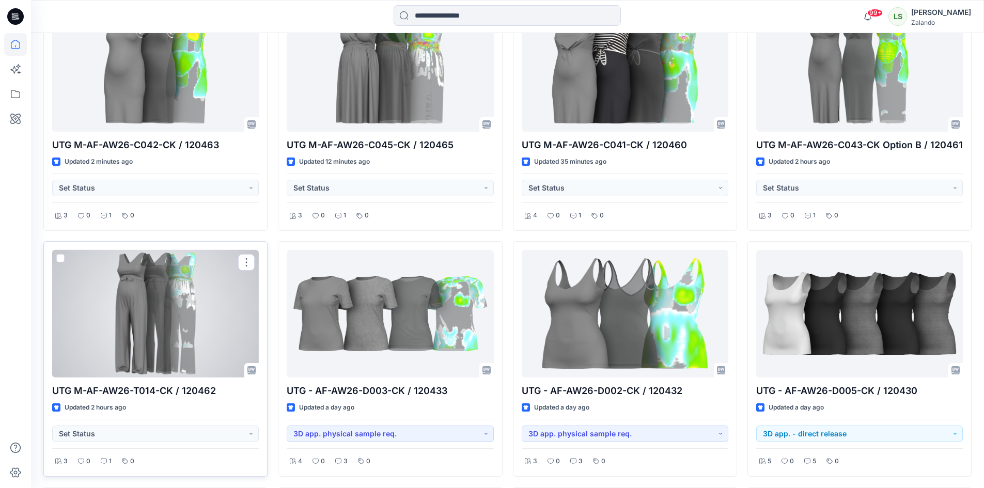
scroll to position [413, 0]
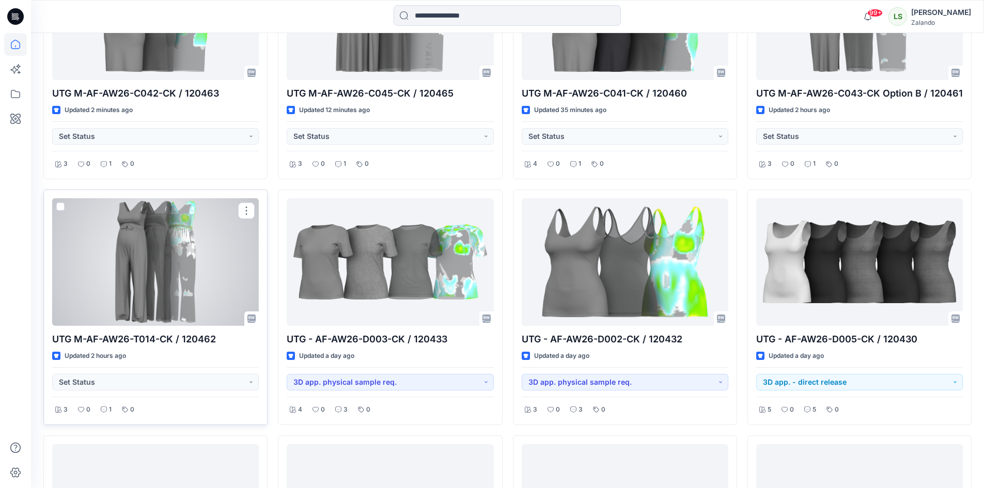
click at [138, 276] on div at bounding box center [155, 262] width 207 height 128
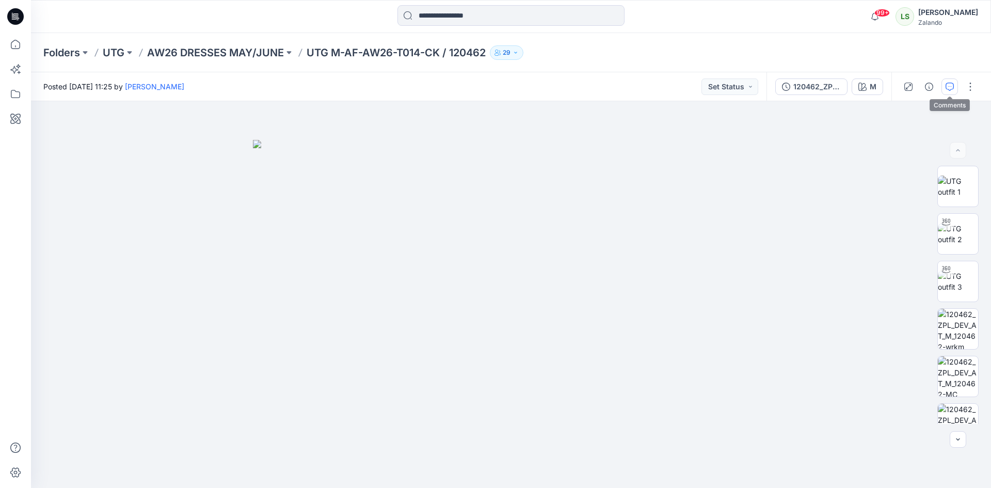
click at [945, 91] on button "button" at bounding box center [950, 86] width 17 height 17
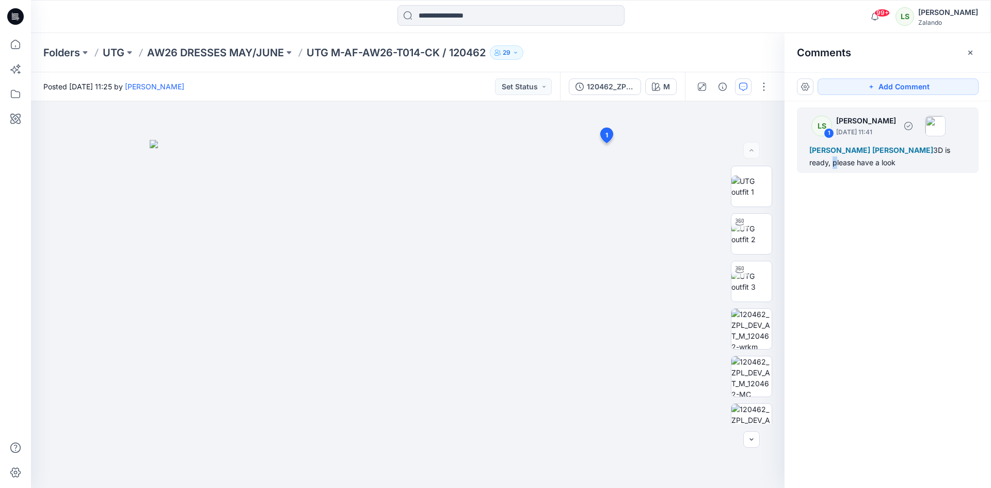
click at [852, 166] on div "Tania Baumeister-Hanff Marlene Seefeldt 3D is ready, please have a look" at bounding box center [888, 156] width 157 height 25
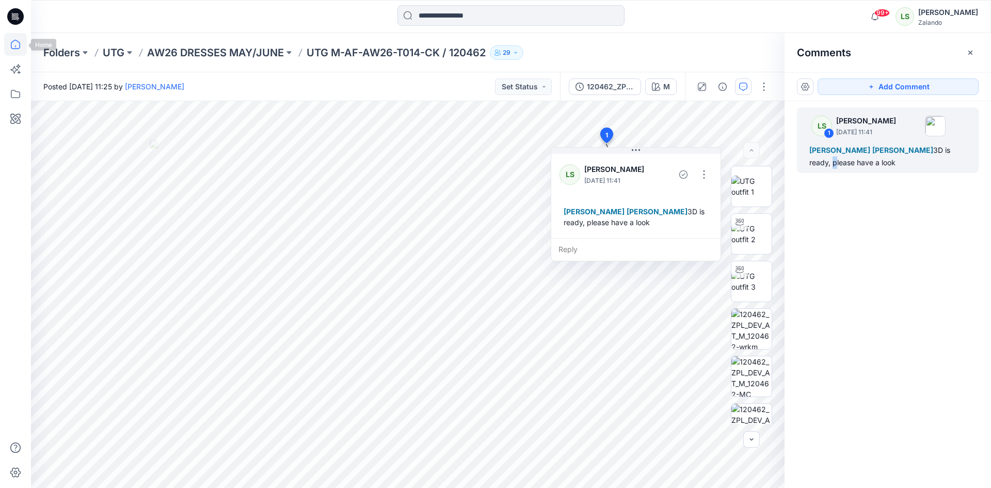
click at [9, 45] on icon at bounding box center [15, 44] width 23 height 23
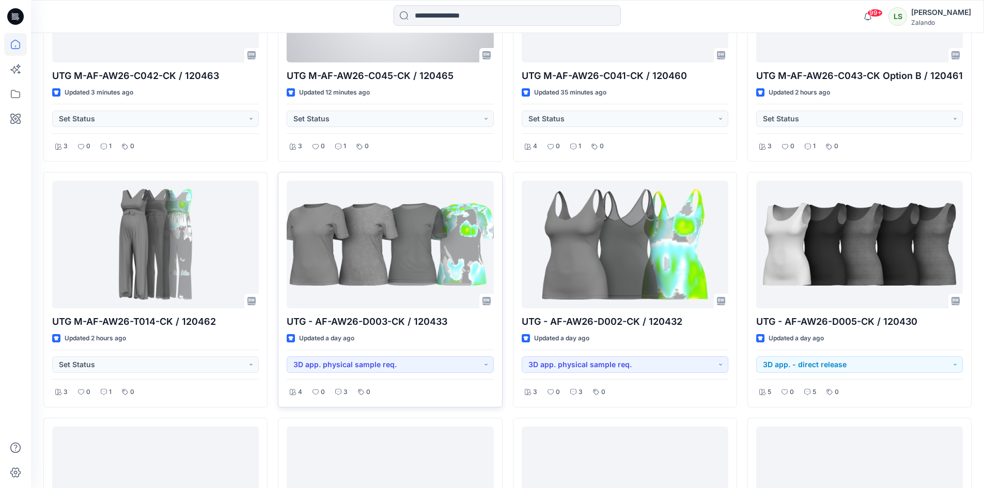
scroll to position [465, 0]
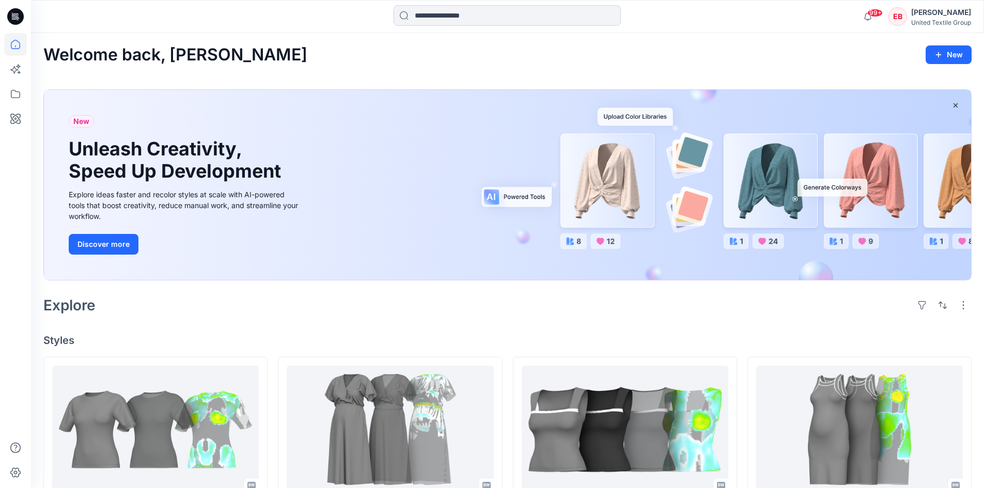
click at [437, 18] on input at bounding box center [506, 15] width 227 height 21
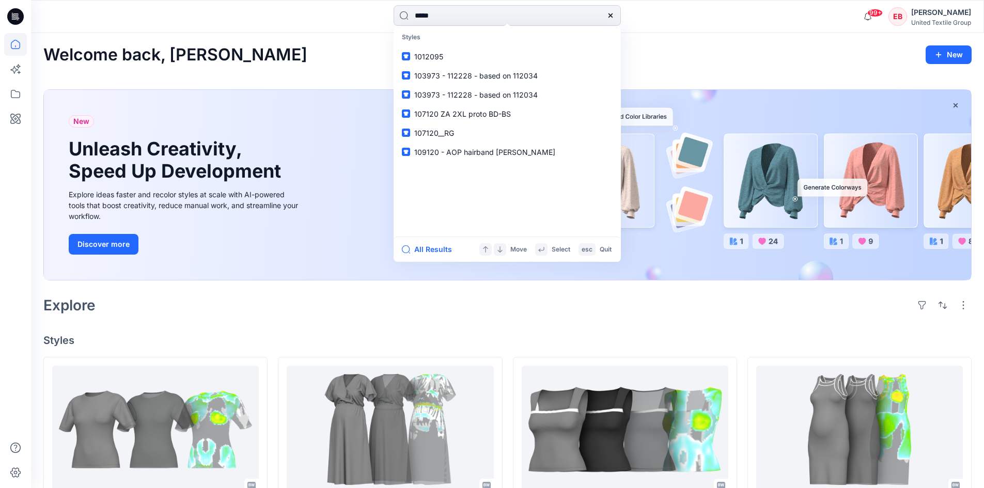
type input "******"
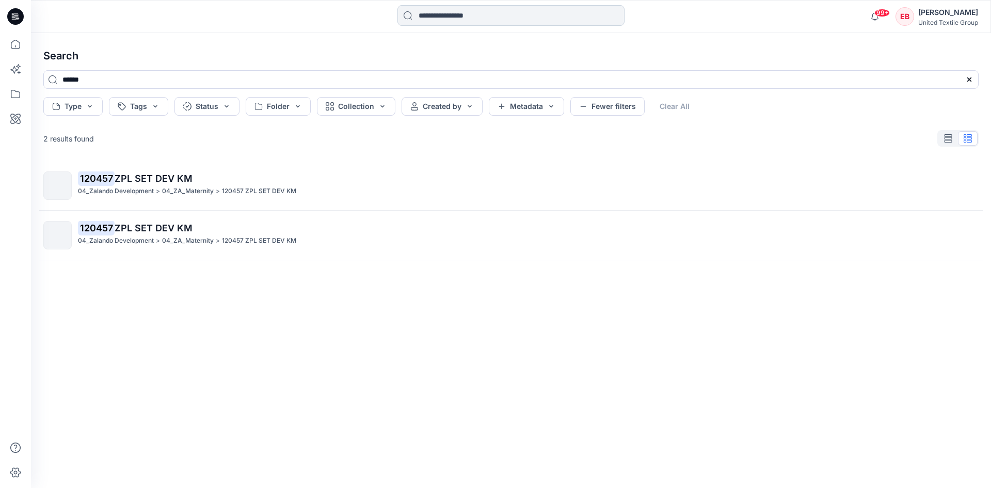
click at [454, 16] on input at bounding box center [511, 15] width 227 height 21
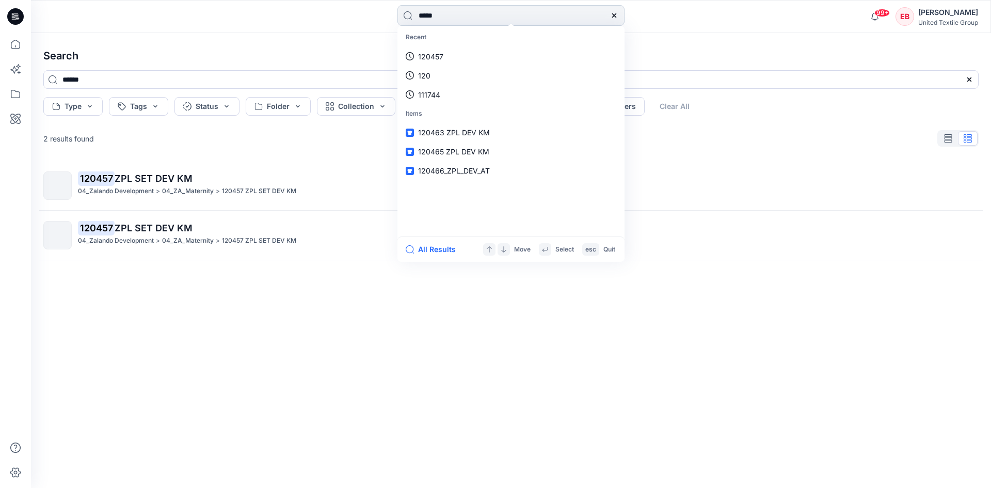
type input "******"
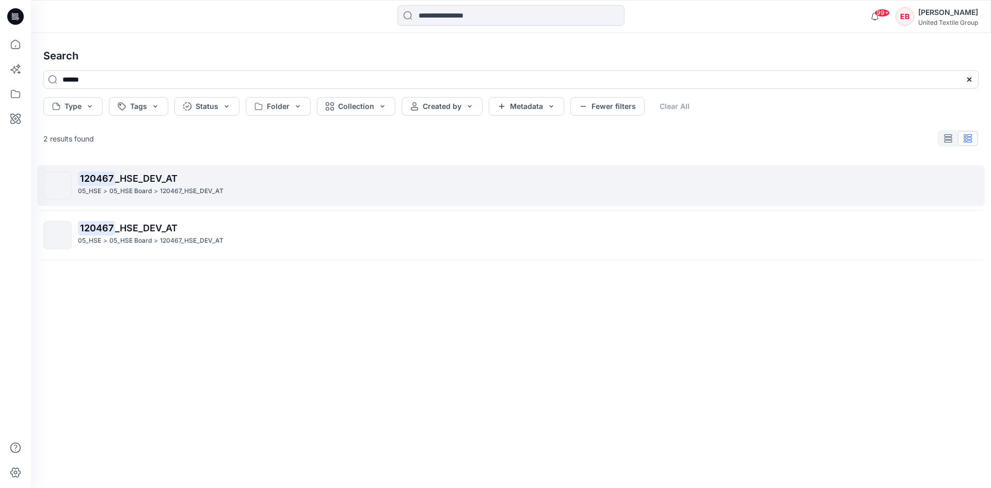
click at [294, 177] on p "120467 _HSE_DEV_AT" at bounding box center [528, 178] width 901 height 14
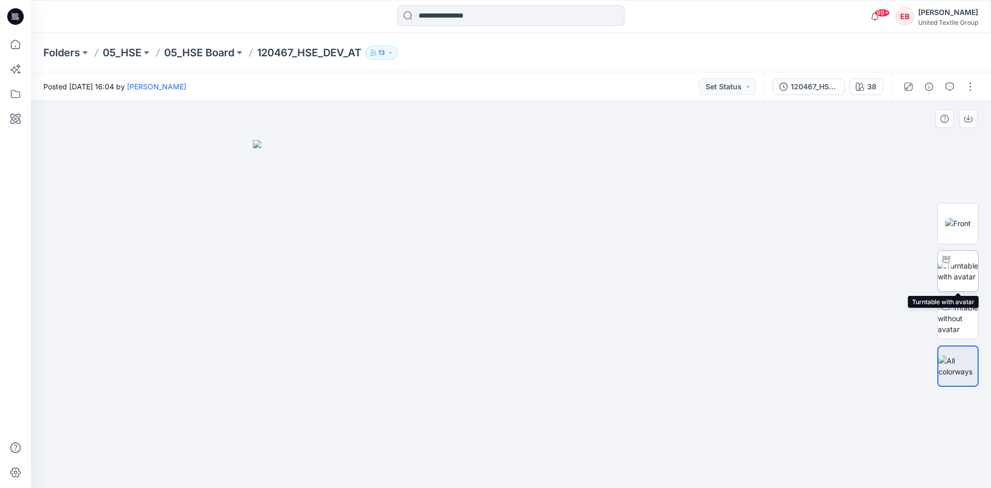
click at [954, 272] on img at bounding box center [958, 271] width 40 height 22
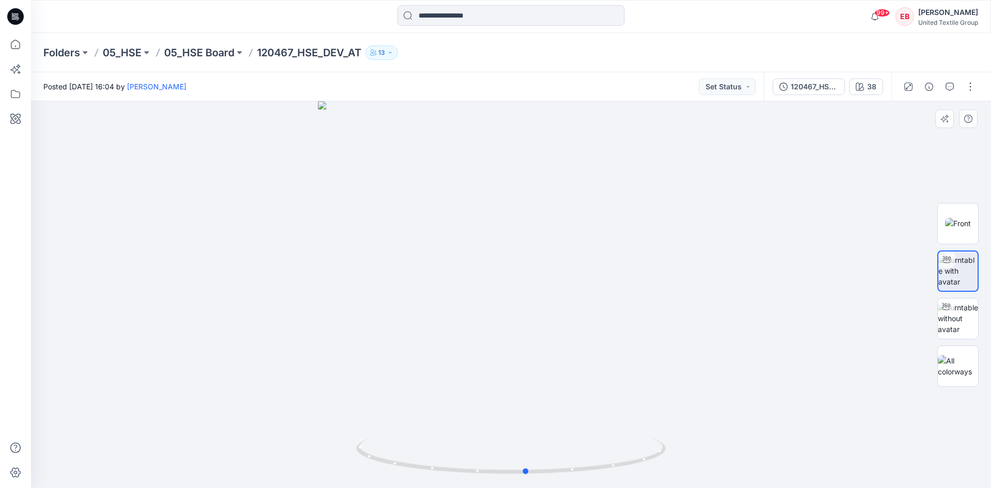
drag, startPoint x: 634, startPoint y: 459, endPoint x: 651, endPoint y: 425, distance: 37.9
click at [651, 425] on div at bounding box center [511, 294] width 960 height 387
click at [187, 54] on p "05_HSE Board" at bounding box center [199, 52] width 70 height 14
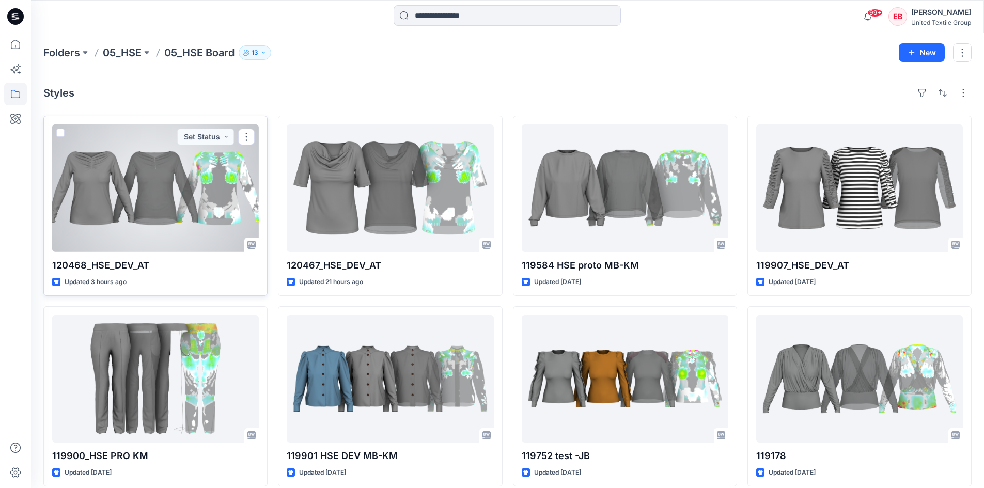
click at [119, 213] on div at bounding box center [155, 188] width 207 height 128
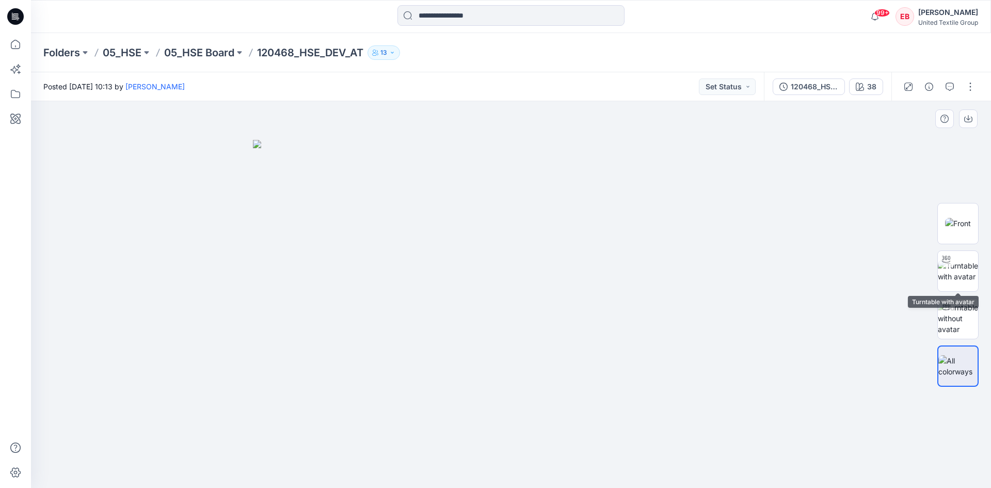
drag, startPoint x: 963, startPoint y: 272, endPoint x: 923, endPoint y: 290, distance: 43.9
click at [965, 272] on img at bounding box center [958, 271] width 40 height 22
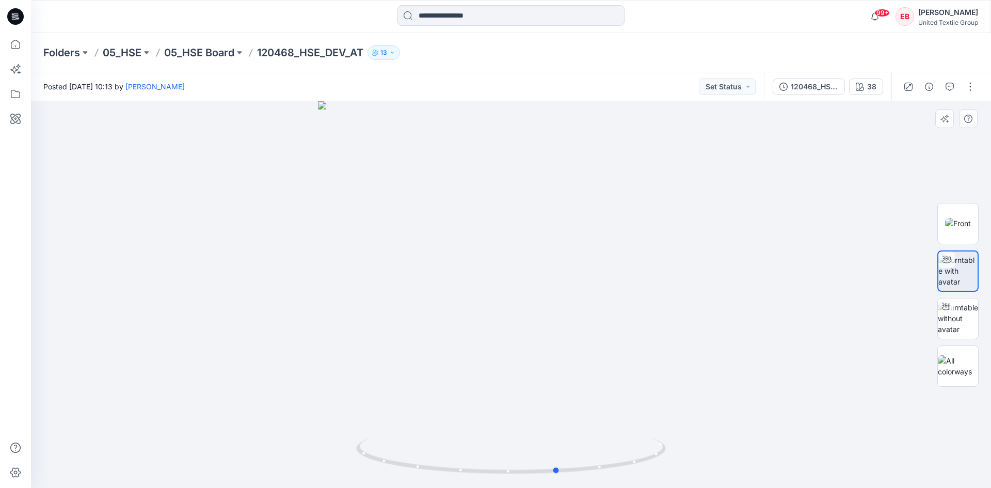
drag, startPoint x: 637, startPoint y: 463, endPoint x: 690, endPoint y: 442, distance: 57.4
click at [690, 442] on div at bounding box center [511, 294] width 960 height 387
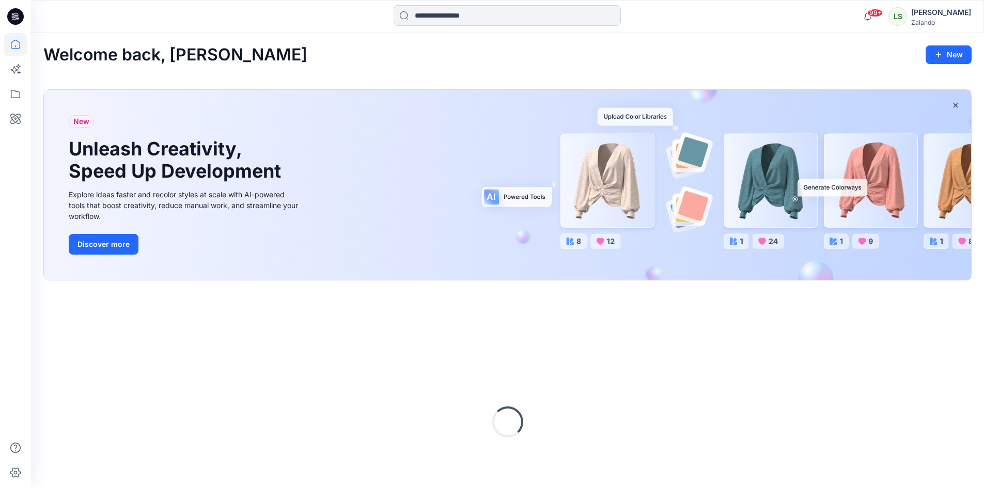
click at [452, 17] on input at bounding box center [506, 15] width 227 height 21
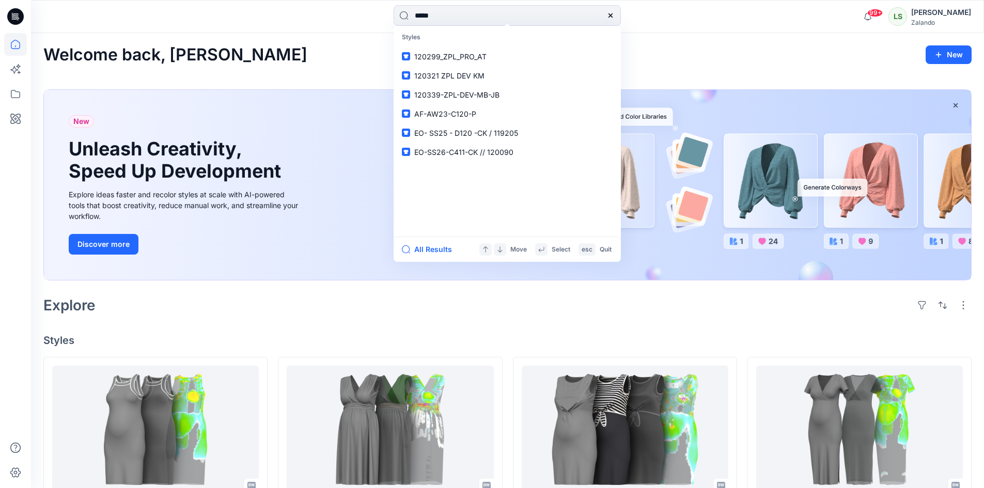
type input "******"
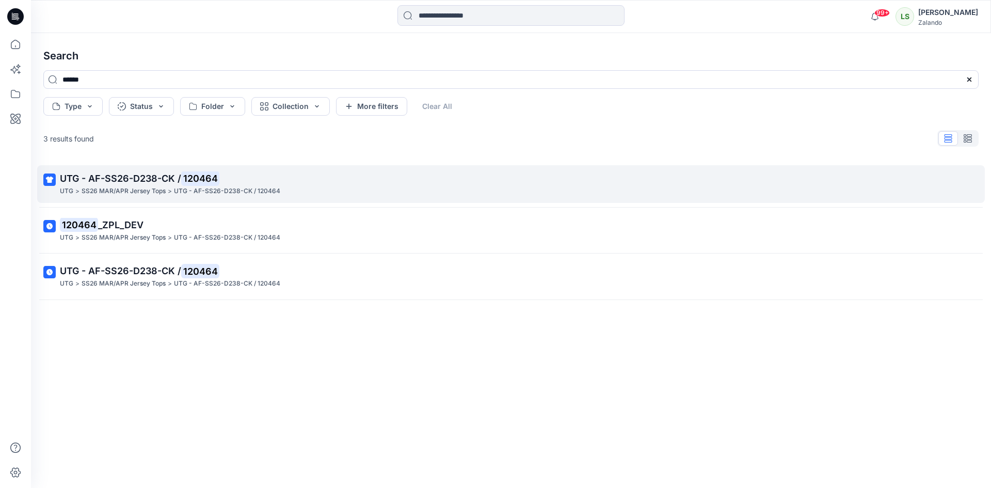
click at [405, 186] on div "UTG > SS26 MAR/APR Jersey Tops > UTG - AF-SS26-D238-CK / 120464" at bounding box center [510, 191] width 901 height 11
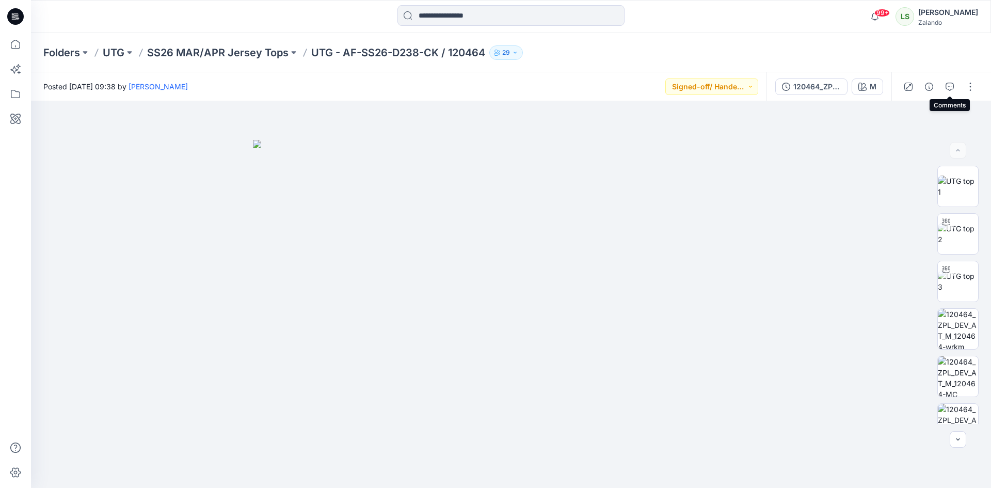
drag, startPoint x: 953, startPoint y: 88, endPoint x: 889, endPoint y: 109, distance: 67.0
click at [952, 88] on icon "button" at bounding box center [950, 87] width 8 height 8
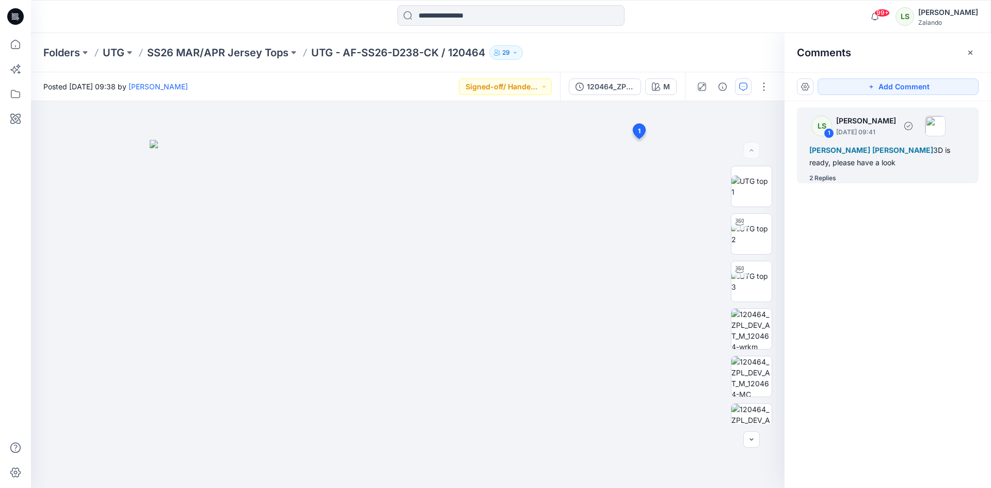
drag, startPoint x: 822, startPoint y: 177, endPoint x: 816, endPoint y: 176, distance: 6.3
click at [823, 176] on div "2 Replies" at bounding box center [823, 178] width 27 height 10
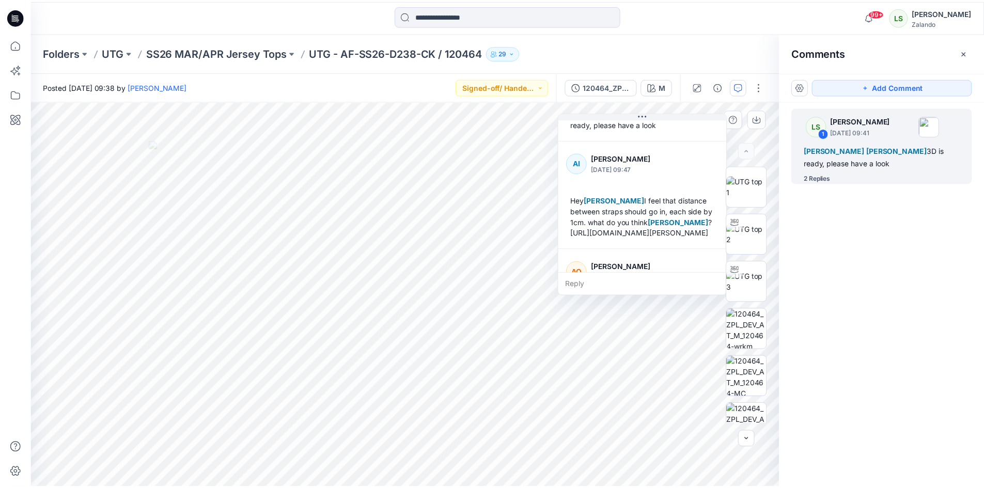
scroll to position [192, 0]
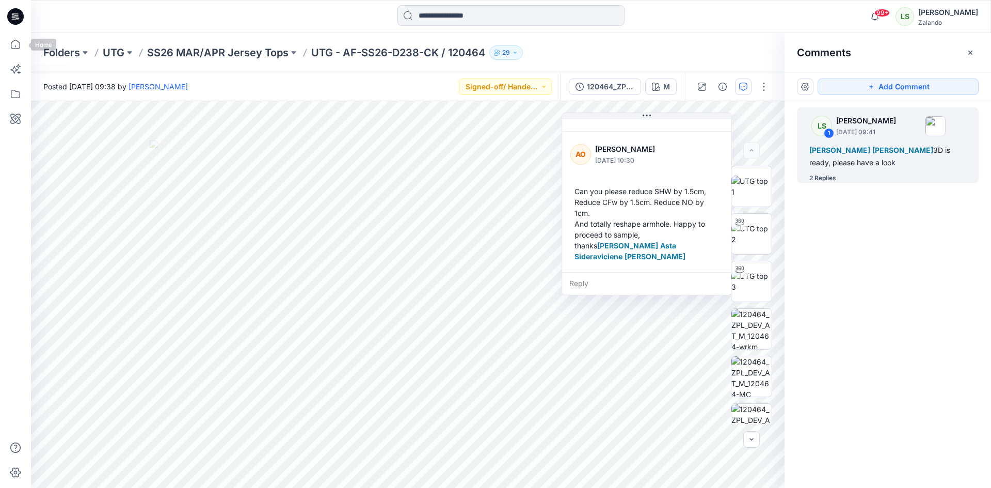
drag, startPoint x: 11, startPoint y: 48, endPoint x: 28, endPoint y: 51, distance: 16.8
click at [11, 48] on icon at bounding box center [15, 44] width 9 height 9
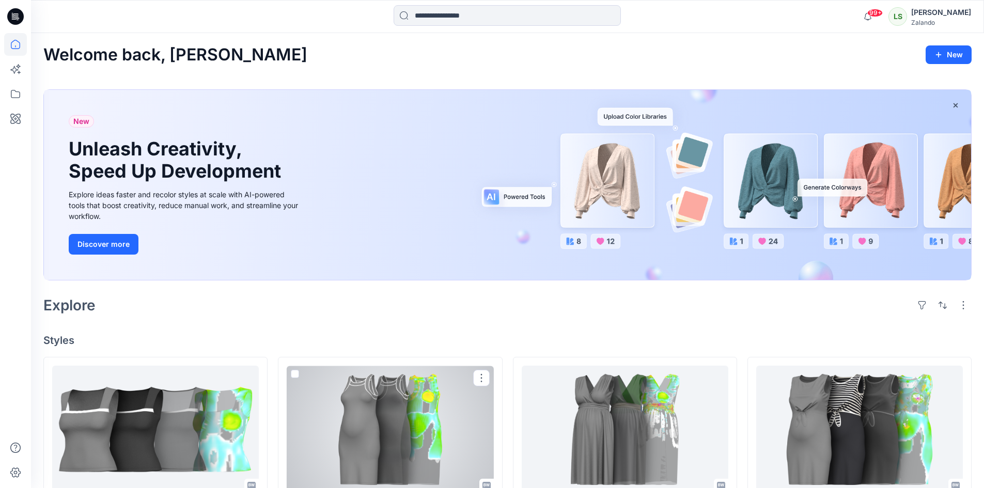
click at [397, 446] on div at bounding box center [390, 430] width 207 height 128
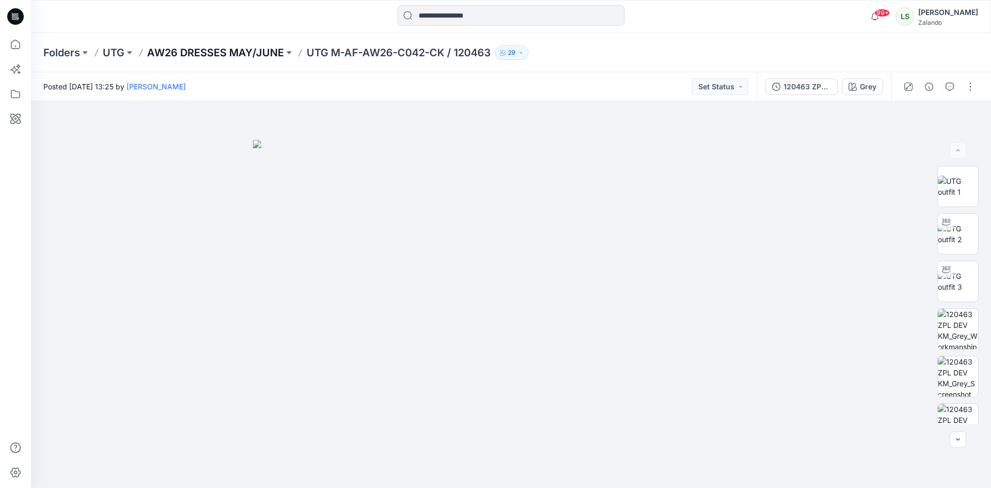
click at [250, 49] on p "AW26 DRESSES MAY/JUNE" at bounding box center [215, 52] width 137 height 14
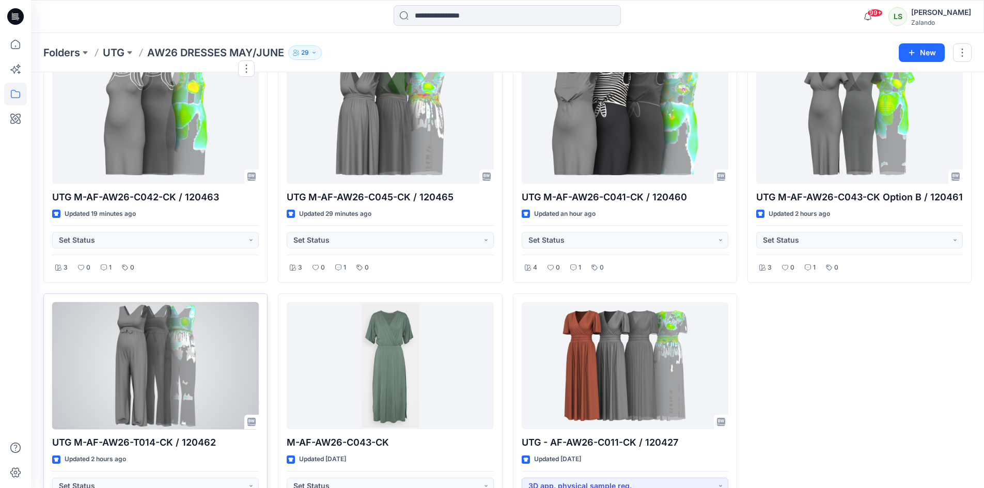
scroll to position [103, 0]
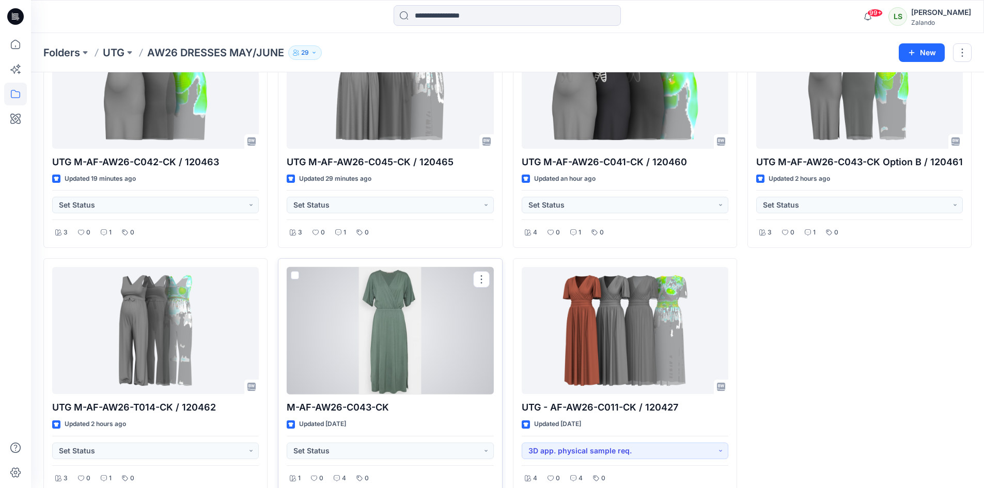
click at [308, 361] on div at bounding box center [390, 331] width 207 height 128
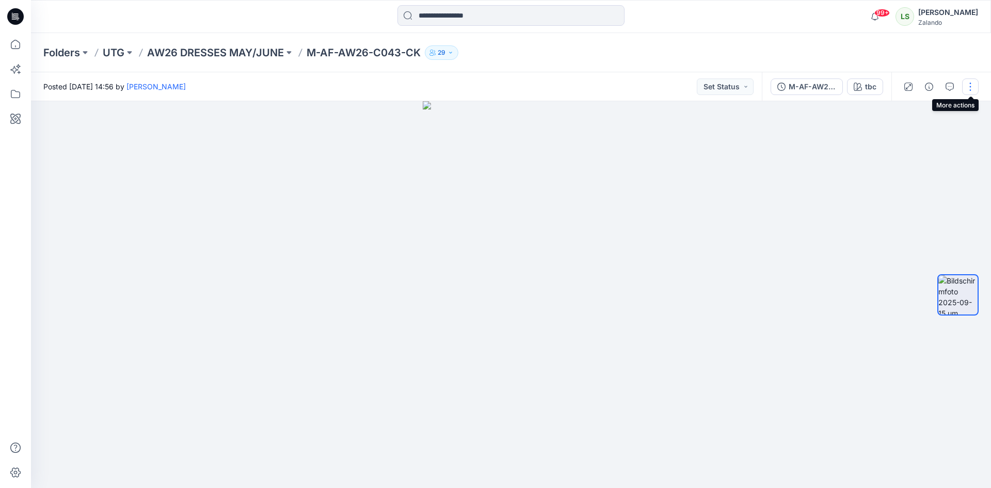
click at [973, 89] on button "button" at bounding box center [971, 86] width 17 height 17
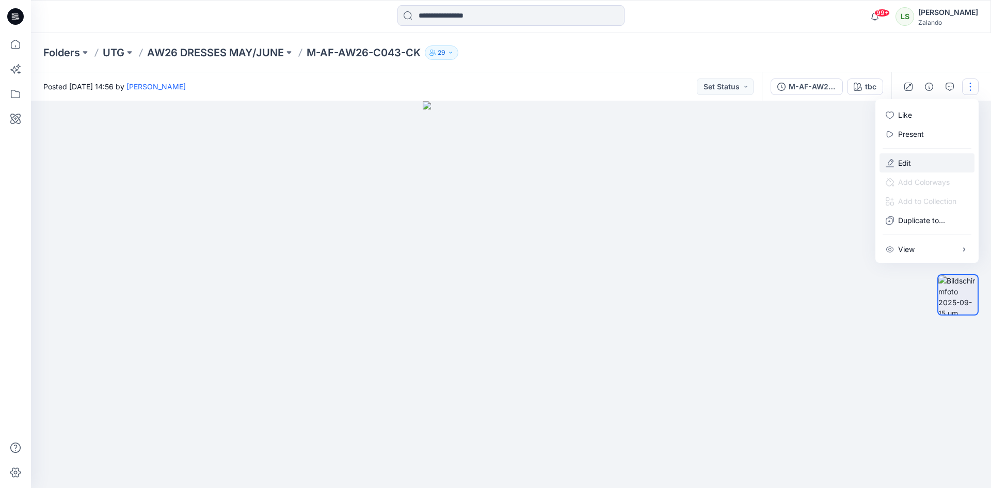
click at [906, 165] on p "Edit" at bounding box center [904, 162] width 13 height 11
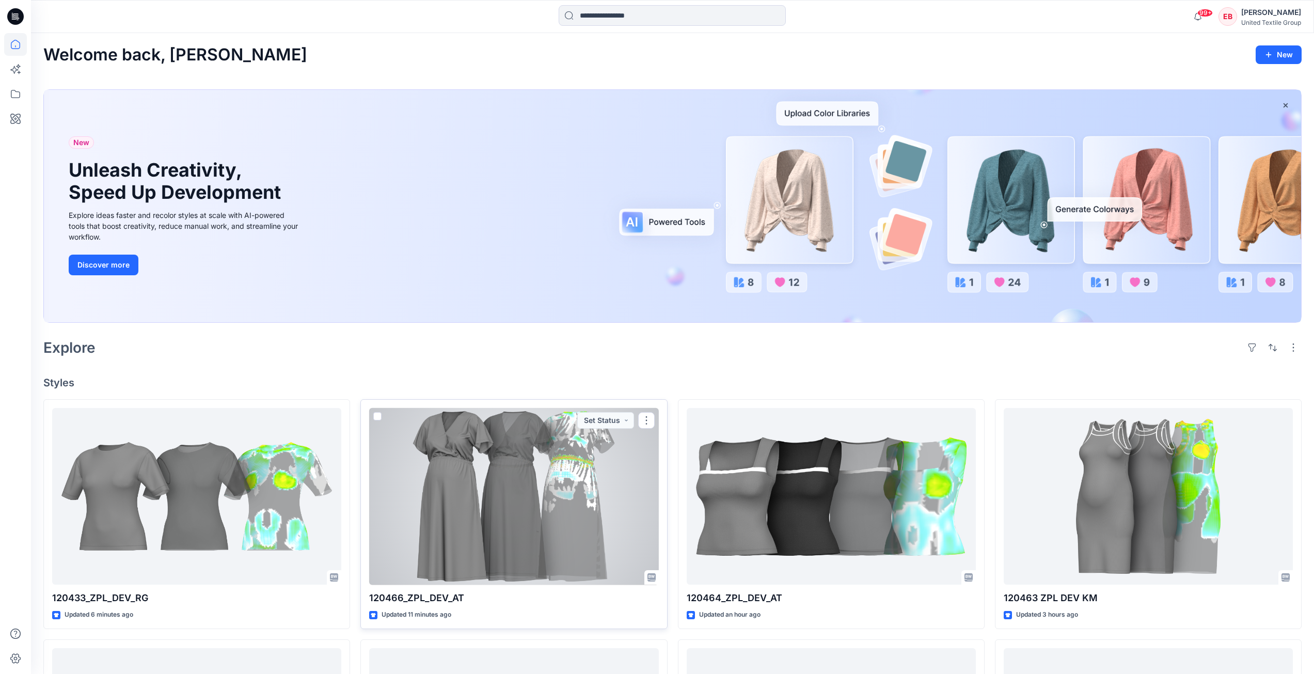
click at [485, 529] on div at bounding box center [513, 496] width 289 height 177
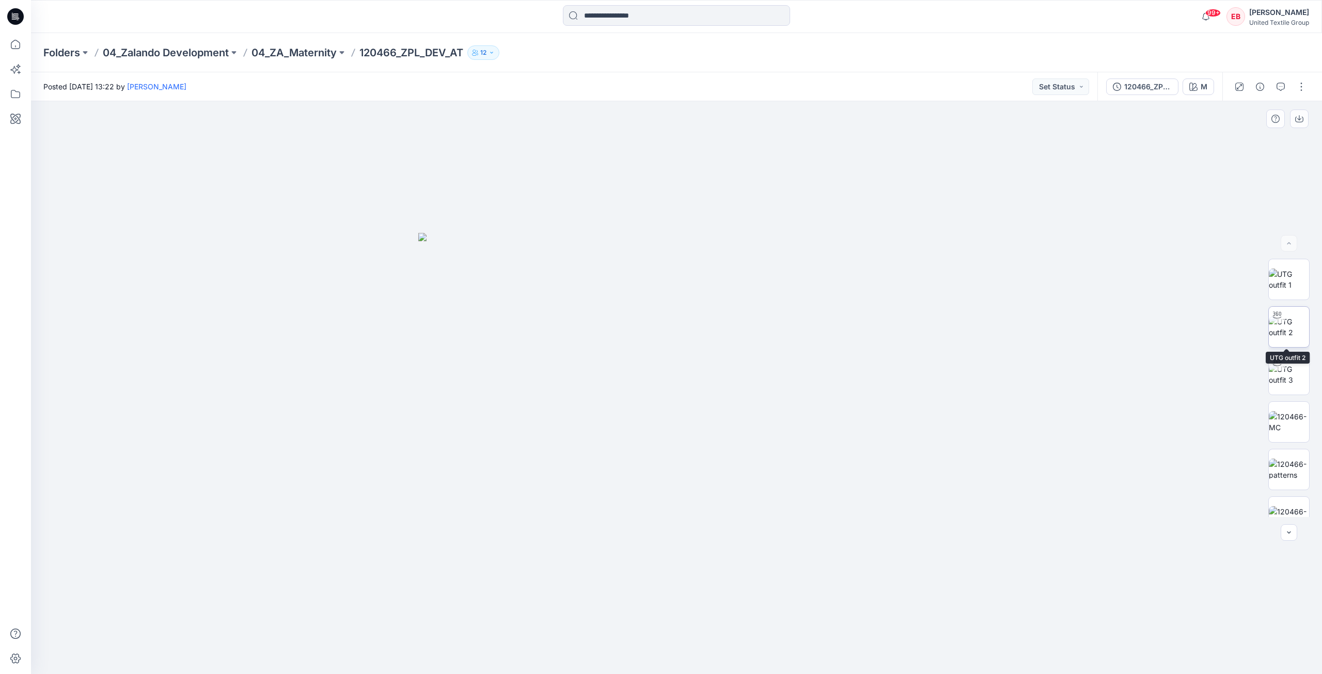
click at [1286, 318] on img at bounding box center [1289, 327] width 40 height 22
drag, startPoint x: 796, startPoint y: 644, endPoint x: 739, endPoint y: 619, distance: 62.9
click at [739, 619] on div at bounding box center [676, 387] width 1291 height 573
click at [1283, 458] on img at bounding box center [1289, 449] width 40 height 22
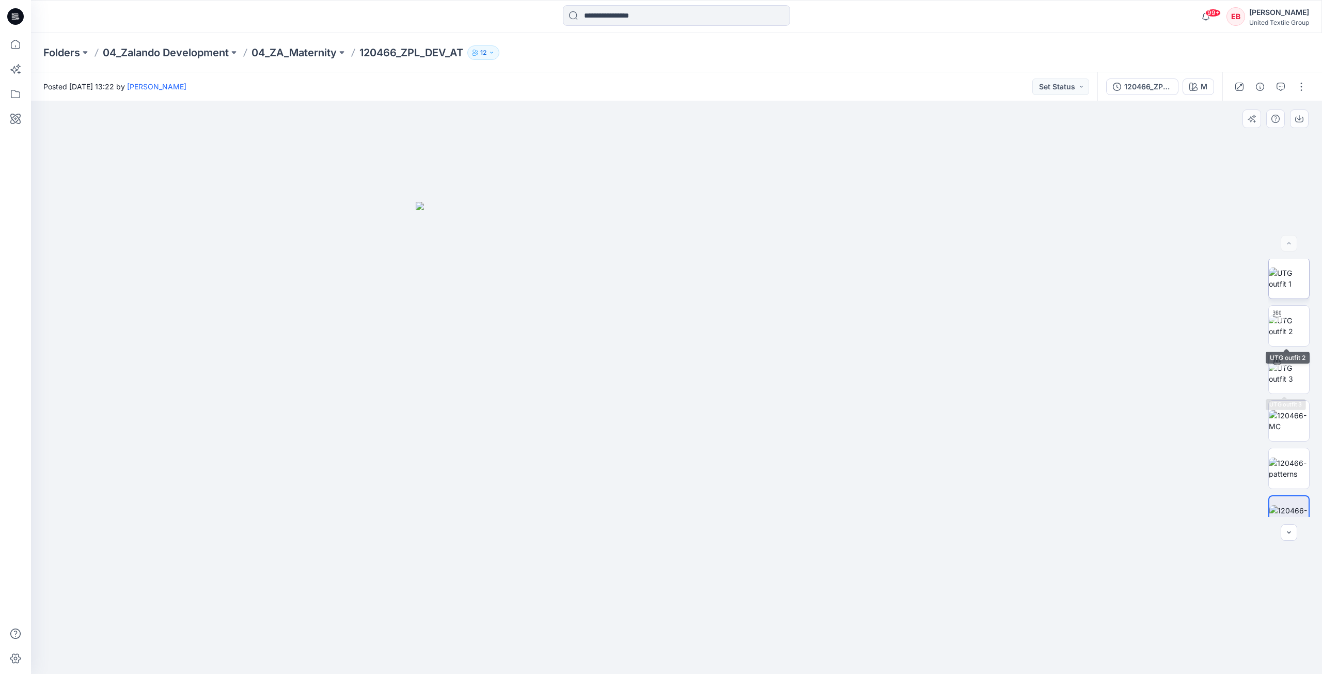
scroll to position [0, 0]
click at [1284, 283] on img at bounding box center [1289, 280] width 40 height 22
drag, startPoint x: 1141, startPoint y: 91, endPoint x: 1162, endPoint y: 109, distance: 28.6
click at [1141, 91] on div "120466_ZPL_DEV_AT" at bounding box center [1148, 86] width 48 height 11
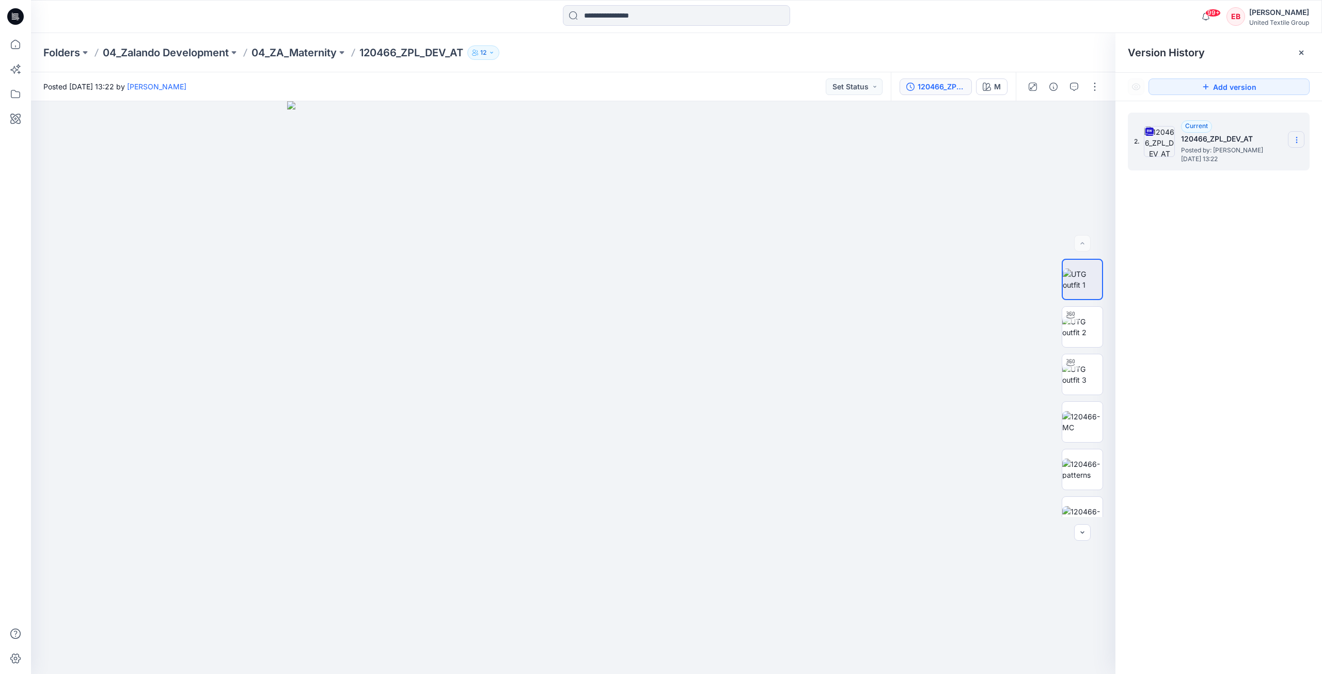
click at [1301, 138] on section at bounding box center [1296, 139] width 17 height 17
click at [1246, 163] on span "Download Source BW File" at bounding box center [1244, 160] width 87 height 12
click at [1299, 52] on icon at bounding box center [1301, 53] width 8 height 8
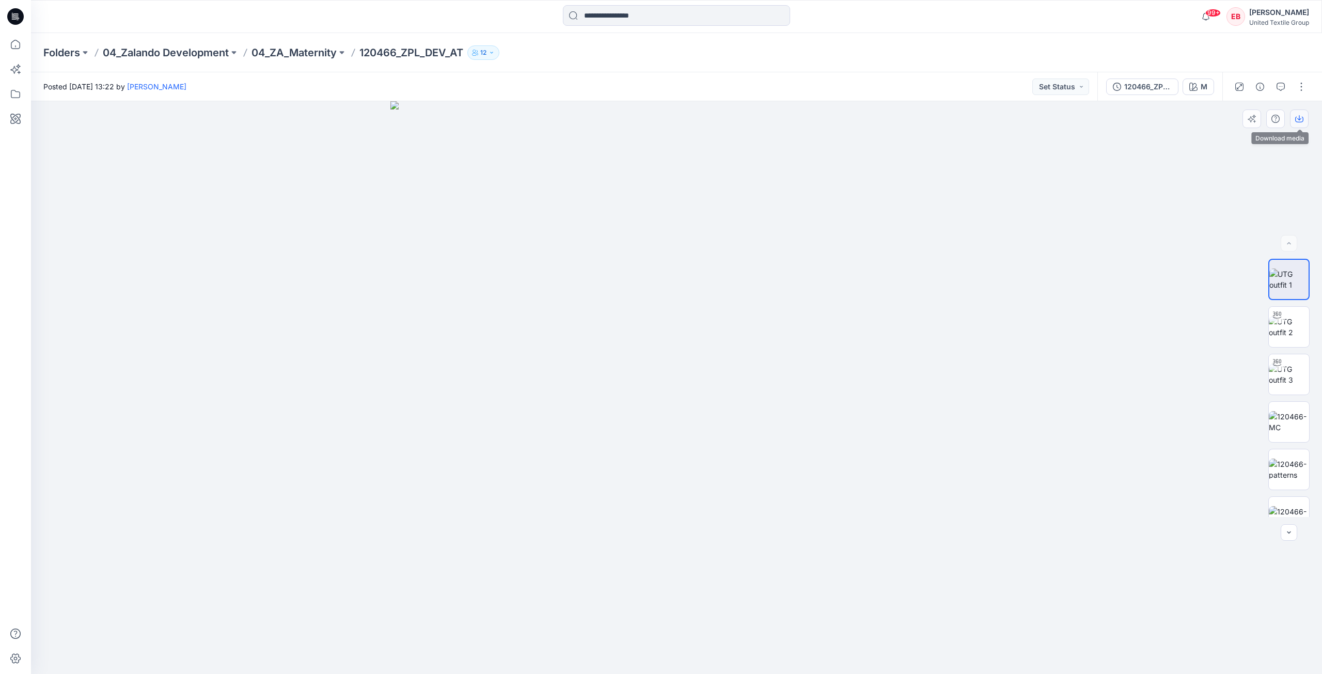
click at [1302, 128] on button "button" at bounding box center [1299, 118] width 19 height 19
click at [1269, 427] on img at bounding box center [1289, 422] width 40 height 22
click at [1301, 123] on button "button" at bounding box center [1299, 118] width 19 height 19
click at [1292, 468] on img at bounding box center [1289, 470] width 40 height 22
click at [1299, 121] on icon "button" at bounding box center [1299, 119] width 8 height 8
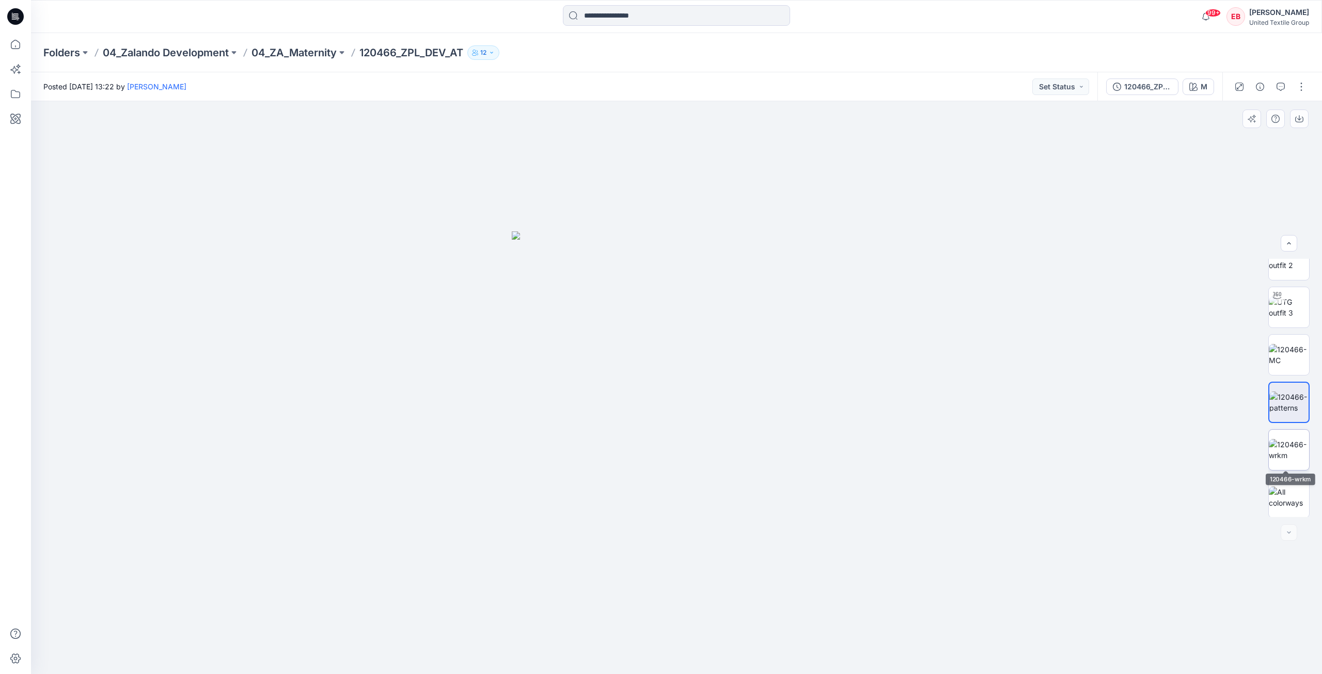
scroll to position [68, 0]
click at [1288, 438] on img at bounding box center [1289, 449] width 40 height 22
click at [1295, 115] on icon "button" at bounding box center [1299, 119] width 8 height 8
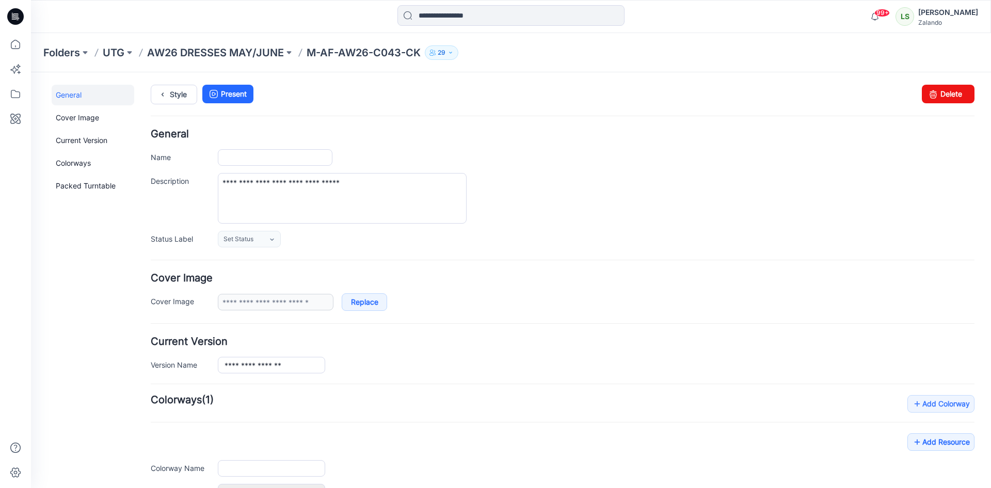
type input "**********"
type input "***"
type input "**********"
click at [310, 157] on input "**********" at bounding box center [275, 157] width 115 height 17
click at [314, 156] on input "**********" at bounding box center [275, 157] width 115 height 17
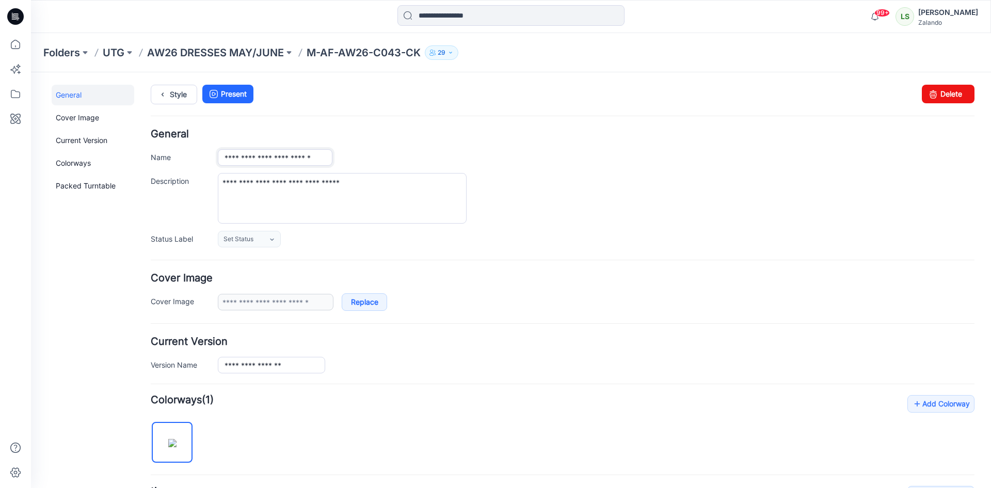
scroll to position [0, 3]
type input "**********"
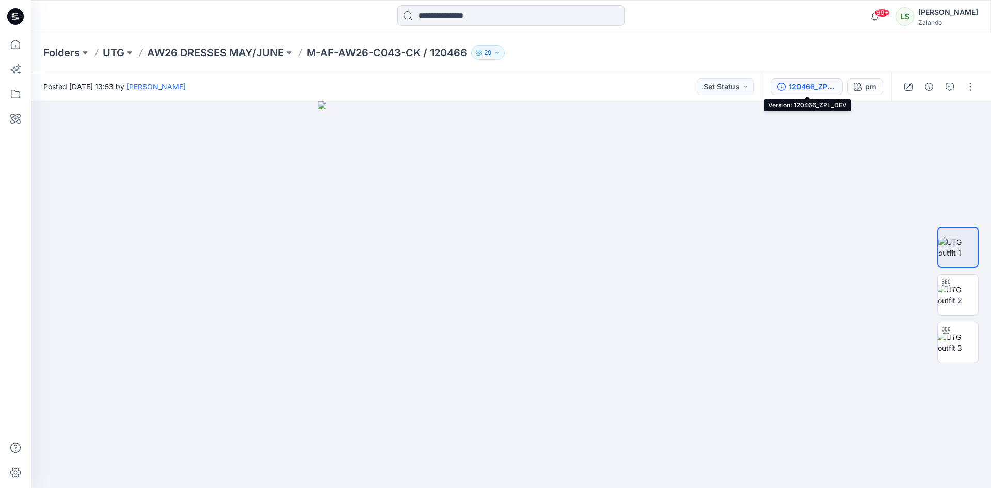
click at [819, 81] on div "120466_ZPL_DEV" at bounding box center [813, 86] width 48 height 11
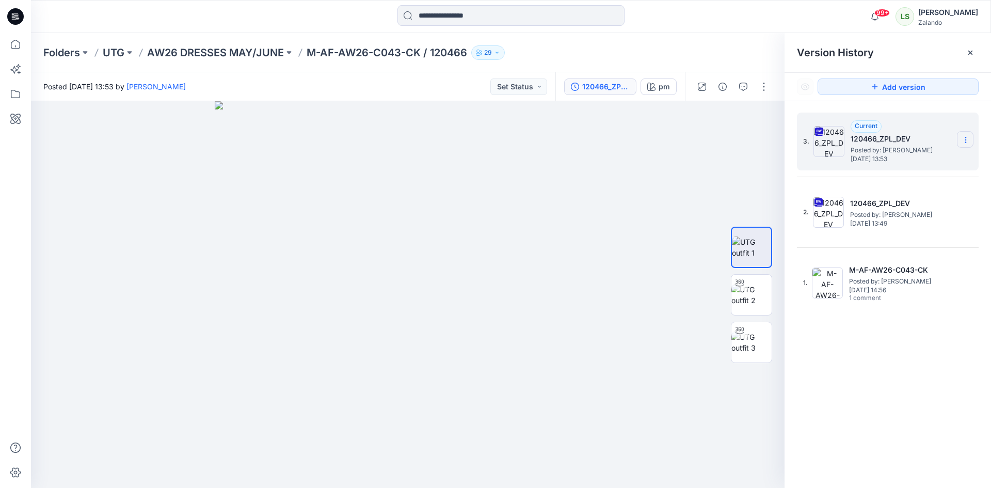
click at [964, 144] on icon at bounding box center [966, 140] width 8 height 8
click at [912, 229] on span "Delete Version" at bounding box center [895, 226] width 49 height 12
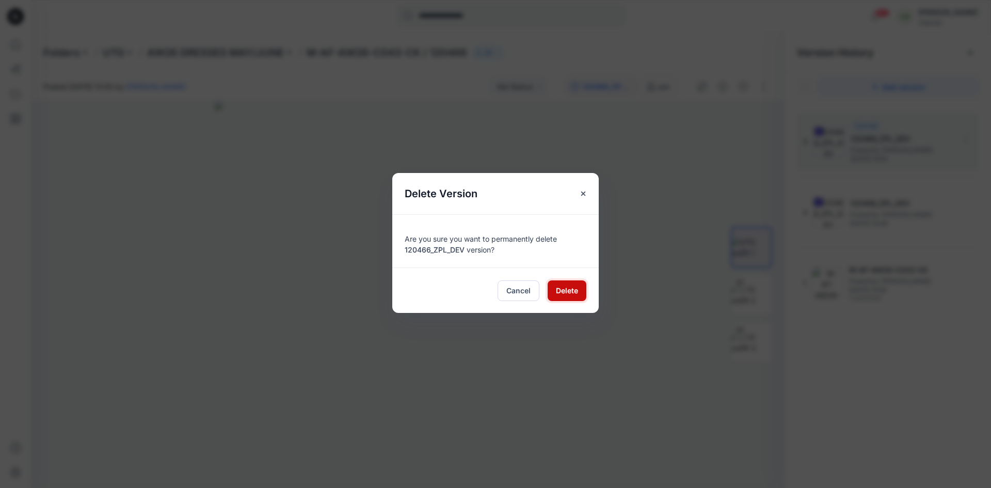
click at [570, 292] on span "Delete" at bounding box center [567, 290] width 22 height 11
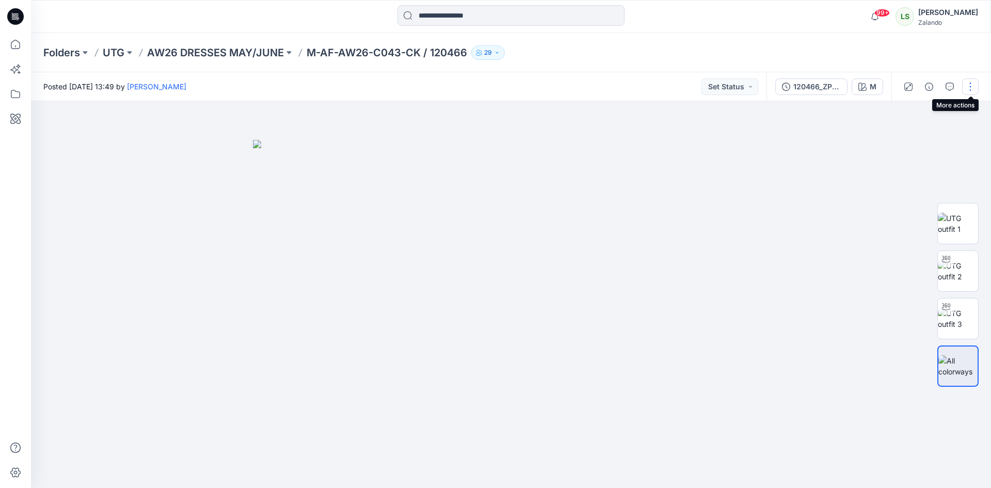
click at [968, 93] on button "button" at bounding box center [971, 86] width 17 height 17
click at [912, 135] on button "Edit" at bounding box center [927, 139] width 95 height 19
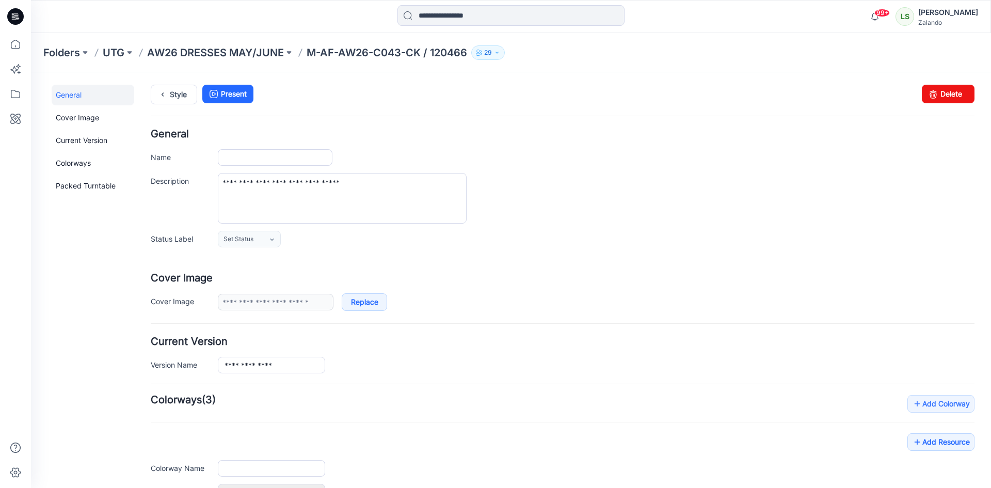
type input "**********"
type input "*"
type input "**********"
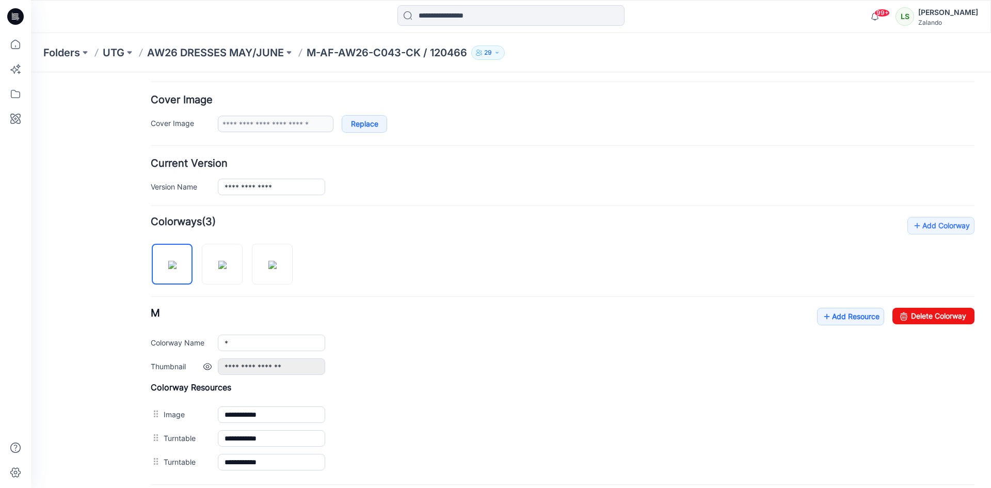
scroll to position [258, 0]
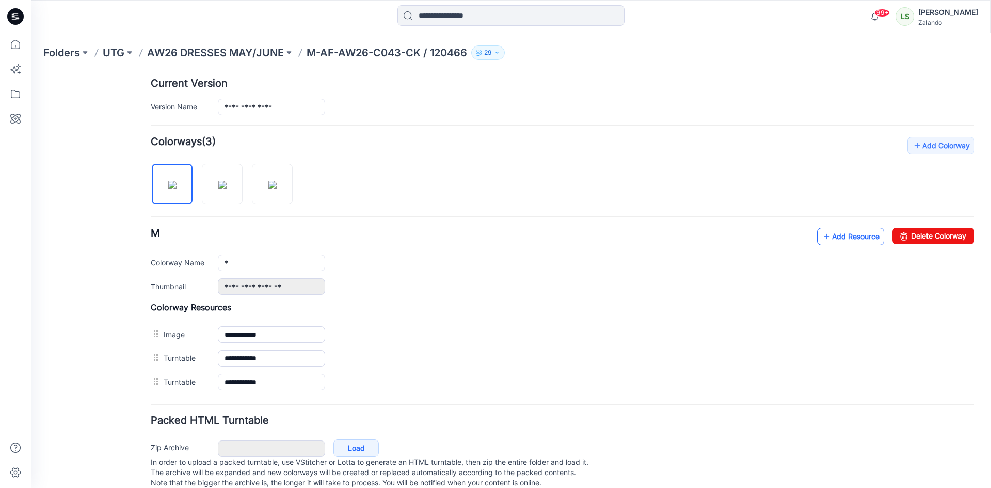
click at [822, 238] on icon at bounding box center [827, 236] width 10 height 17
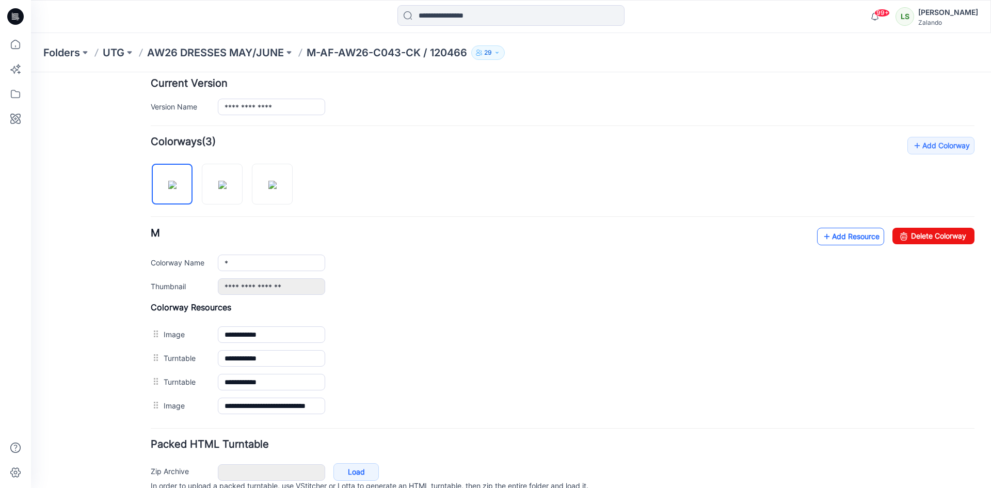
click at [838, 239] on link "Add Resource" at bounding box center [850, 237] width 67 height 18
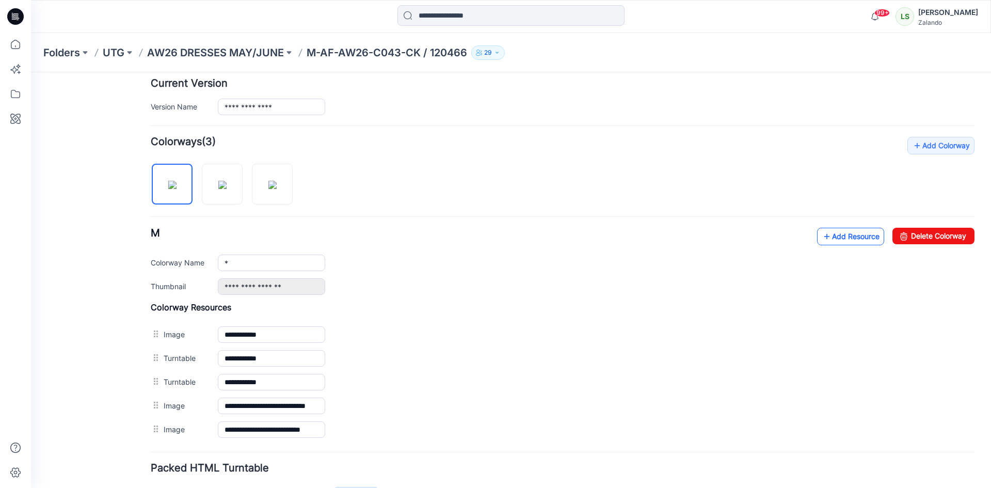
click at [839, 240] on link "Add Resource" at bounding box center [850, 237] width 67 height 18
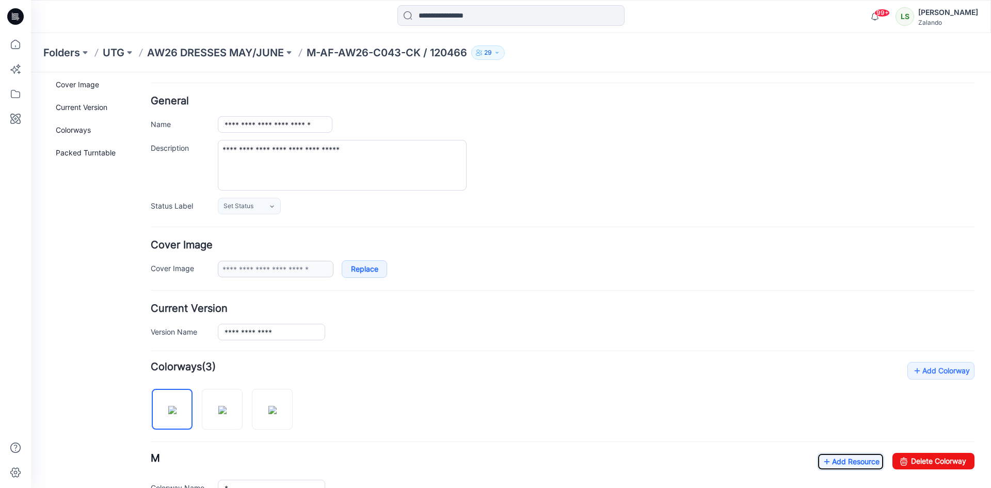
scroll to position [0, 0]
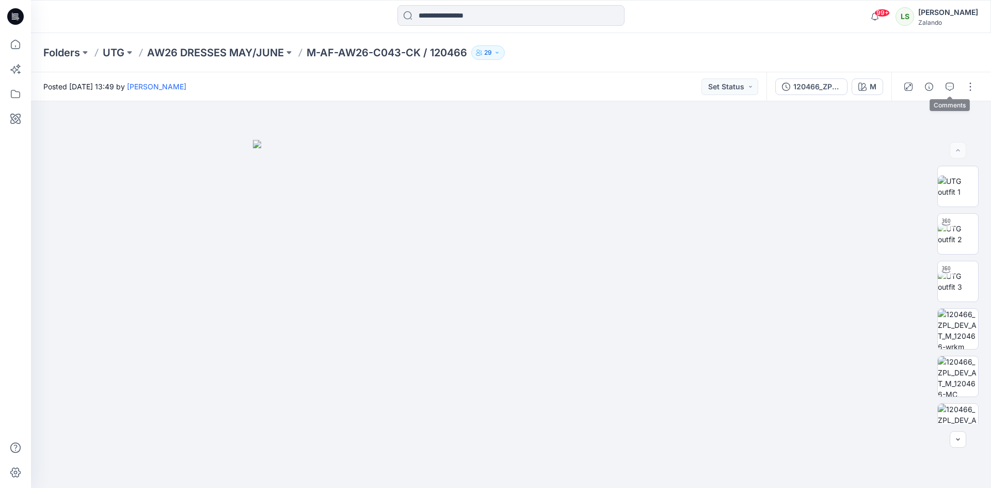
click at [949, 86] on icon "button" at bounding box center [950, 87] width 8 height 8
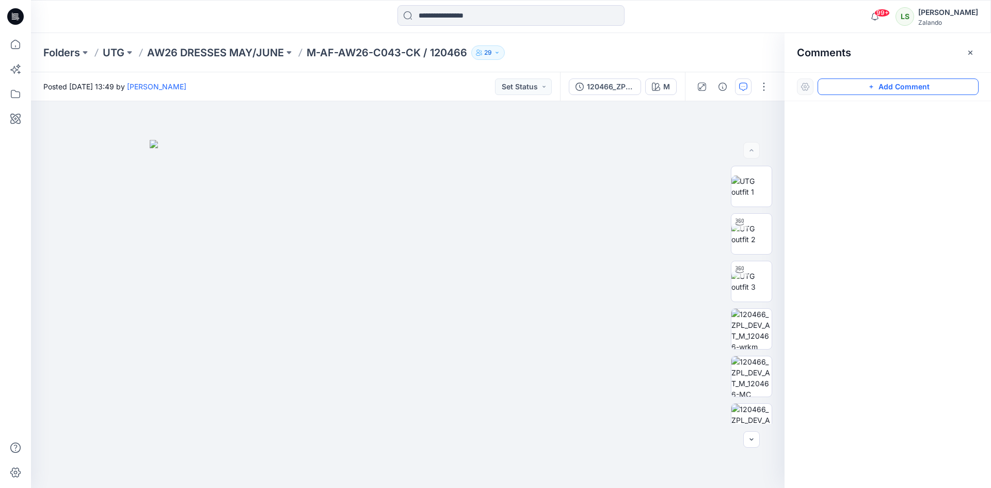
click at [884, 89] on button "Add Comment" at bounding box center [898, 86] width 161 height 17
click at [608, 140] on div "1" at bounding box center [408, 294] width 754 height 387
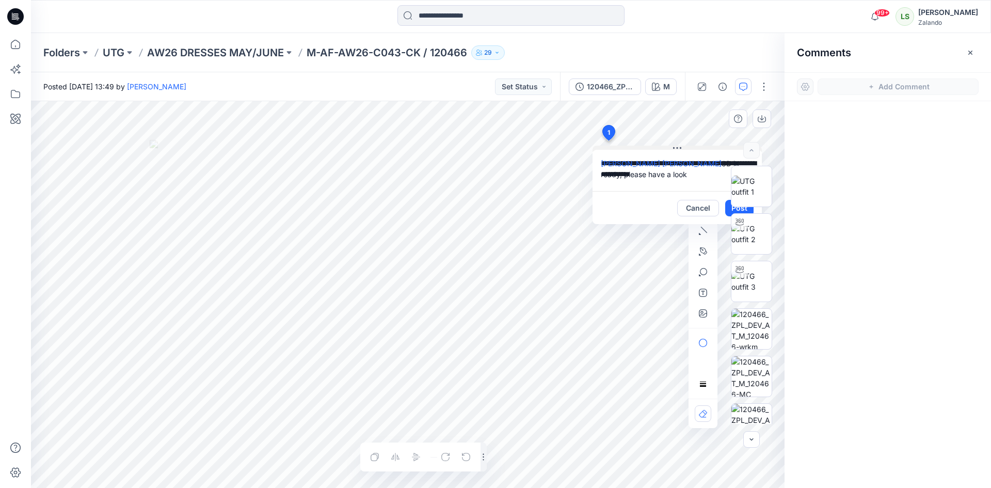
type textarea "**********"
drag, startPoint x: 672, startPoint y: 147, endPoint x: 634, endPoint y: 146, distance: 38.7
click at [673, 146] on icon at bounding box center [677, 148] width 8 height 8
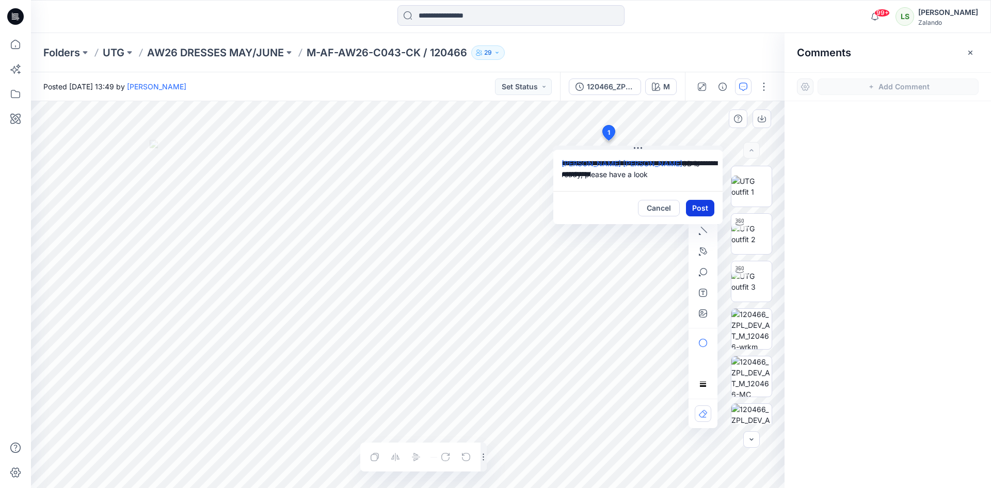
click at [701, 203] on button "Post" at bounding box center [700, 208] width 28 height 17
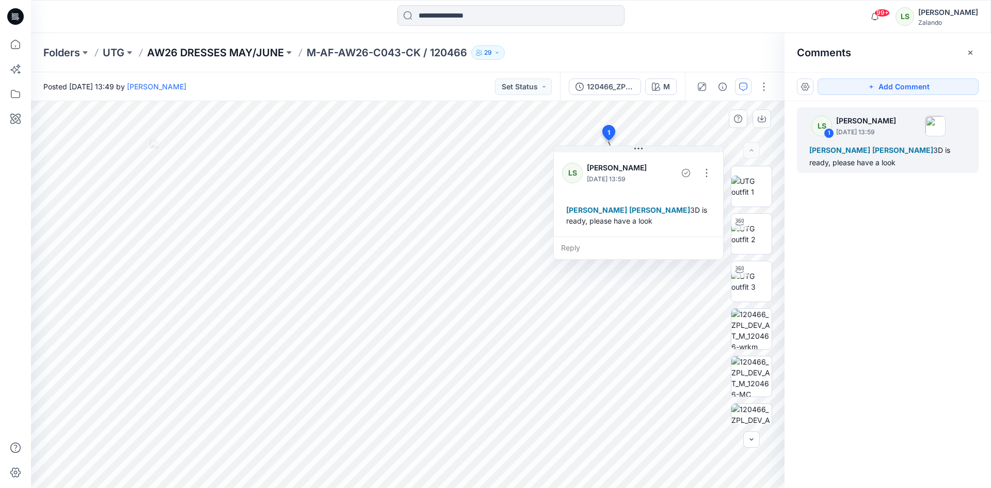
click at [175, 55] on p "AW26 DRESSES MAY/JUNE" at bounding box center [215, 52] width 137 height 14
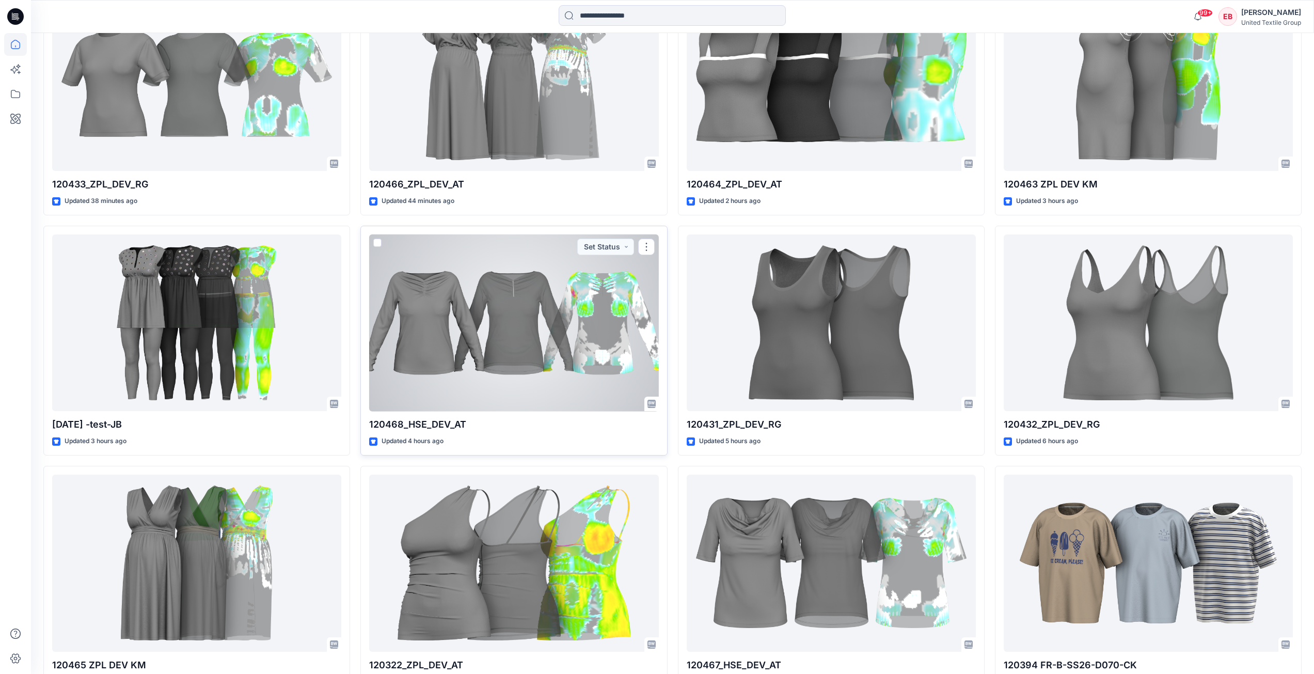
scroll to position [485, 0]
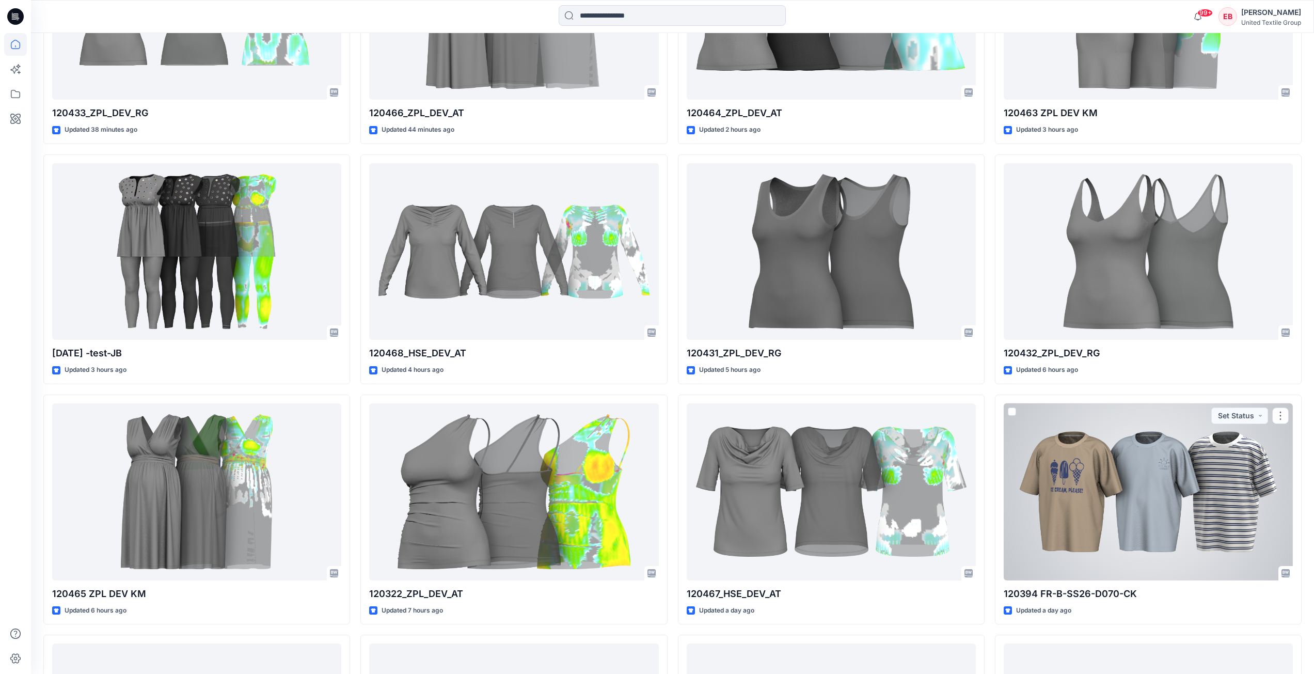
click at [1155, 509] on div at bounding box center [1148, 491] width 289 height 177
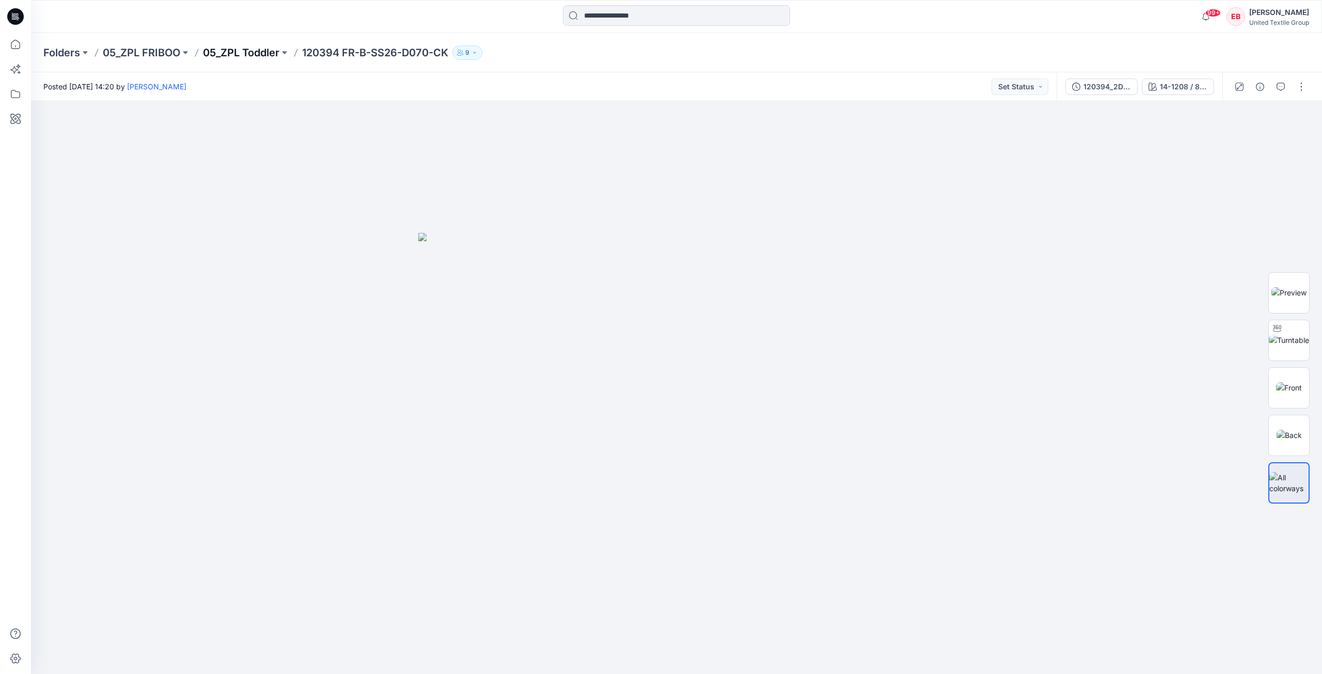
click at [265, 50] on p "05_ZPL Toddler" at bounding box center [241, 52] width 76 height 14
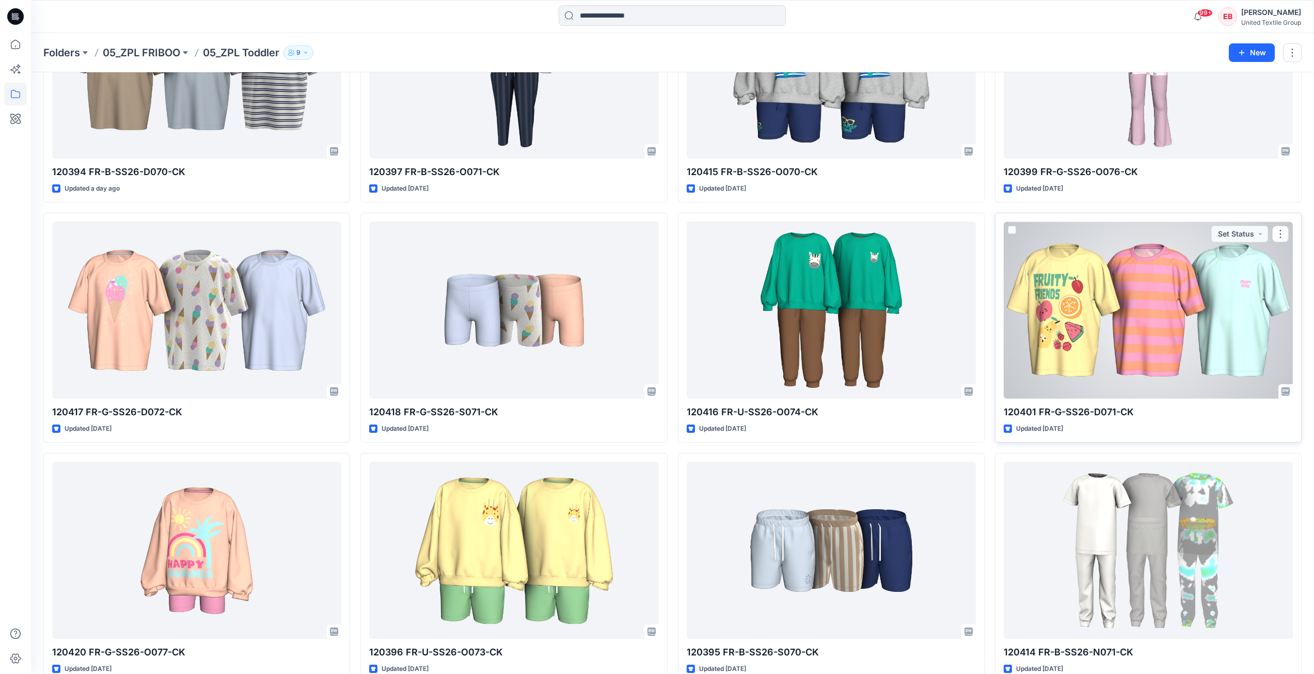
scroll to position [202, 0]
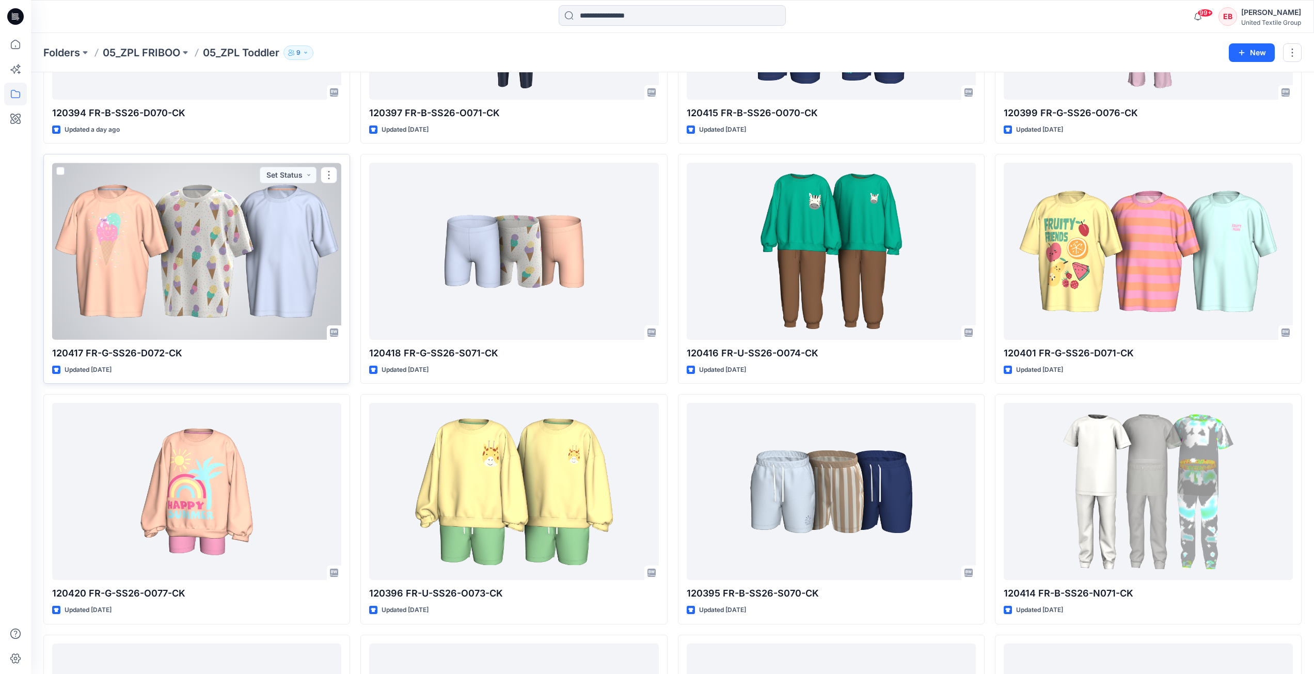
click at [203, 288] on div at bounding box center [196, 251] width 289 height 177
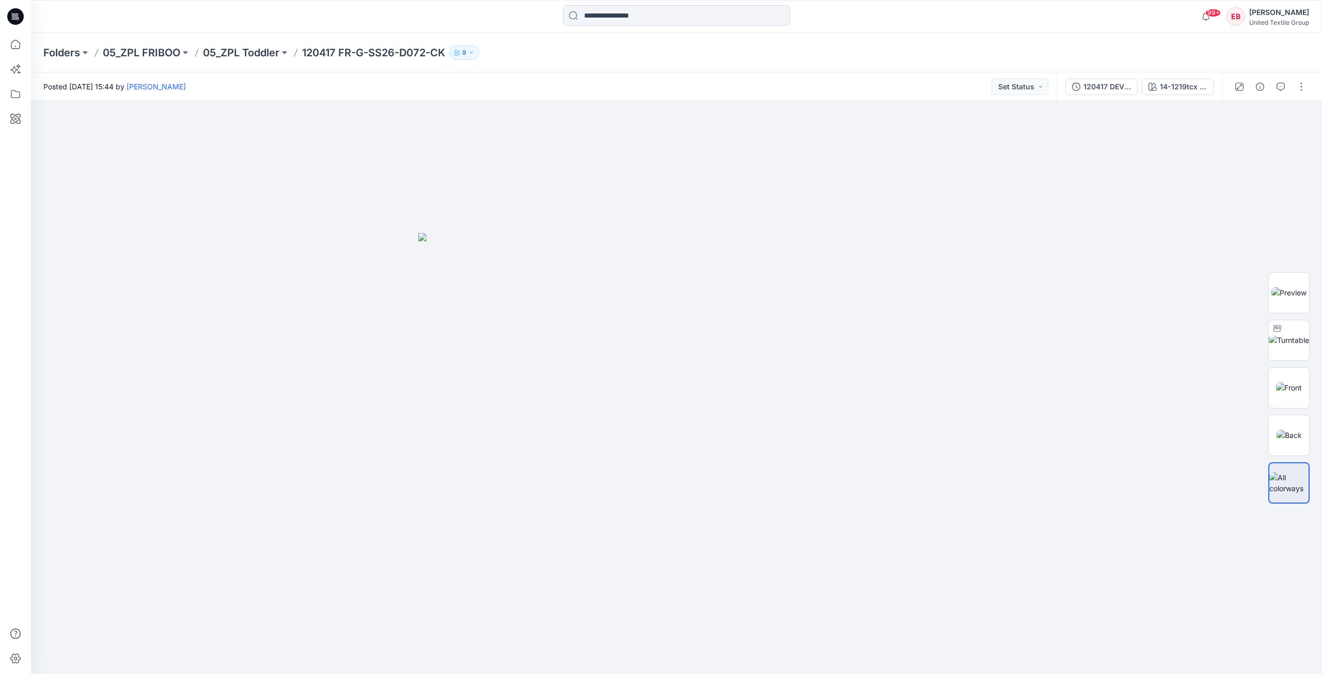
click at [1166, 97] on div "120417 DEV COL 14-1219tcx / 2152-00" at bounding box center [1140, 86] width 166 height 29
click at [1123, 88] on div "120417 DEV COL" at bounding box center [1107, 86] width 48 height 11
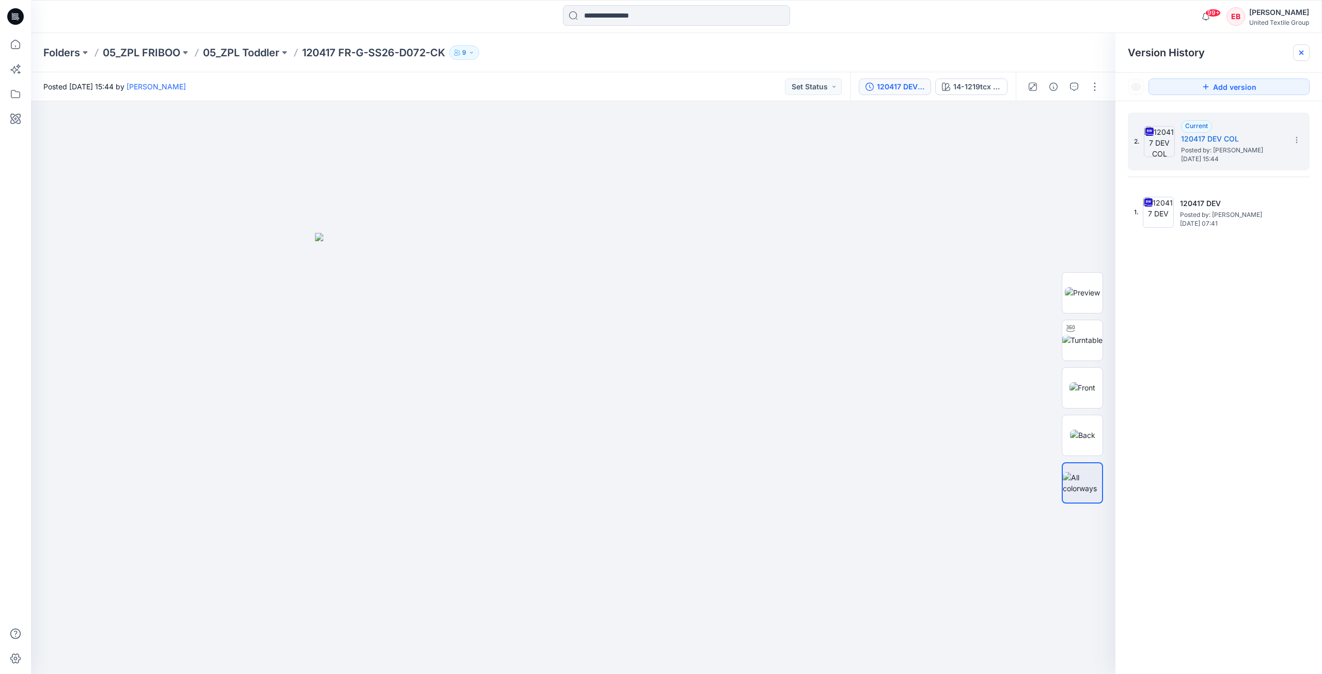
click at [1297, 56] on icon at bounding box center [1301, 53] width 8 height 8
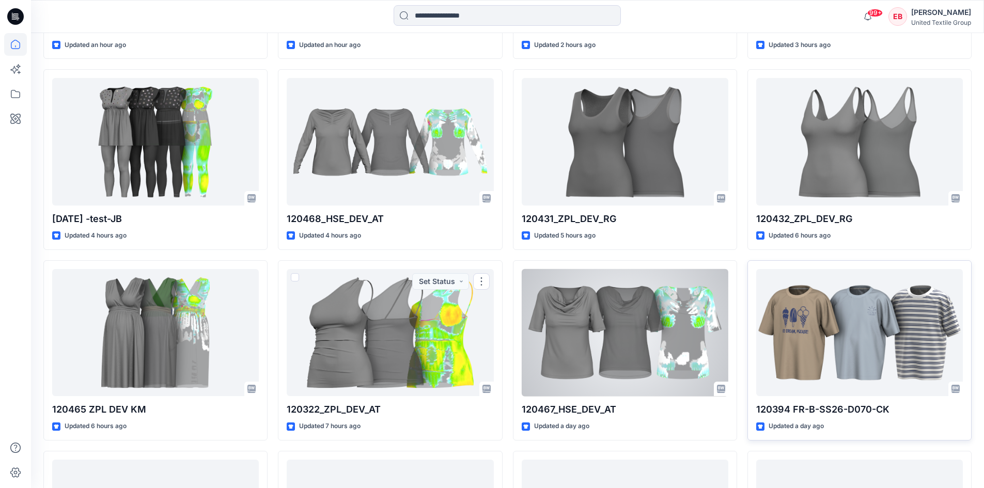
scroll to position [480, 0]
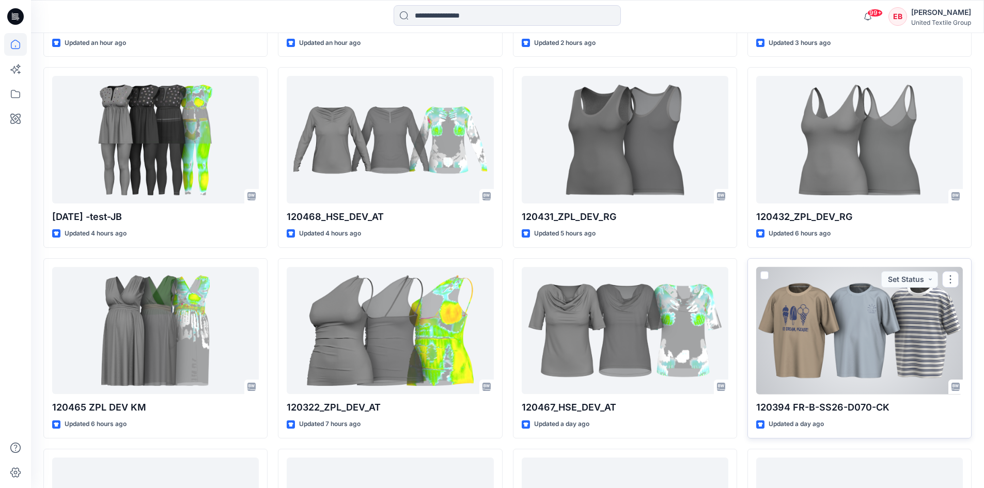
click at [826, 307] on div at bounding box center [859, 331] width 207 height 128
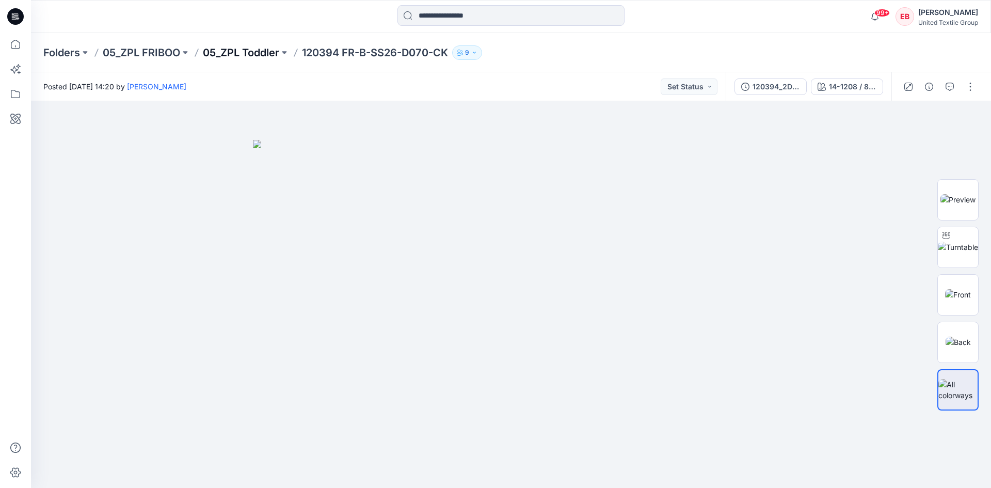
click at [248, 56] on p "05_ZPL Toddler" at bounding box center [241, 52] width 76 height 14
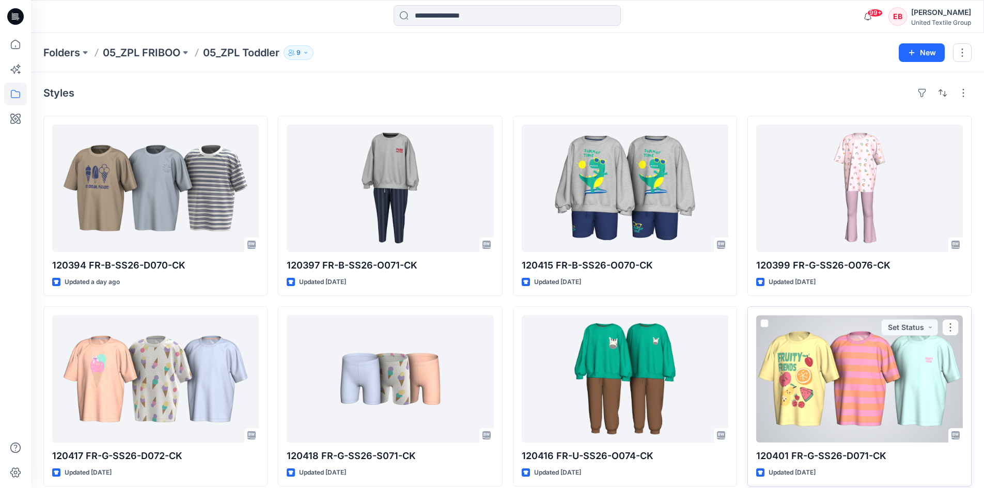
click at [868, 365] on div at bounding box center [859, 379] width 207 height 128
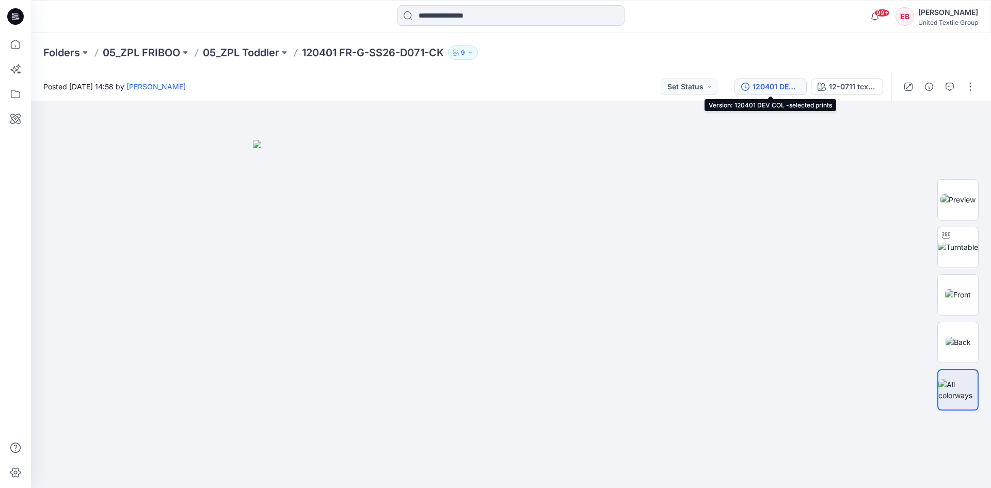
click at [785, 94] on button "120401 DEV COL -selected prints" at bounding box center [771, 86] width 72 height 17
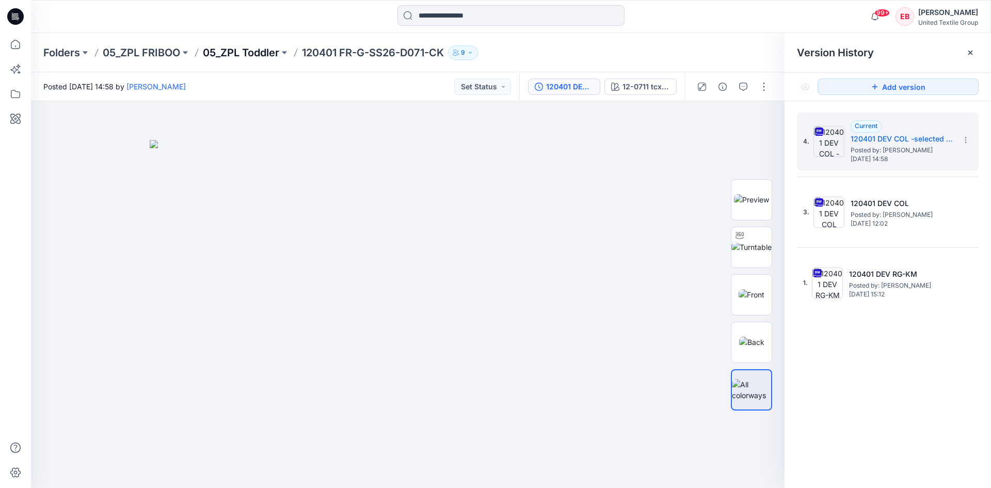
click at [242, 56] on p "05_ZPL Toddler" at bounding box center [241, 52] width 76 height 14
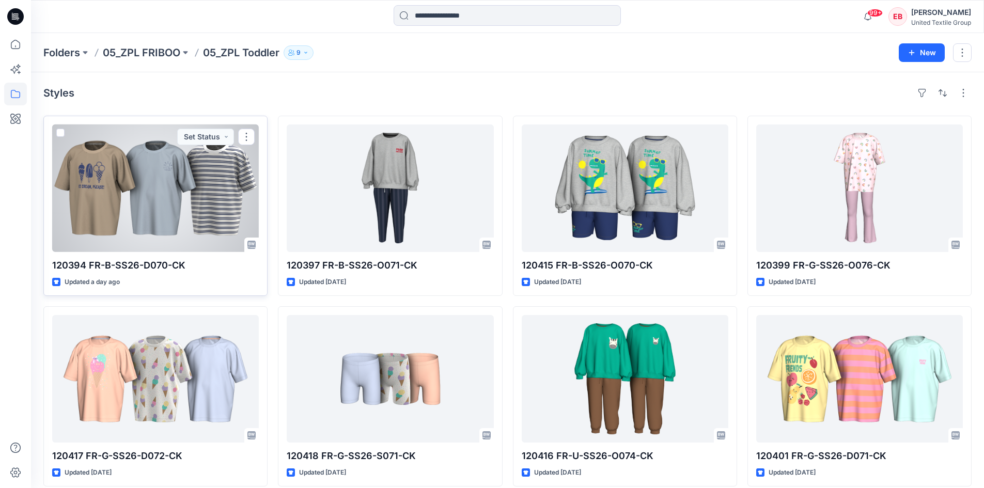
click at [216, 232] on div at bounding box center [155, 188] width 207 height 128
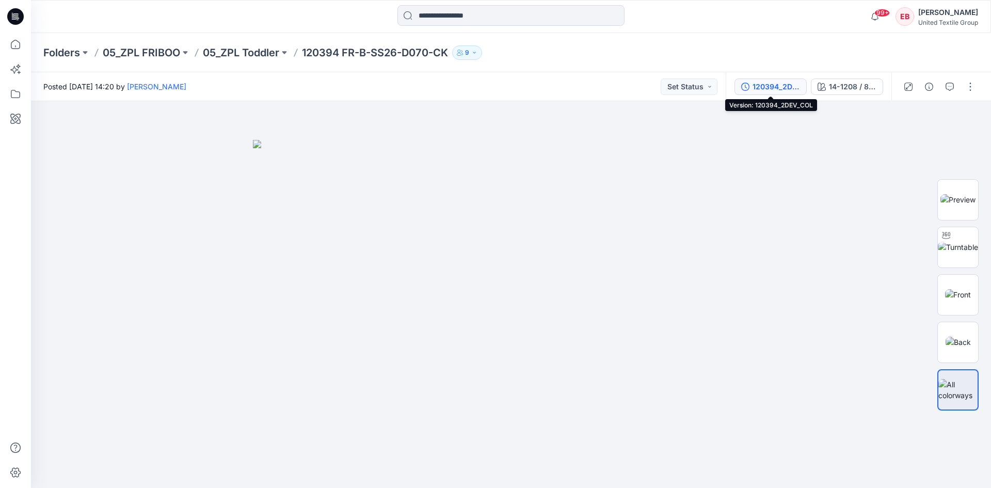
click at [793, 87] on div "120394_2DEV_COL" at bounding box center [777, 86] width 48 height 11
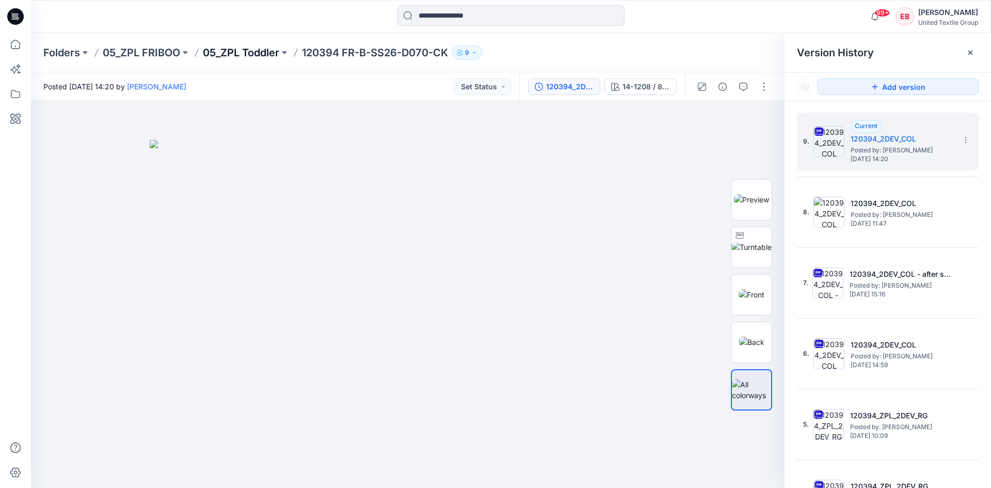
click at [270, 53] on p "05_ZPL Toddler" at bounding box center [241, 52] width 76 height 14
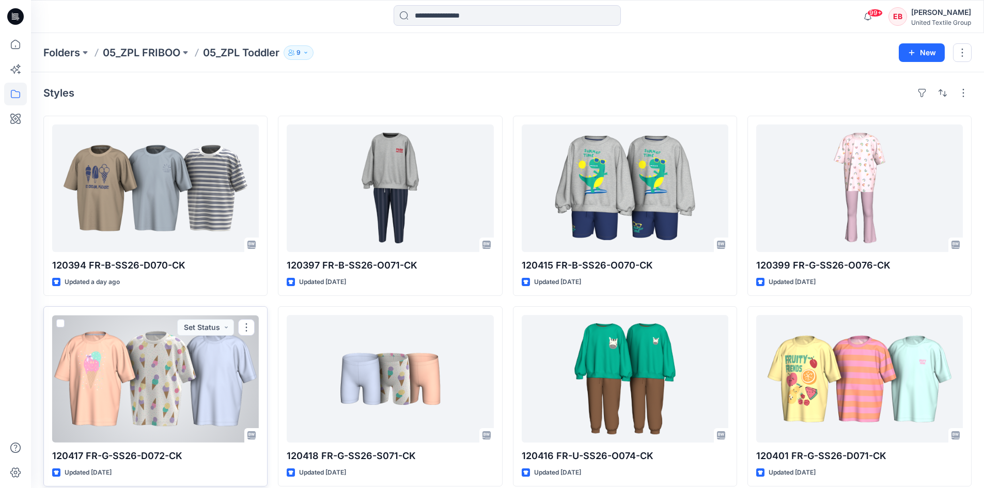
click at [143, 409] on div at bounding box center [155, 379] width 207 height 128
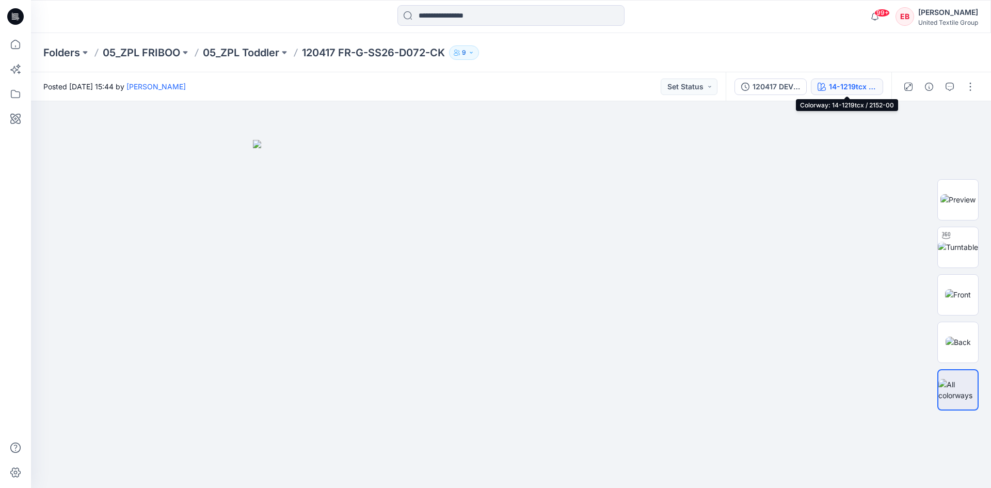
click at [853, 92] on button "14-1219tcx / 2152-00" at bounding box center [847, 86] width 72 height 17
click at [858, 83] on div "14-1219tcx / 2152-00" at bounding box center [853, 86] width 48 height 11
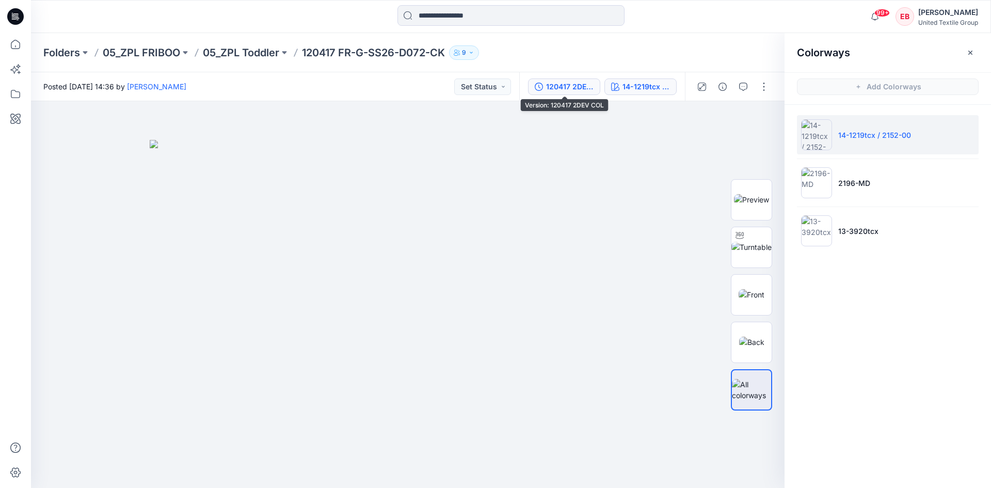
click at [579, 87] on div "120417 2DEV COL" at bounding box center [570, 86] width 48 height 11
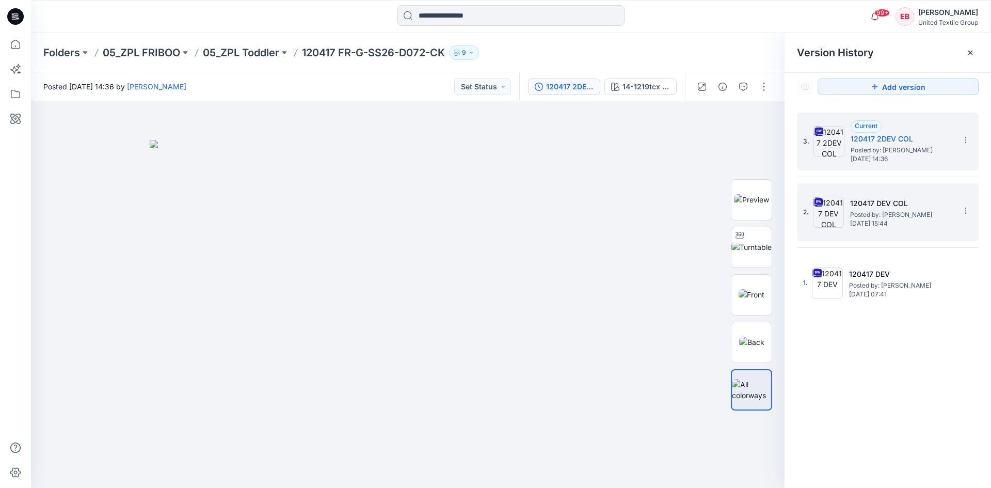
click at [855, 210] on span "Posted by: [PERSON_NAME]" at bounding box center [901, 215] width 103 height 10
click at [860, 152] on span "Posted by: [PERSON_NAME]" at bounding box center [902, 150] width 103 height 10
click at [843, 219] on img at bounding box center [828, 212] width 31 height 31
click at [828, 156] on img at bounding box center [829, 141] width 31 height 31
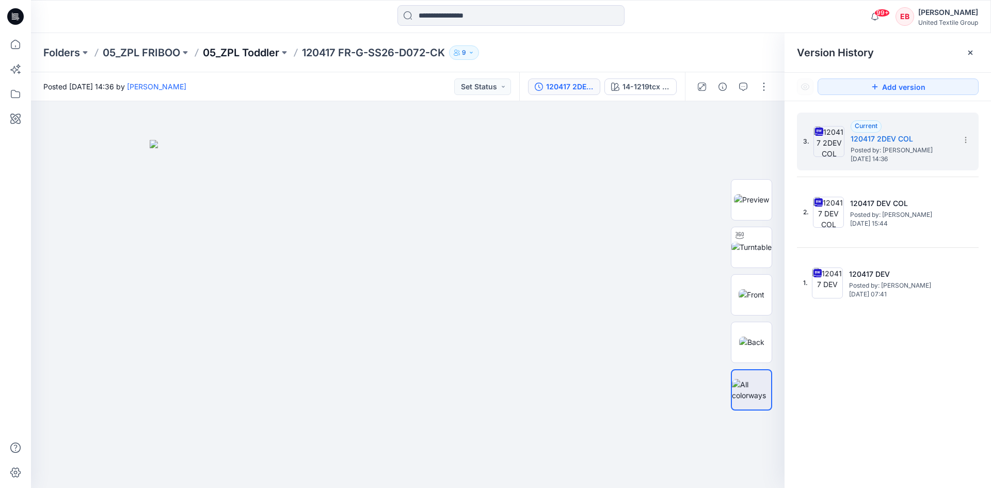
click at [246, 53] on p "05_ZPL Toddler" at bounding box center [241, 52] width 76 height 14
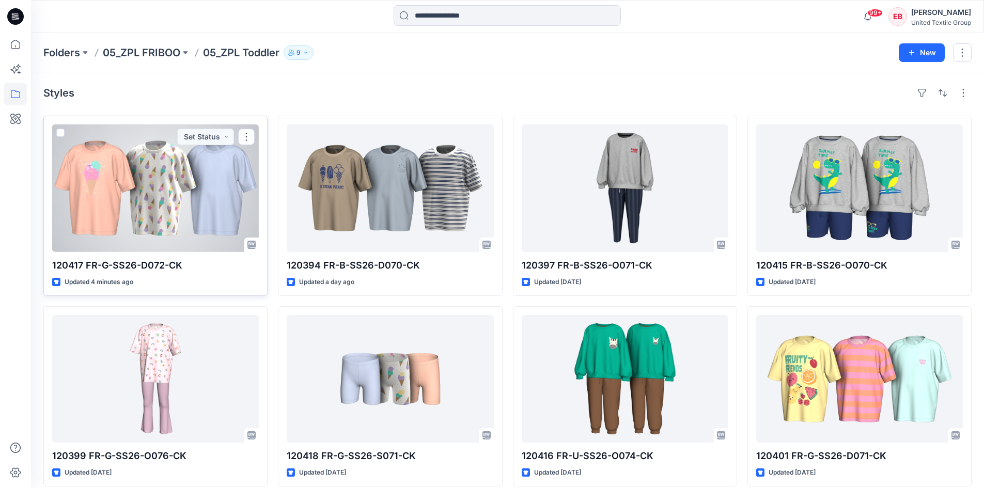
click at [204, 210] on div at bounding box center [155, 188] width 207 height 128
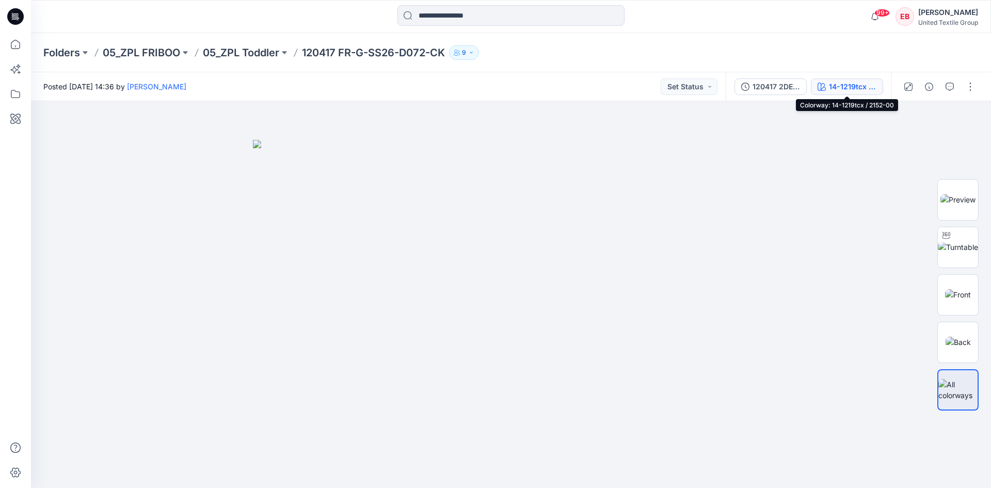
click at [847, 87] on div "14-1219tcx / 2152-00" at bounding box center [853, 86] width 48 height 11
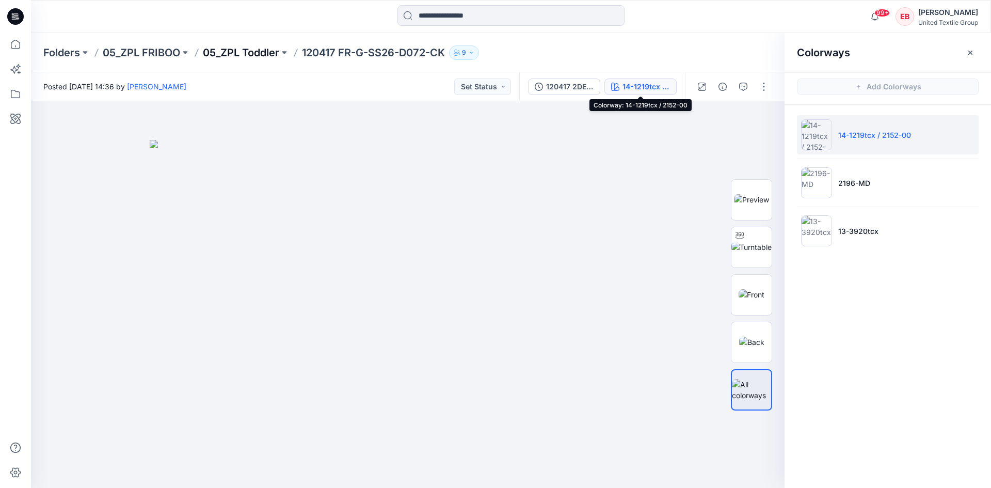
click at [232, 49] on p "05_ZPL Toddler" at bounding box center [241, 52] width 76 height 14
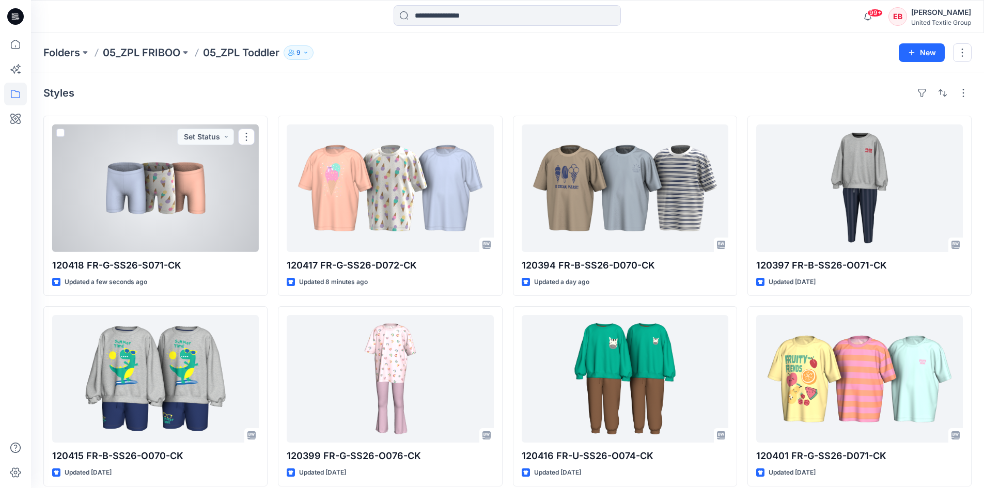
drag, startPoint x: 223, startPoint y: 179, endPoint x: 246, endPoint y: 184, distance: 23.2
click at [223, 179] on div at bounding box center [155, 188] width 207 height 128
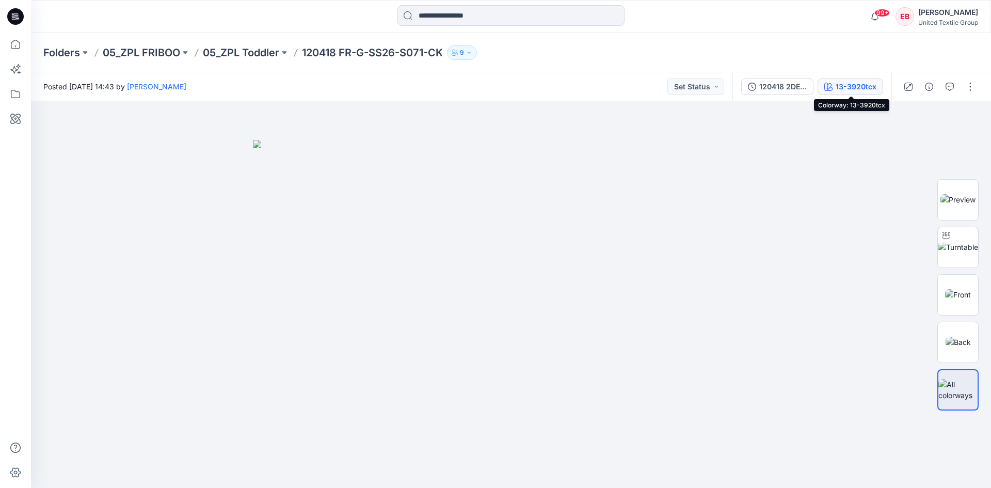
click at [866, 90] on div "13-3920tcx" at bounding box center [856, 86] width 41 height 11
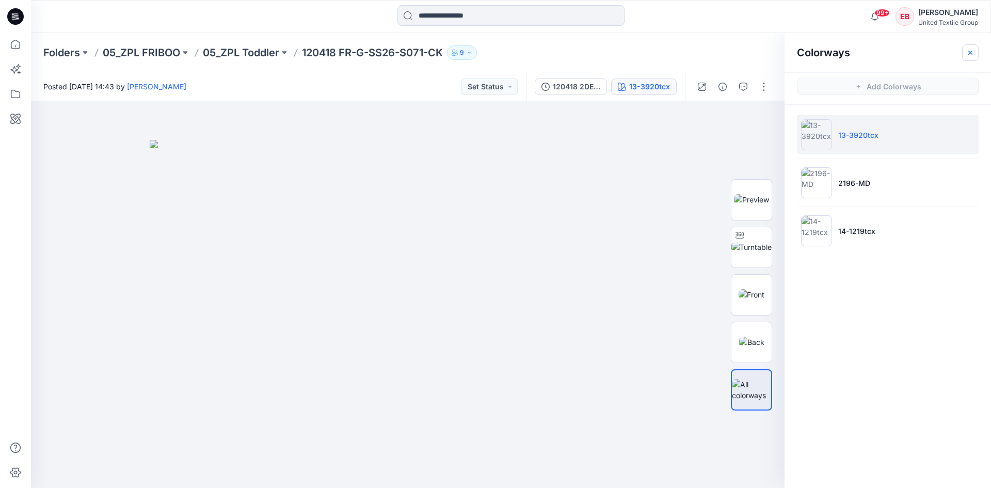
click at [971, 57] on button "button" at bounding box center [971, 52] width 17 height 17
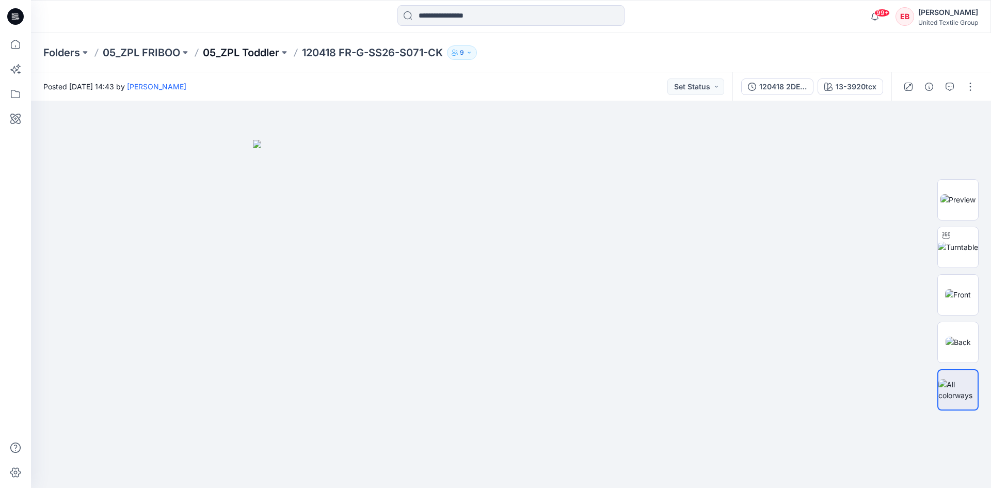
click at [259, 51] on p "05_ZPL Toddler" at bounding box center [241, 52] width 76 height 14
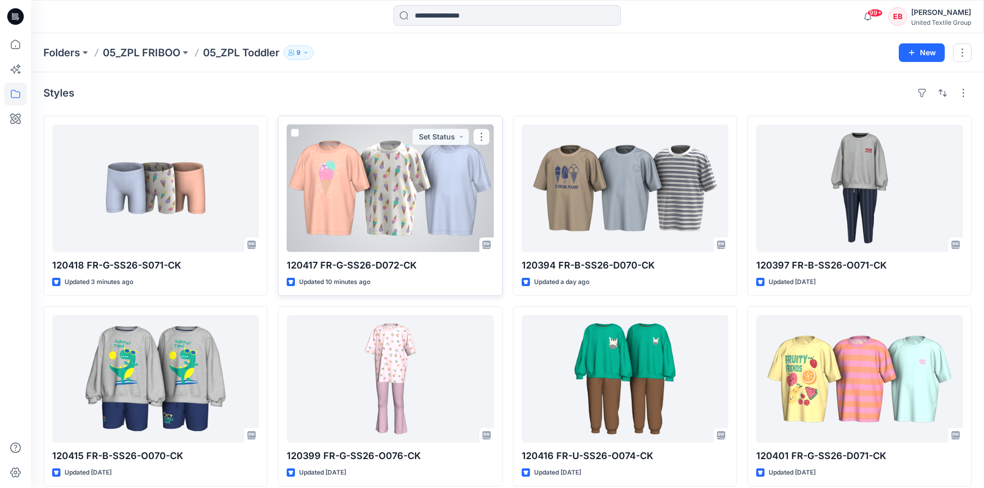
click at [354, 178] on div at bounding box center [390, 188] width 207 height 128
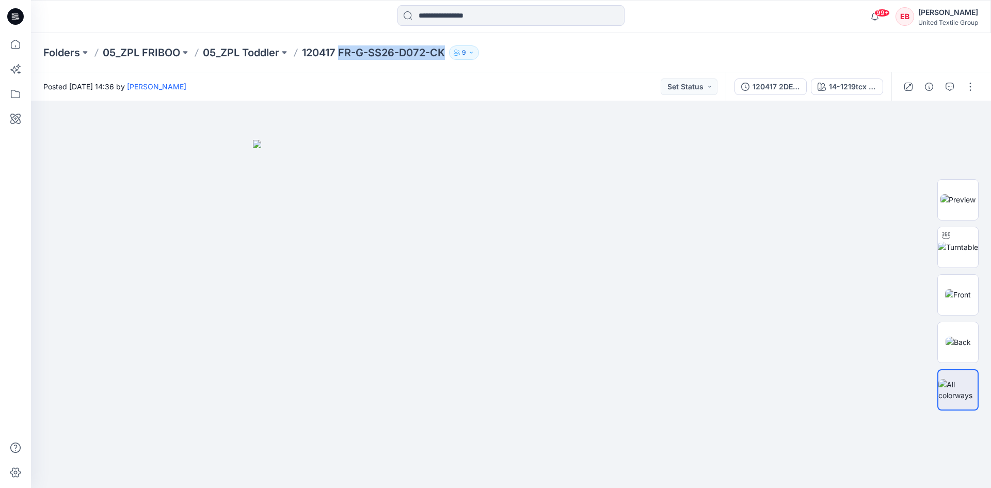
drag, startPoint x: 448, startPoint y: 54, endPoint x: 344, endPoint y: 57, distance: 103.8
click at [344, 57] on p "120417 FR-G-SS26-D072-CK" at bounding box center [373, 52] width 143 height 14
copy p "FR-G-SS26-D072-CK"
click at [972, 85] on button "button" at bounding box center [971, 86] width 17 height 17
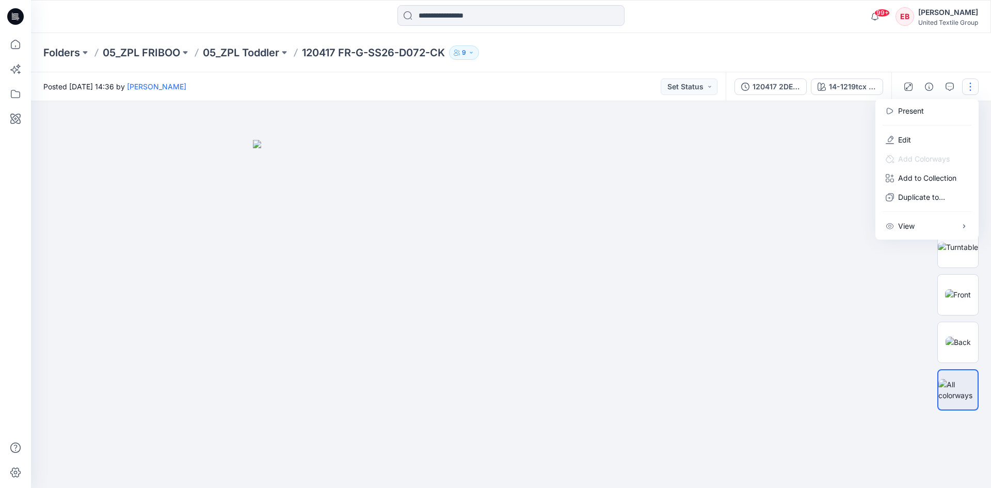
click at [805, 56] on div "Folders 05_ZPL FRIBOO 05_ZPL Toddler 120417 FR-G-SS26-D072-CK 9" at bounding box center [470, 52] width 855 height 14
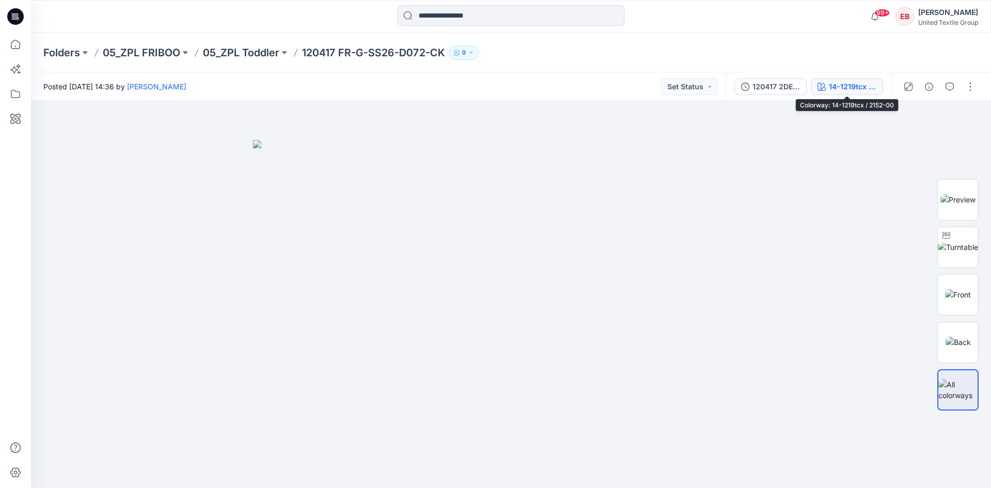
click at [849, 86] on div "14-1219tcx / 2152-00" at bounding box center [853, 86] width 48 height 11
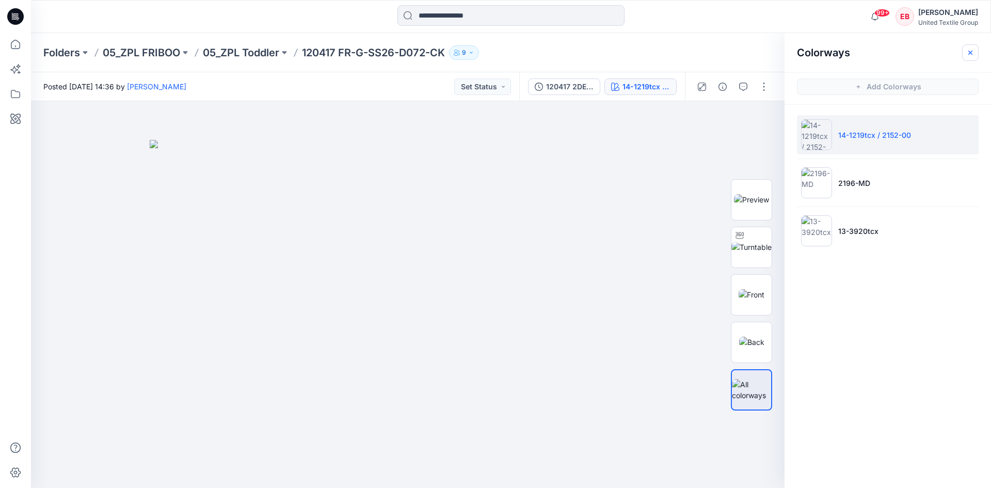
click at [967, 55] on icon "button" at bounding box center [971, 53] width 8 height 8
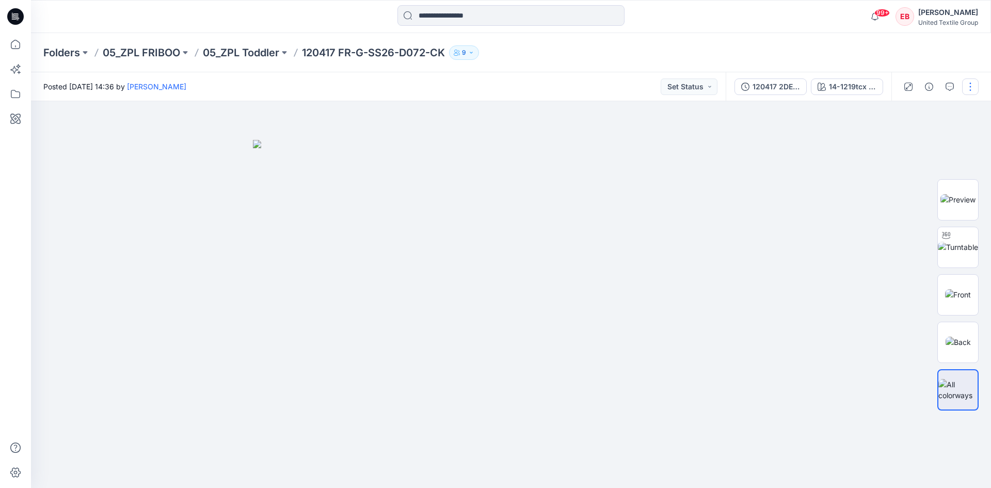
click at [971, 85] on button "button" at bounding box center [971, 86] width 17 height 17
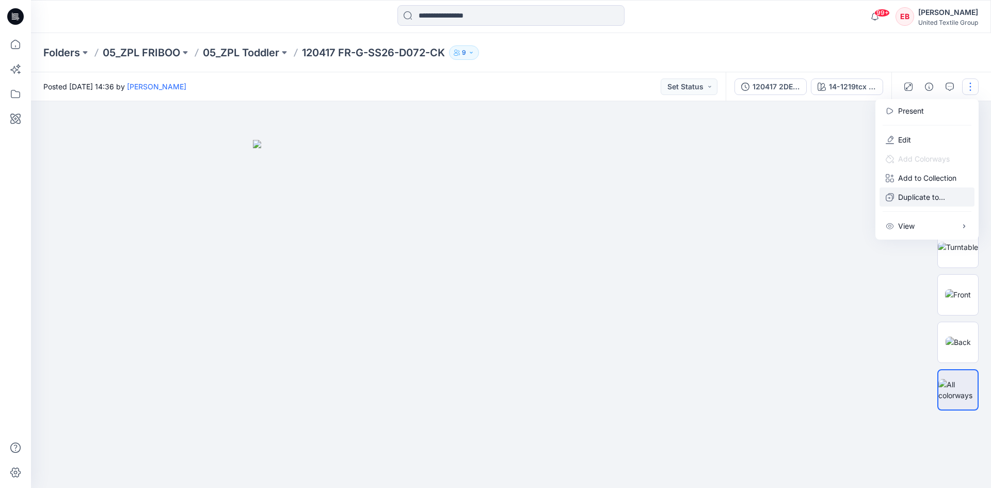
click at [924, 191] on button "Duplicate to..." at bounding box center [927, 196] width 95 height 19
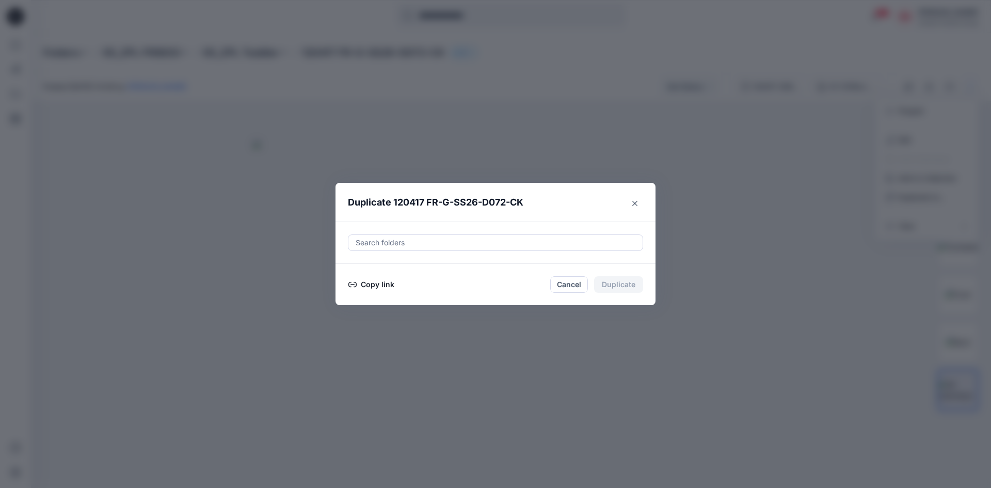
click at [365, 287] on button "Copy link" at bounding box center [371, 284] width 47 height 12
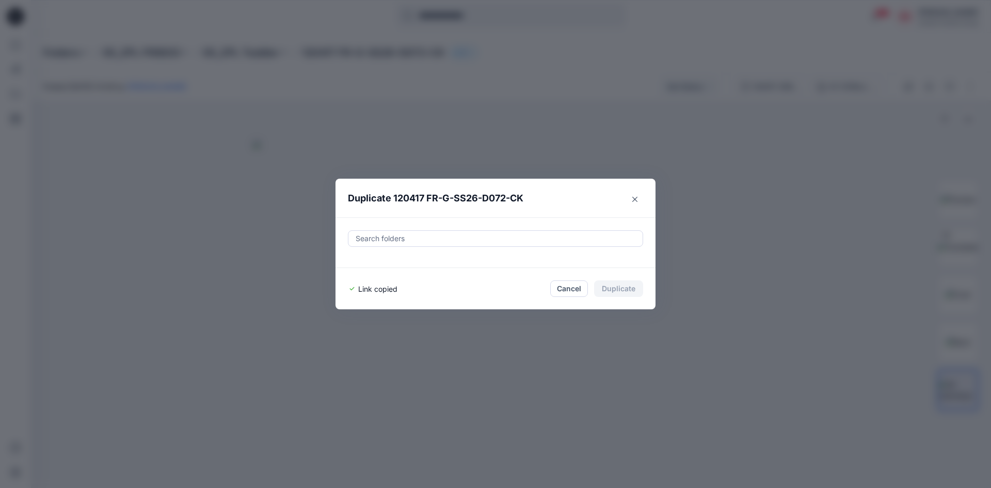
drag, startPoint x: 578, startPoint y: 286, endPoint x: 472, endPoint y: 199, distance: 136.5
click at [578, 286] on button "Cancel" at bounding box center [569, 288] width 38 height 17
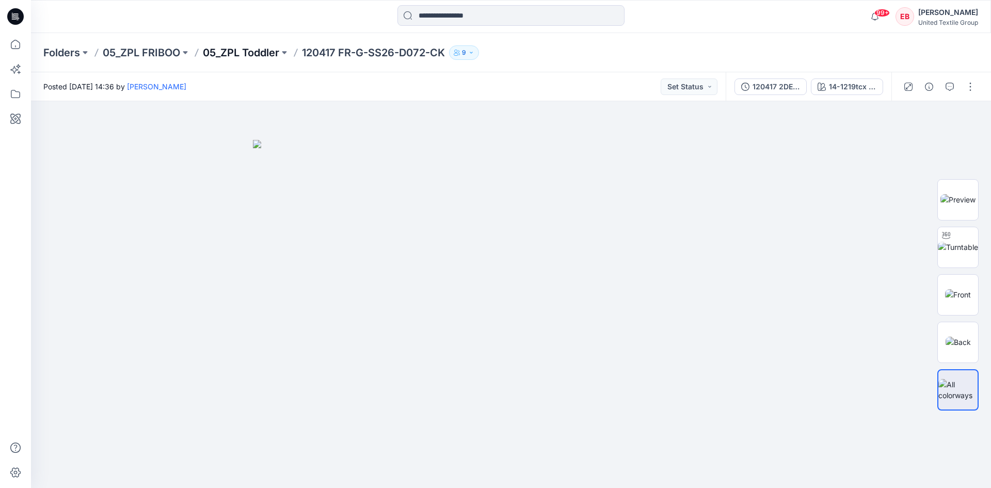
click at [245, 48] on p "05_ZPL Toddler" at bounding box center [241, 52] width 76 height 14
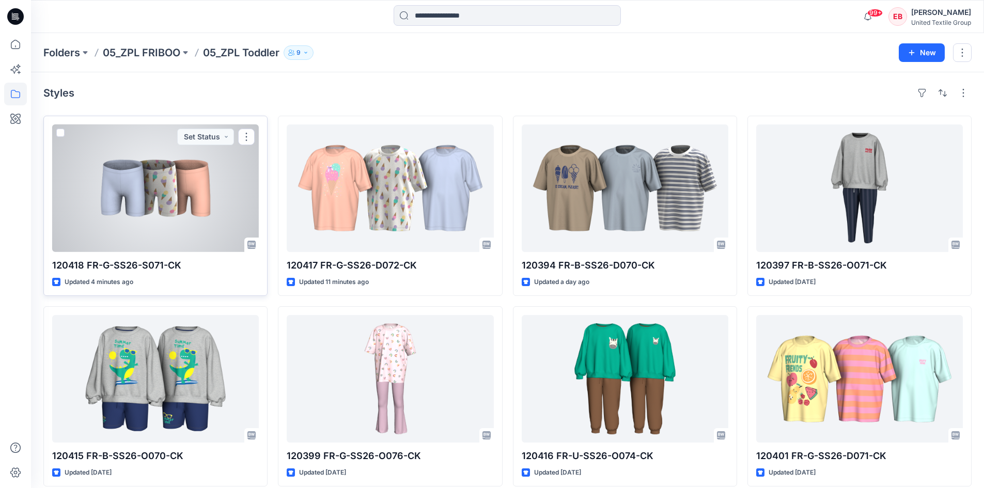
click at [184, 230] on div at bounding box center [155, 188] width 207 height 128
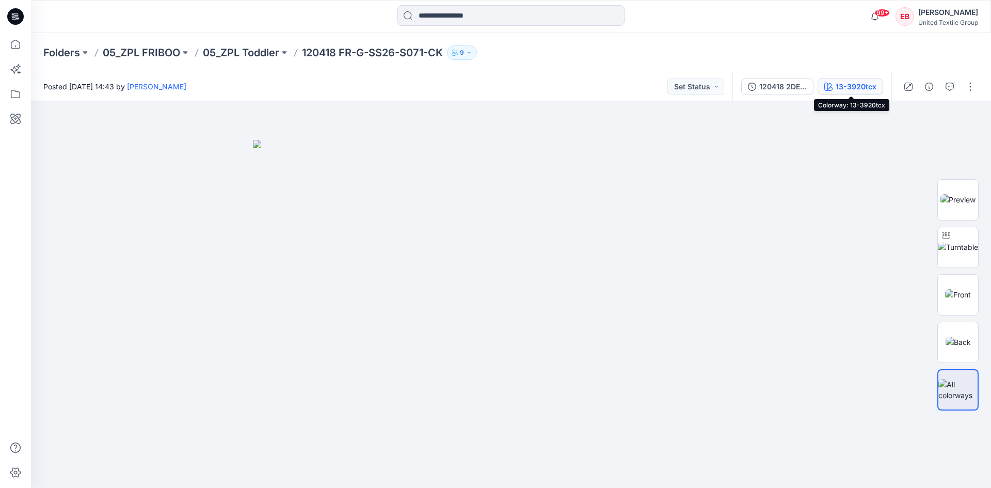
click at [861, 86] on div "13-3920tcx" at bounding box center [856, 86] width 41 height 11
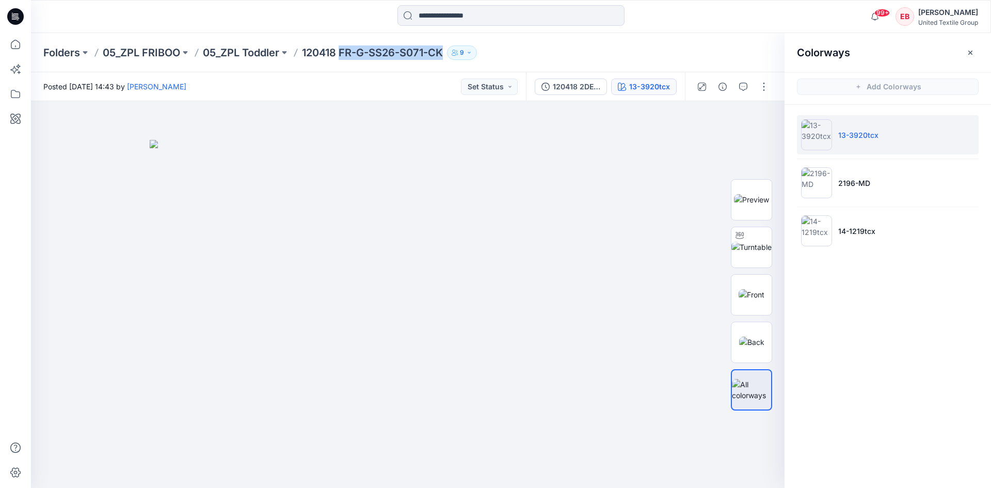
drag, startPoint x: 416, startPoint y: 57, endPoint x: 339, endPoint y: 52, distance: 77.6
click at [344, 53] on p "120418 FR-G-SS26-S071-CK" at bounding box center [372, 52] width 141 height 14
copy p "FR-G-SS26-S071-CK"
click at [968, 52] on icon "button" at bounding box center [971, 53] width 8 height 8
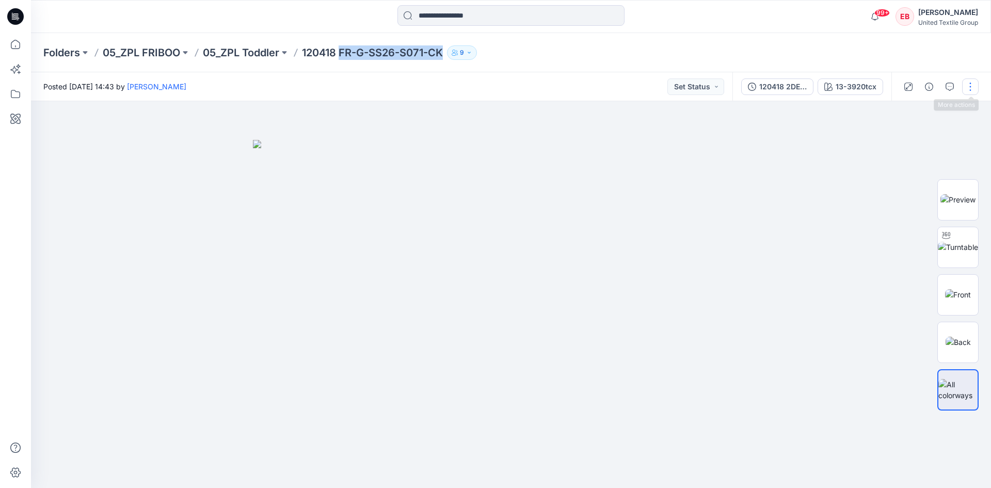
click at [974, 88] on button "button" at bounding box center [971, 86] width 17 height 17
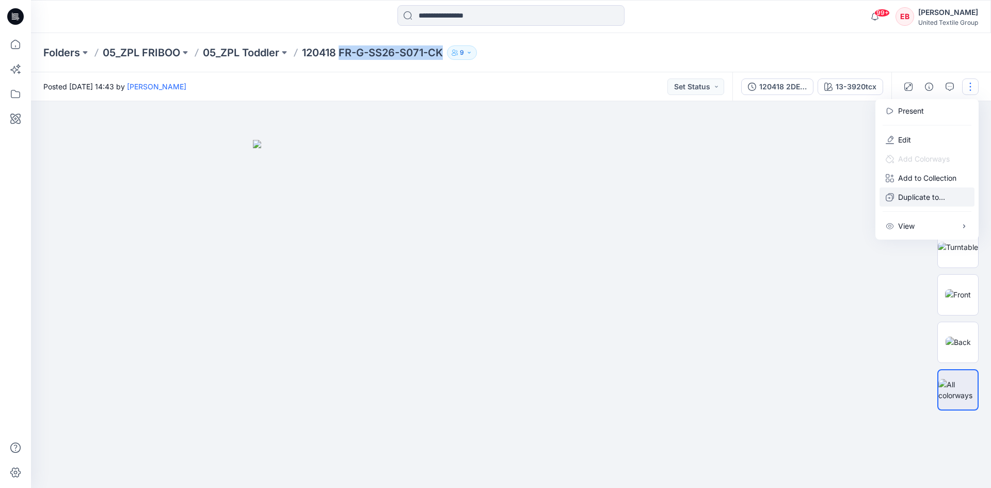
click at [919, 197] on p "Duplicate to..." at bounding box center [921, 197] width 47 height 11
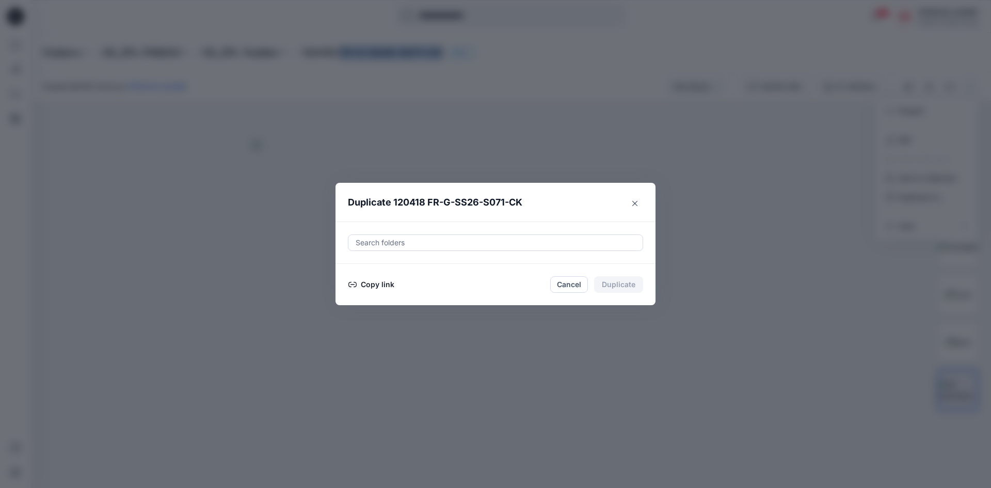
click at [364, 282] on button "Copy link" at bounding box center [371, 284] width 47 height 12
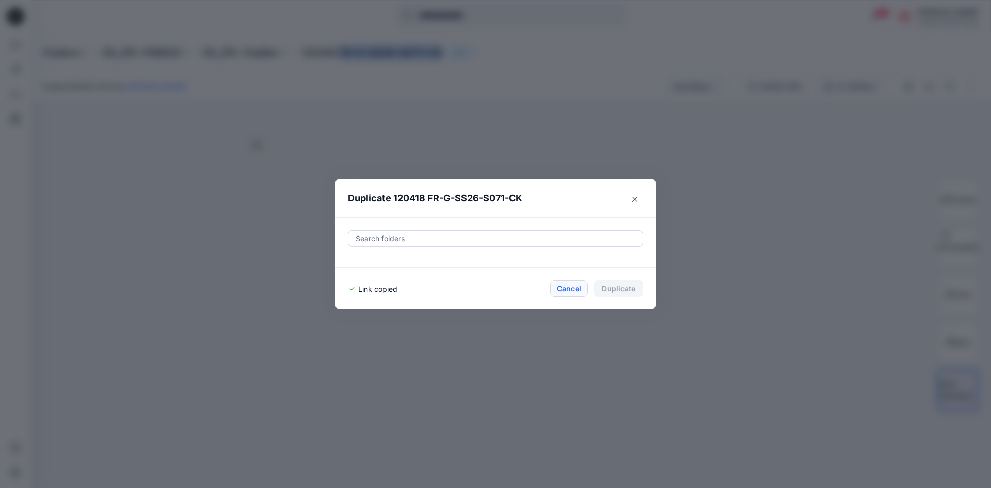
click at [568, 297] on button "Cancel" at bounding box center [569, 288] width 38 height 17
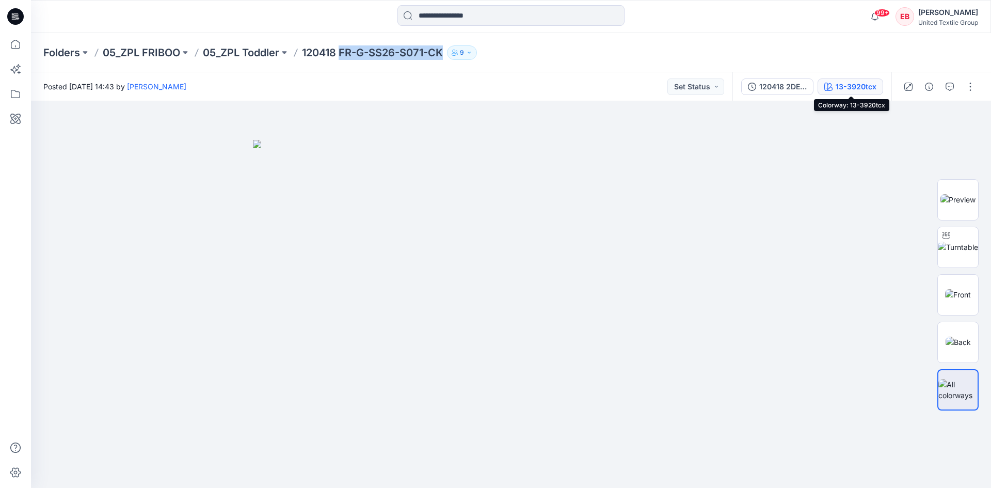
click at [833, 91] on button "13-3920tcx" at bounding box center [851, 86] width 66 height 17
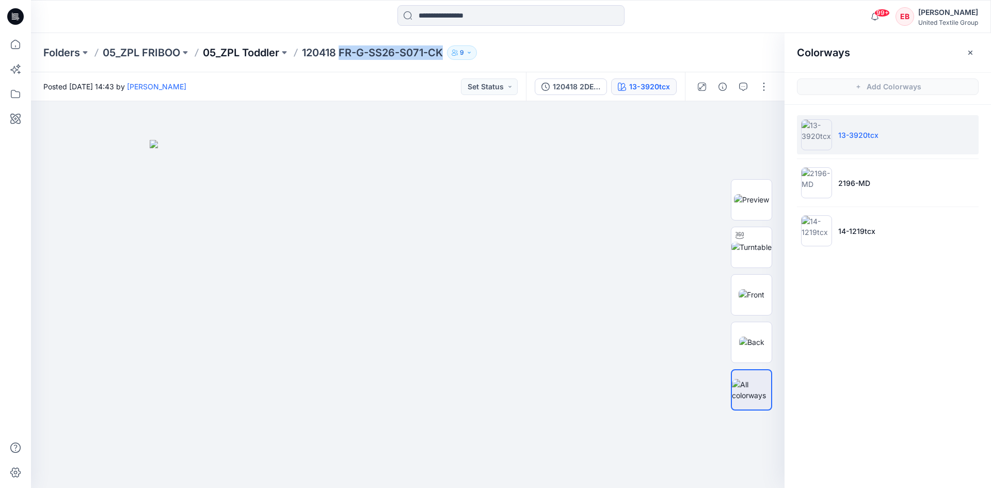
click at [231, 48] on p "05_ZPL Toddler" at bounding box center [241, 52] width 76 height 14
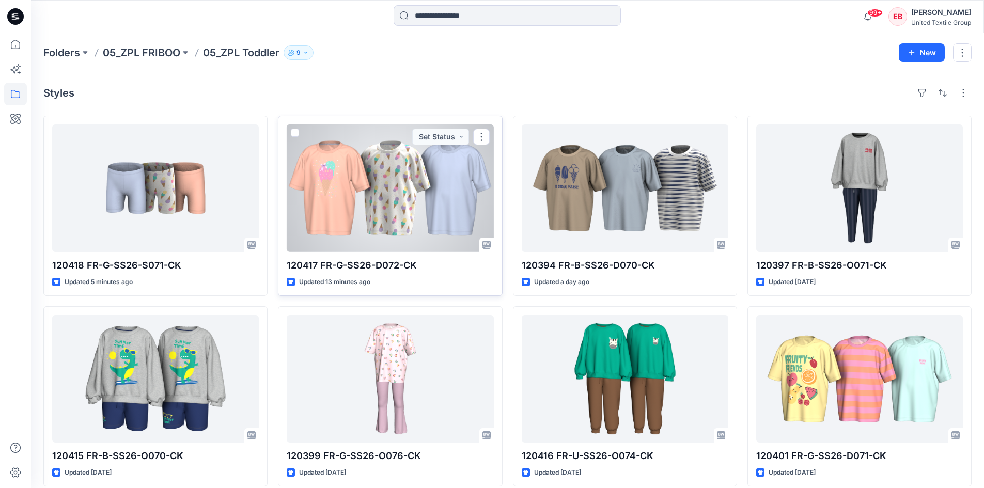
click at [409, 191] on div at bounding box center [390, 188] width 207 height 128
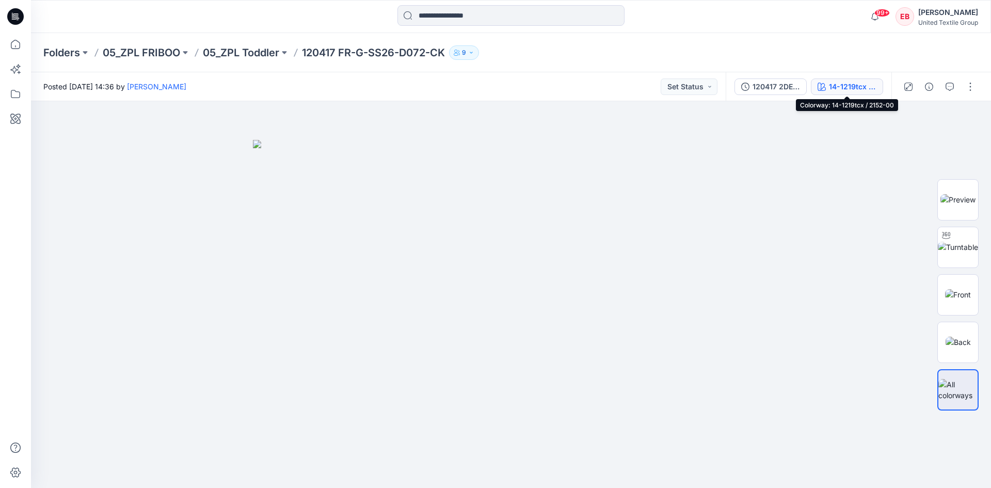
click at [859, 87] on div "14-1219tcx / 2152-00" at bounding box center [853, 86] width 48 height 11
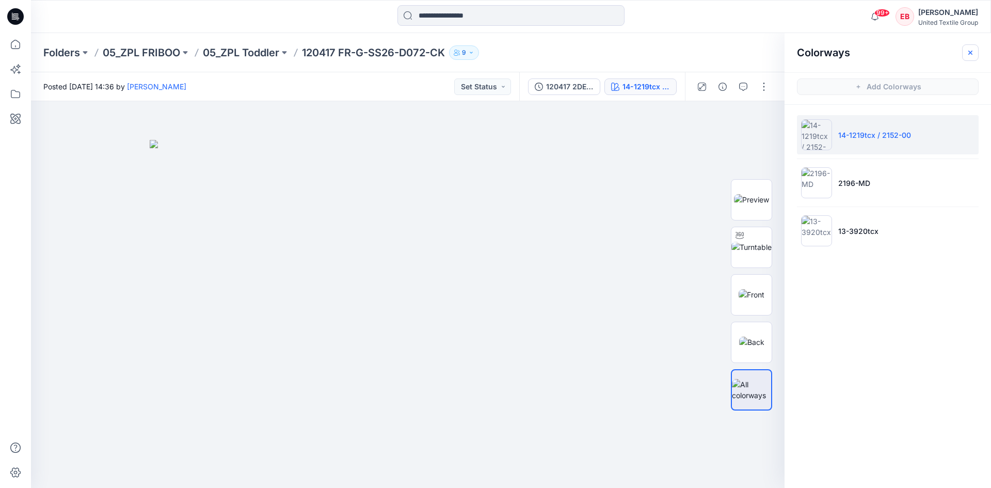
click at [968, 56] on icon "button" at bounding box center [971, 53] width 8 height 8
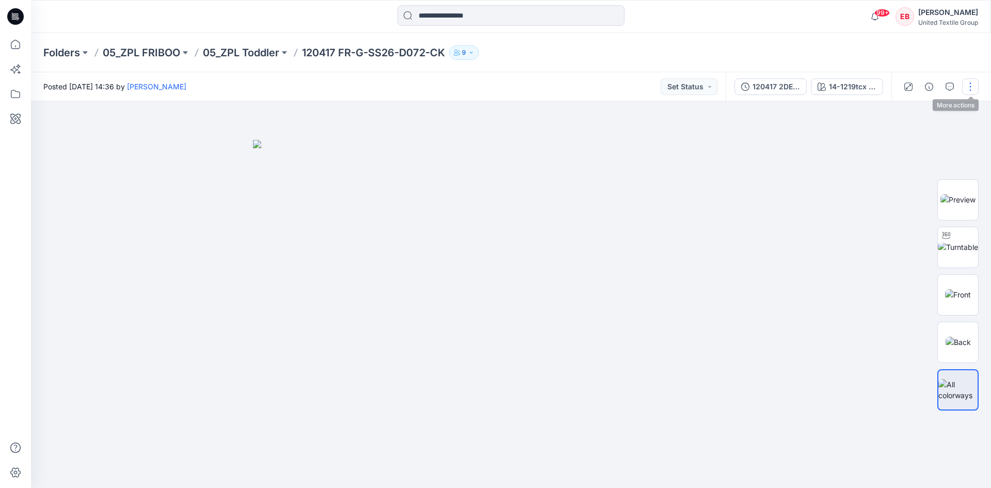
click at [972, 88] on button "button" at bounding box center [971, 86] width 17 height 17
click at [910, 141] on p "Edit" at bounding box center [904, 139] width 13 height 11
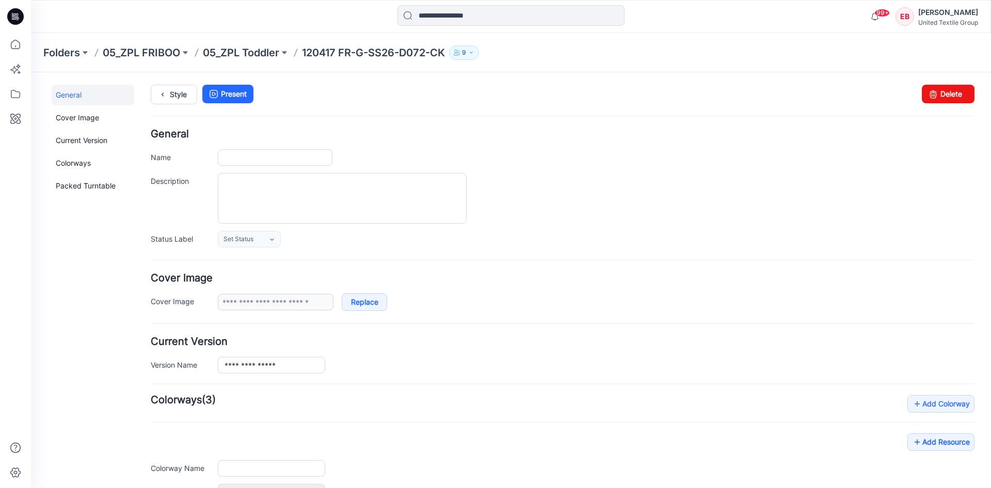
type input "**********"
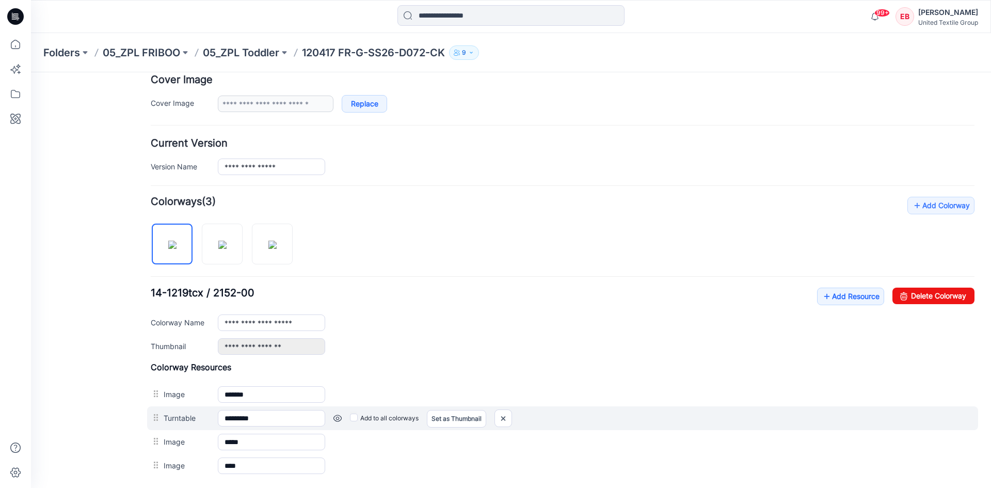
scroll to position [258, 0]
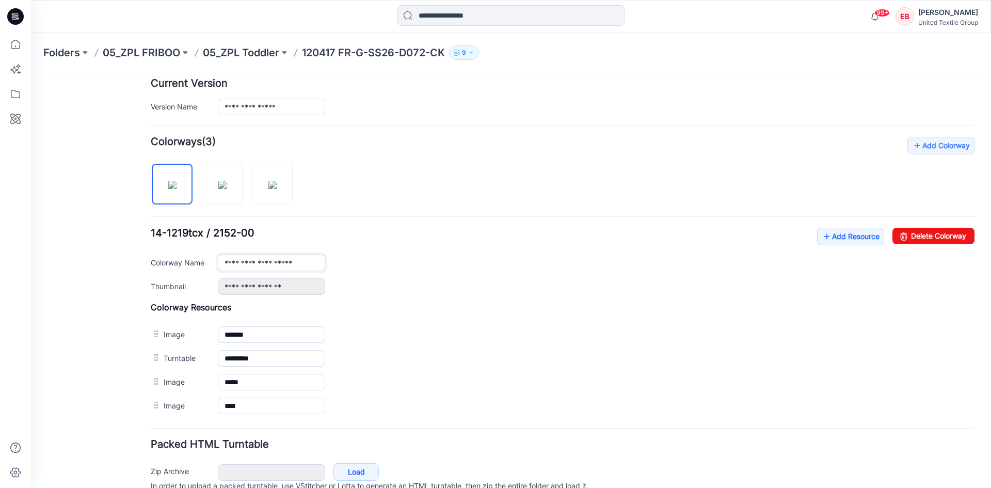
click at [301, 262] on input "**********" at bounding box center [271, 263] width 107 height 17
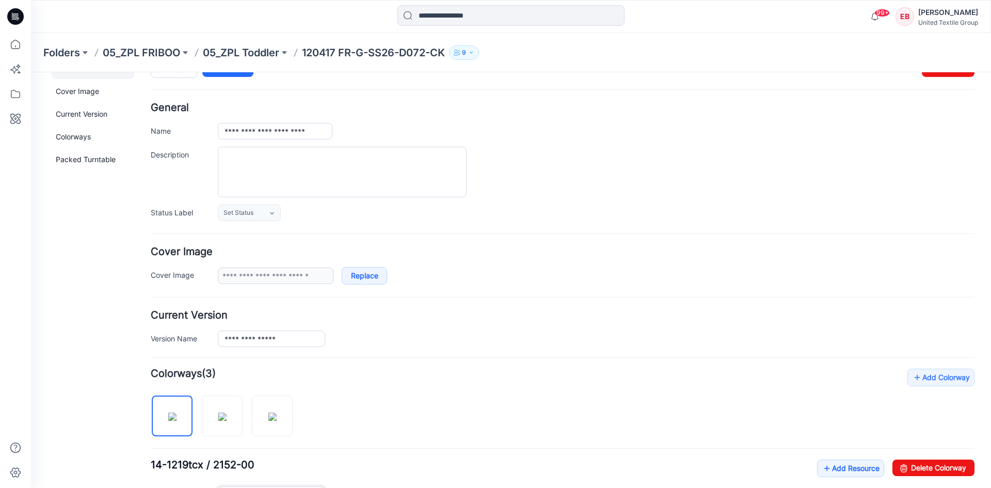
scroll to position [0, 0]
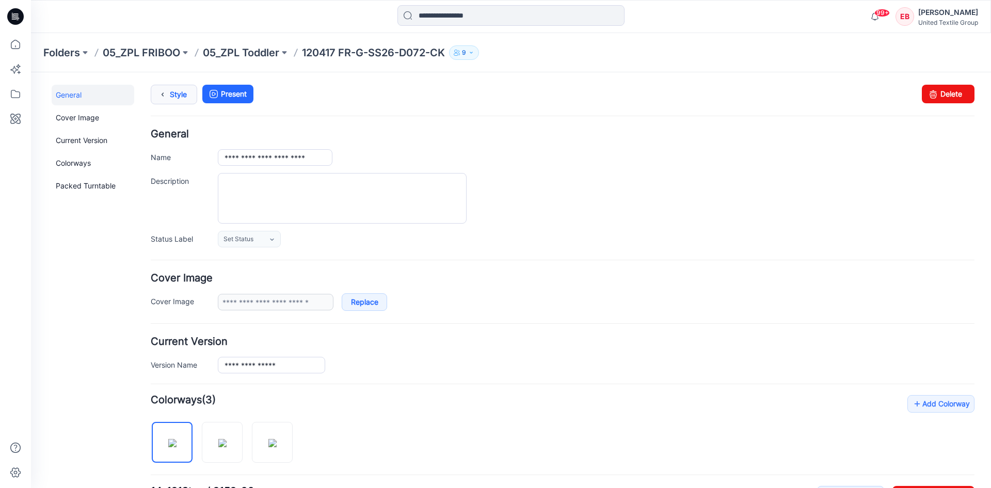
type input "**********"
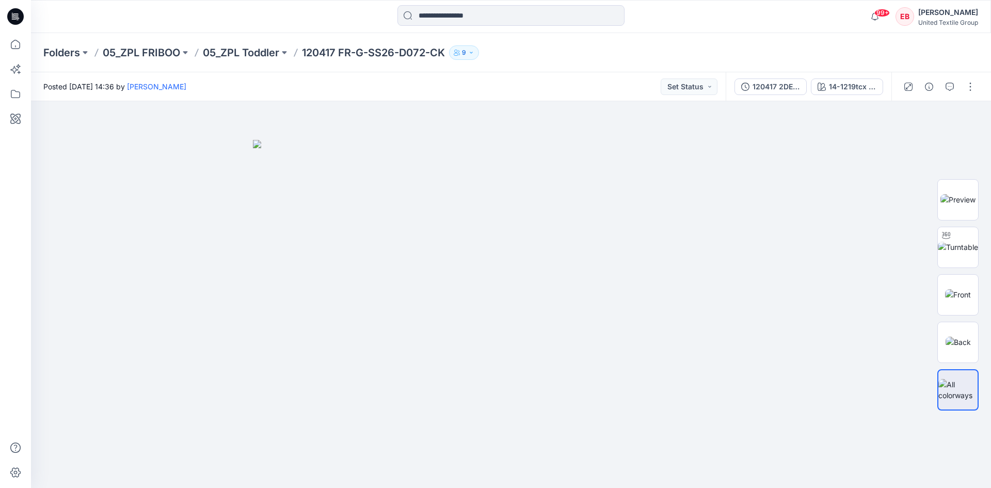
click at [255, 50] on p "05_ZPL Toddler" at bounding box center [241, 52] width 76 height 14
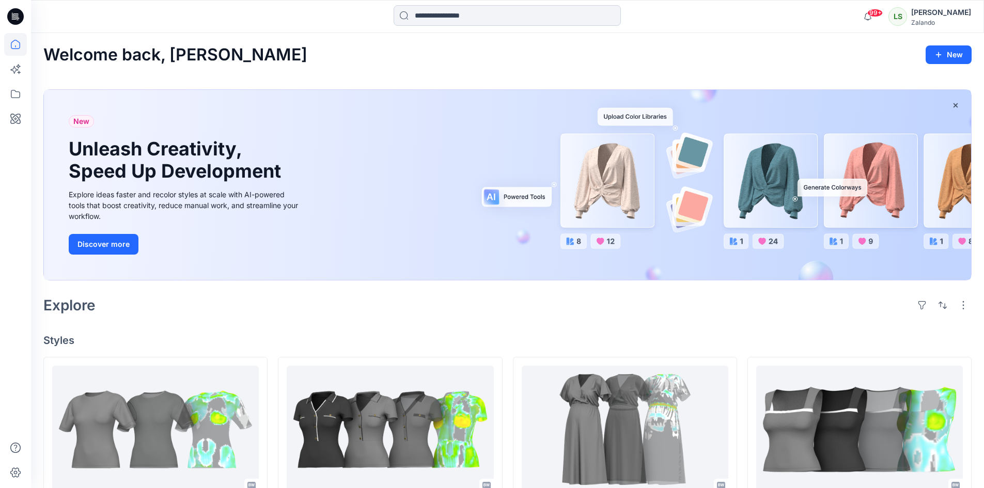
click at [478, 18] on input at bounding box center [506, 15] width 227 height 21
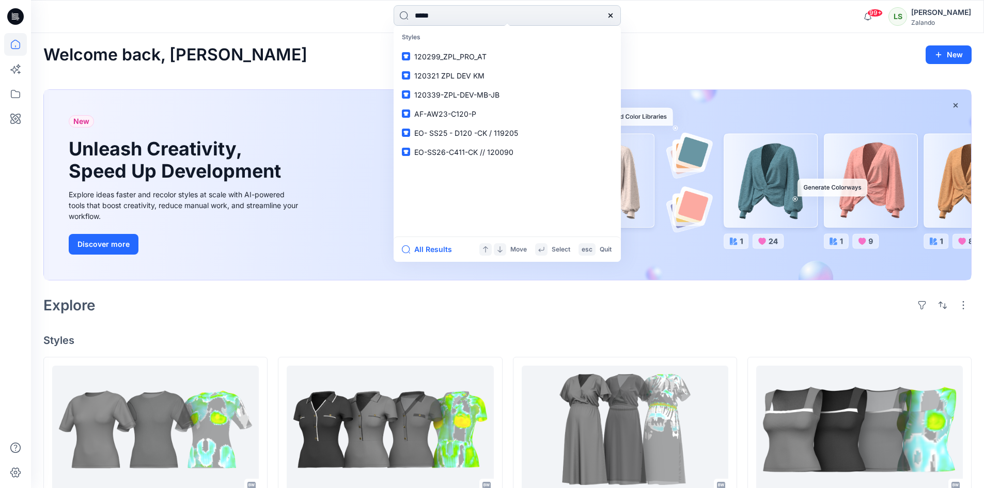
type input "******"
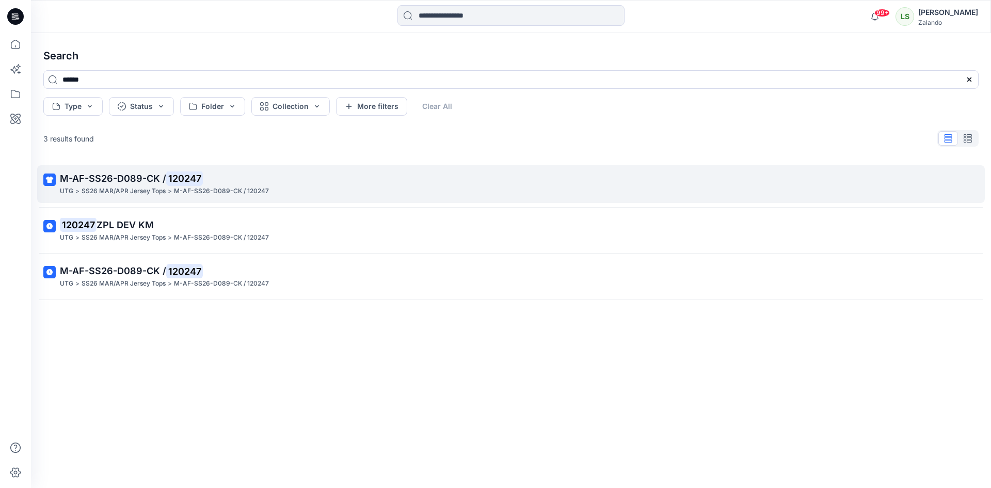
click at [358, 183] on p "M-AF-SS26-D089-CK / 120247" at bounding box center [510, 178] width 901 height 14
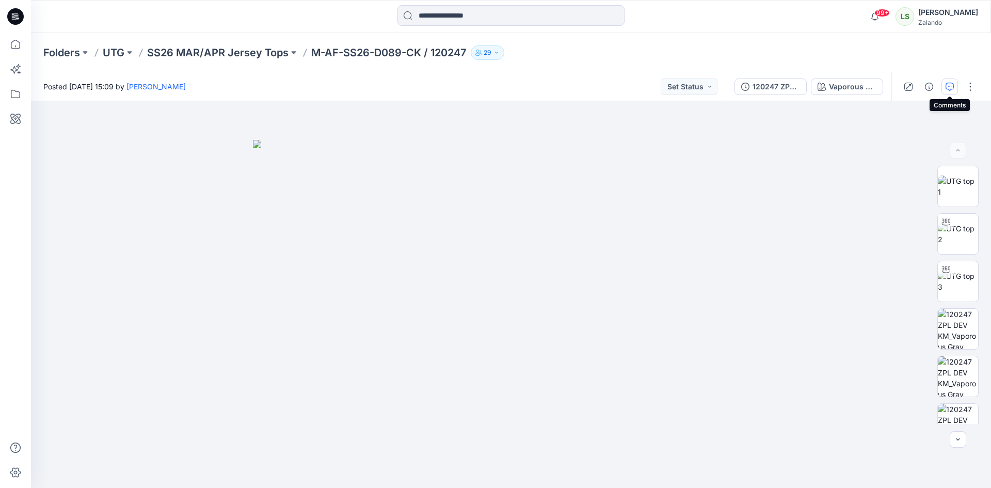
click at [947, 89] on icon "button" at bounding box center [950, 87] width 8 height 8
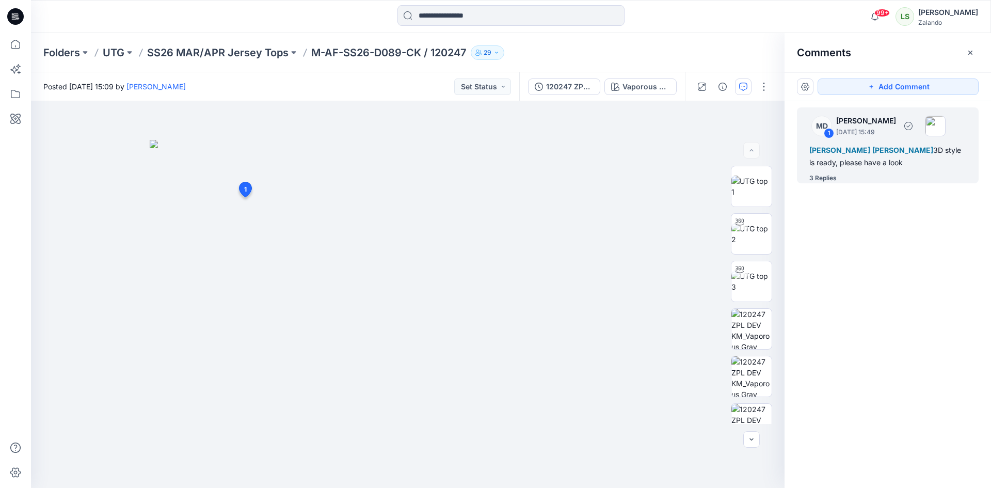
click at [821, 181] on div "3 Replies" at bounding box center [823, 178] width 27 height 10
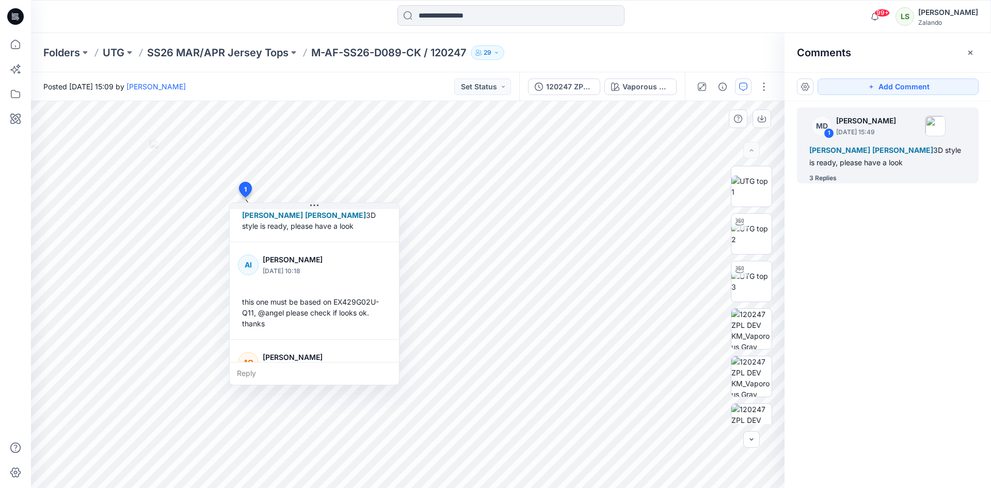
scroll to position [103, 0]
